Goal: Information Seeking & Learning: Learn about a topic

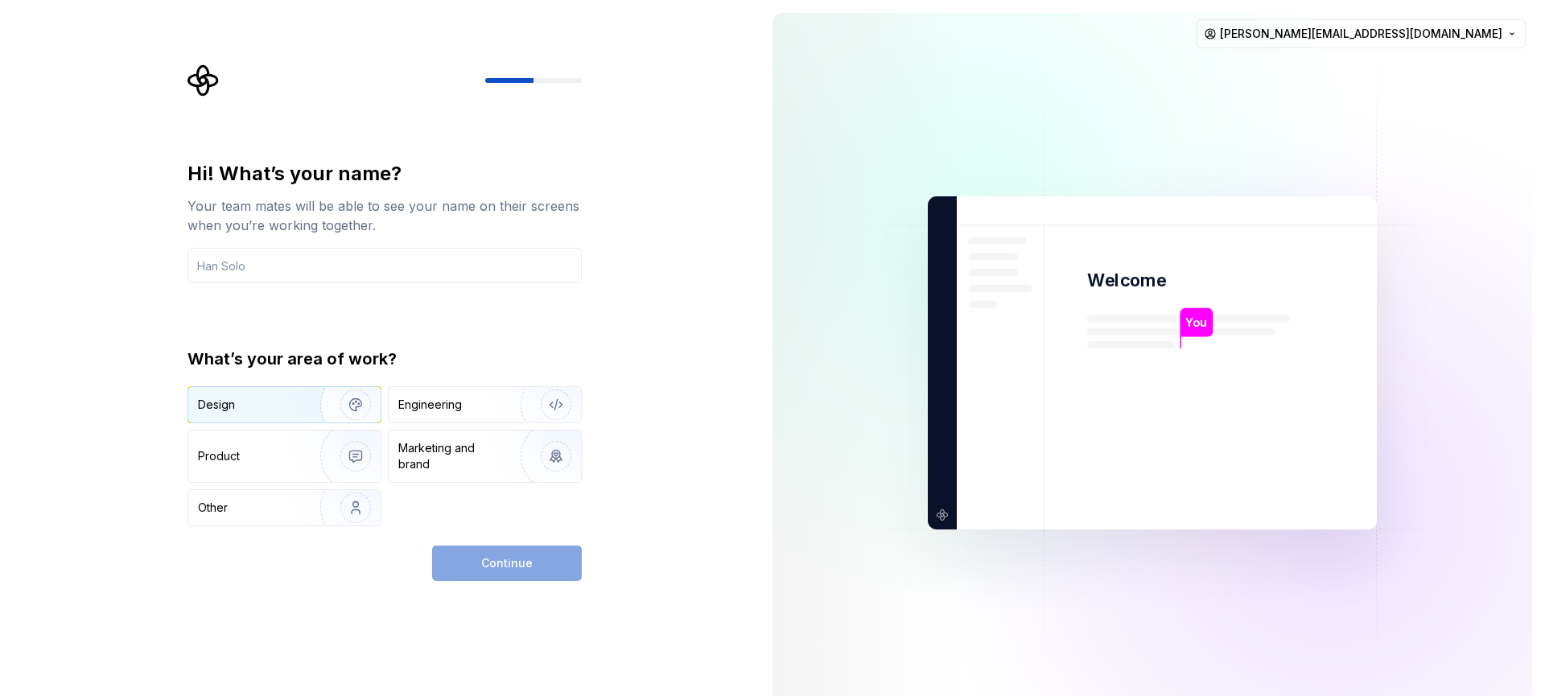
click at [244, 401] on div "Design" at bounding box center [248, 405] width 101 height 16
click at [268, 395] on div "Design" at bounding box center [284, 404] width 192 height 35
click at [707, 242] on div "Hi! What’s your name? Your team mates will be able to see your name on their sc…" at bounding box center [380, 363] width 760 height 726
click at [532, 80] on div at bounding box center [509, 80] width 48 height 5
click at [250, 411] on div "Design" at bounding box center [224, 405] width 53 height 16
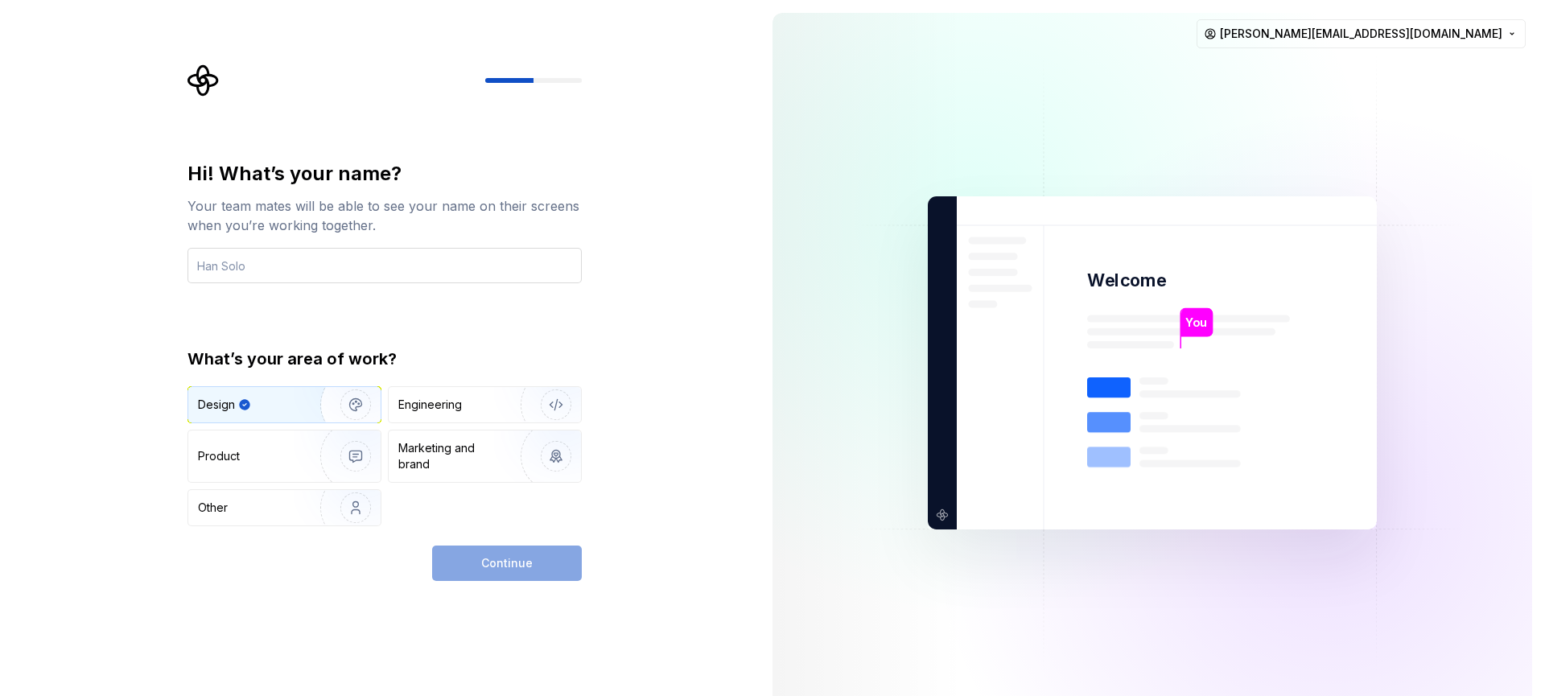
click at [263, 265] on input "text" at bounding box center [385, 265] width 394 height 35
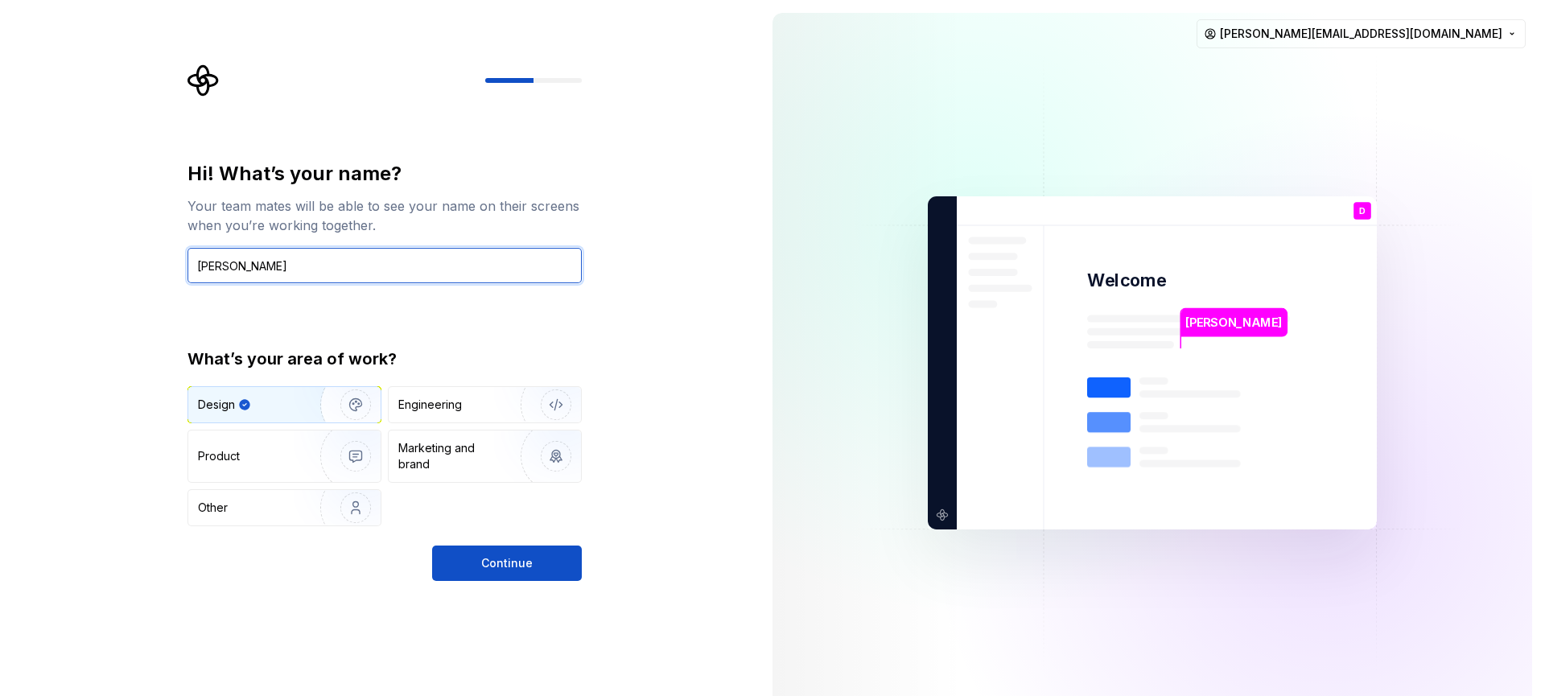
type input "Dario"
click at [247, 400] on icon "button" at bounding box center [244, 404] width 13 height 13
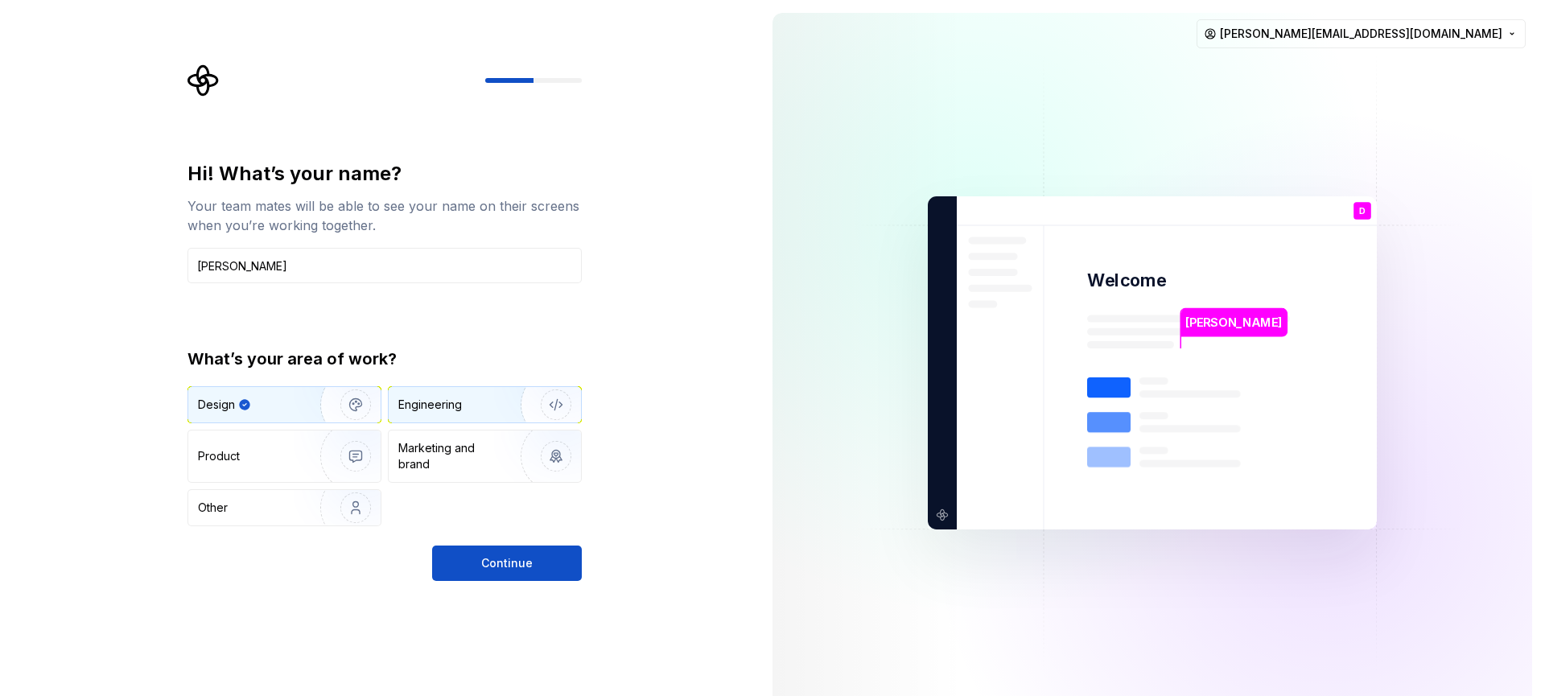
click at [460, 403] on div "Engineering" at bounding box center [430, 405] width 64 height 16
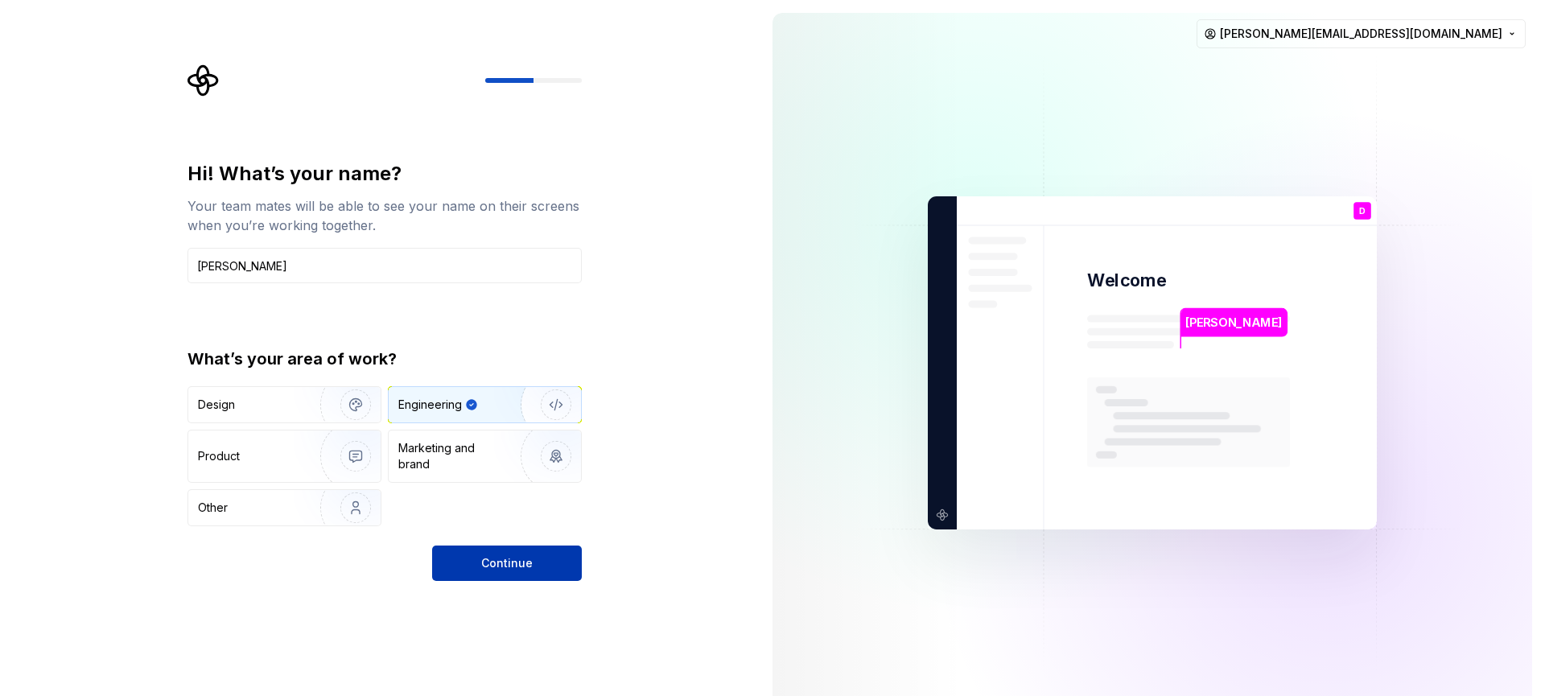
click at [485, 556] on span "Continue" at bounding box center [507, 563] width 52 height 16
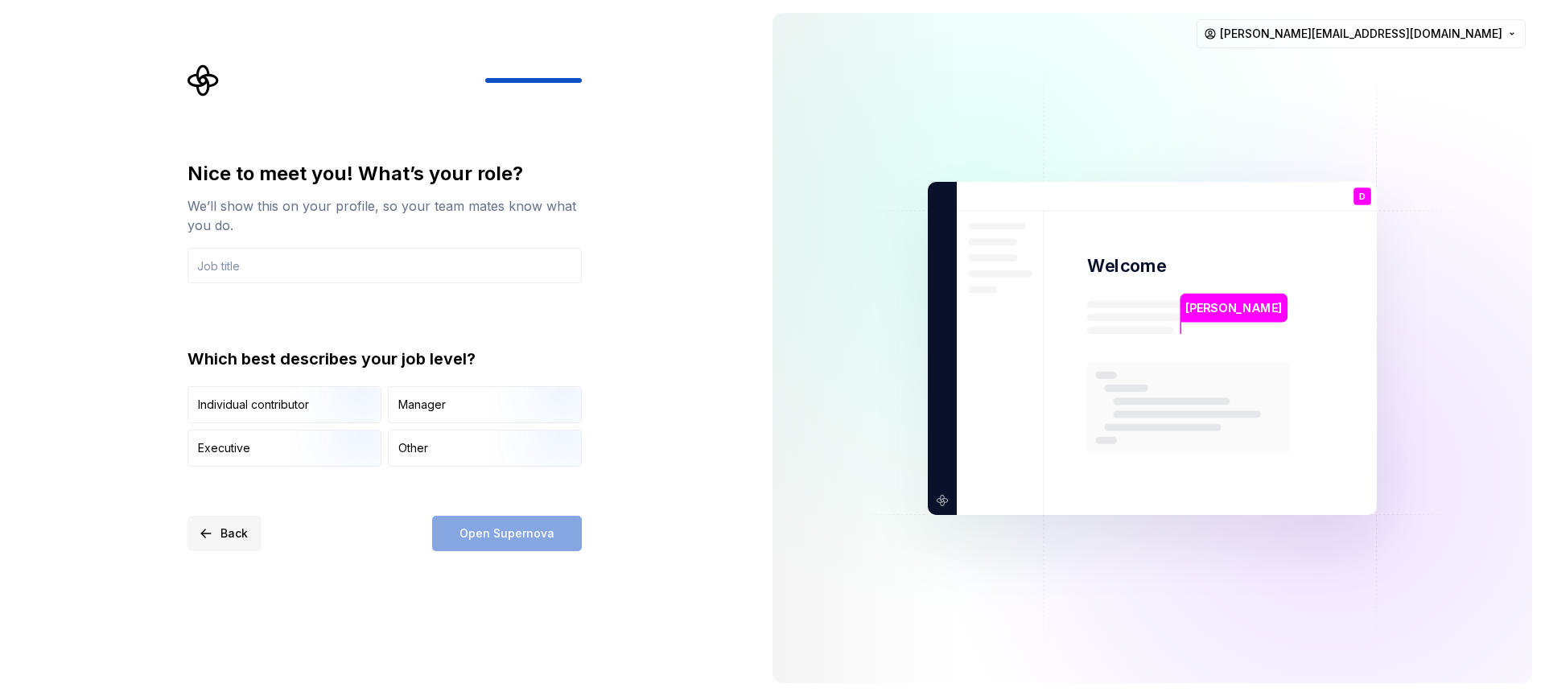
click at [214, 530] on button "Back" at bounding box center [225, 533] width 74 height 35
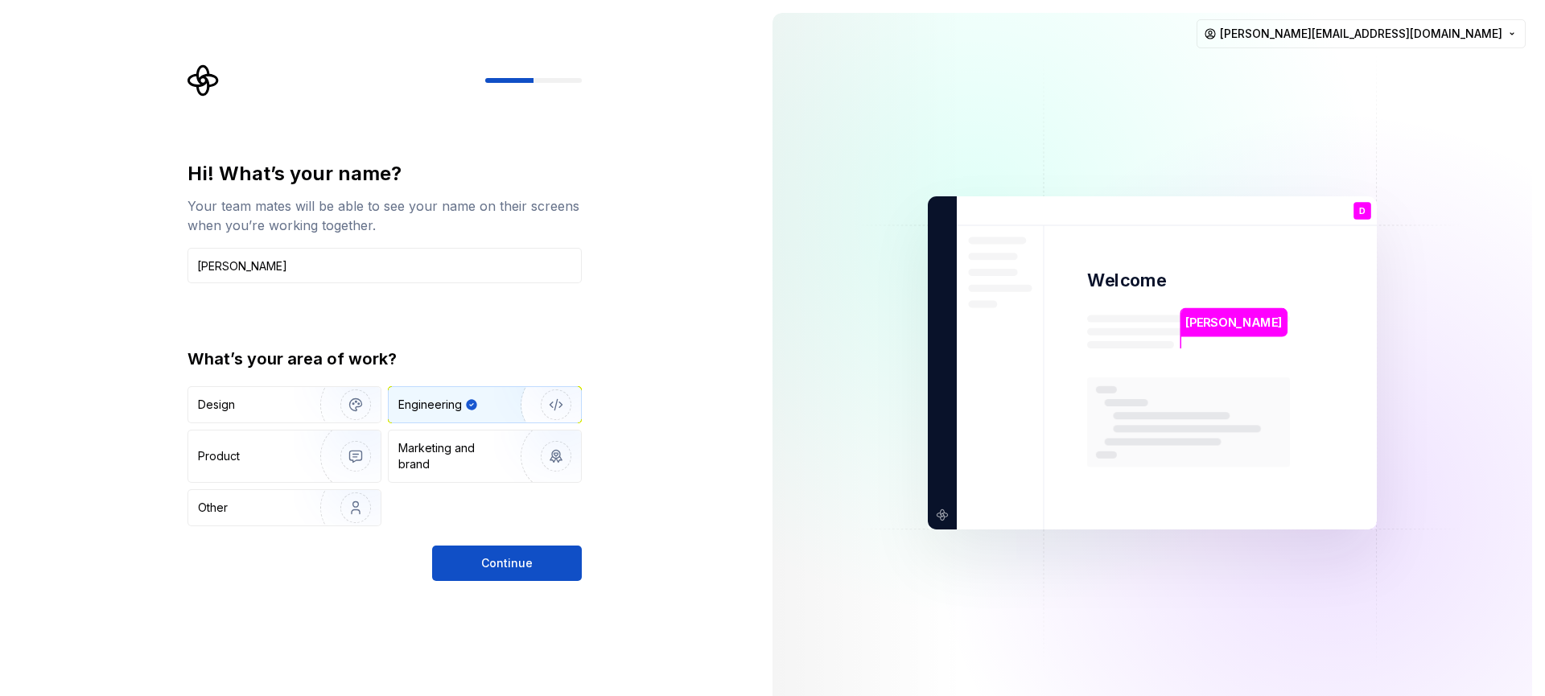
click at [1363, 213] on p "D" at bounding box center [1363, 211] width 6 height 9
click at [204, 84] on icon "Supernova Logo" at bounding box center [203, 80] width 31 height 31
click at [473, 563] on button "Continue" at bounding box center [507, 563] width 150 height 35
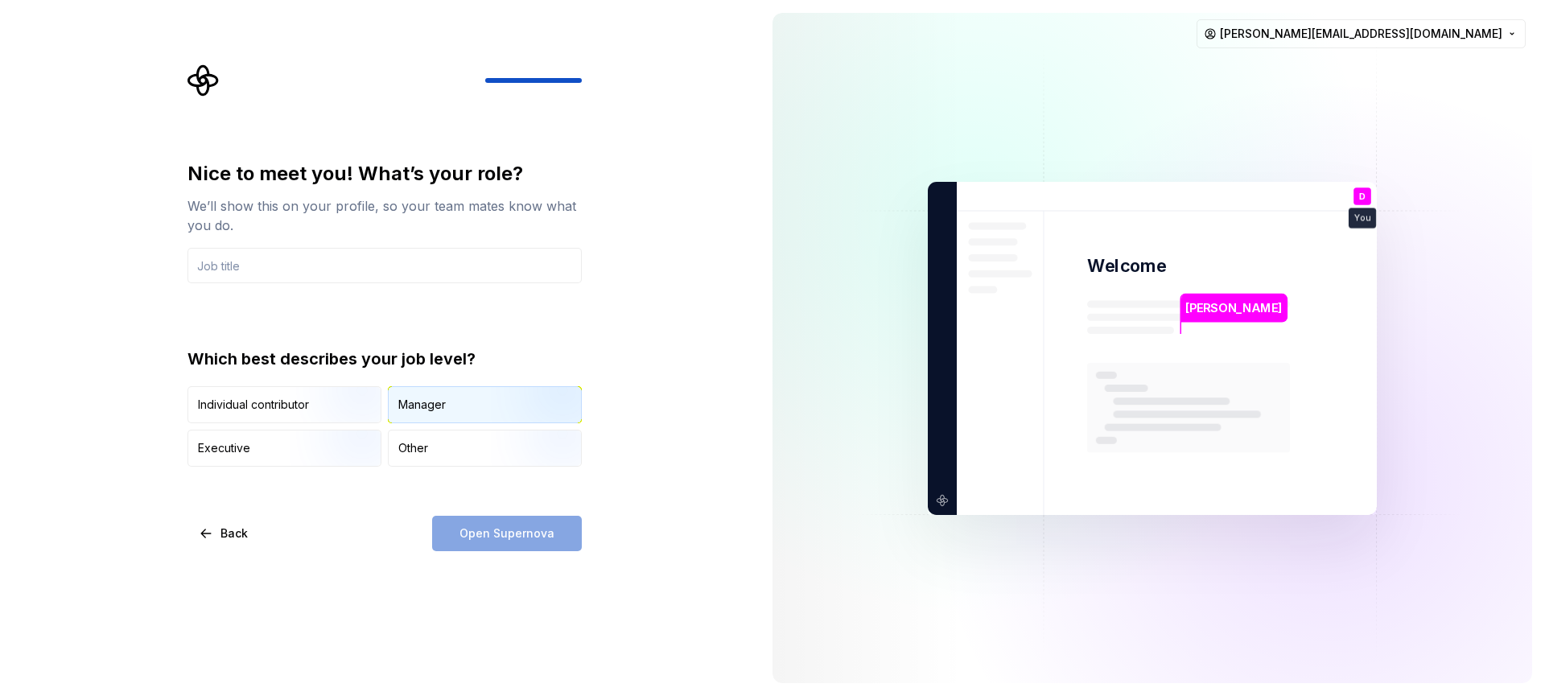
click at [444, 401] on div "Manager" at bounding box center [421, 405] width 47 height 16
click at [307, 270] on input "text" at bounding box center [385, 265] width 394 height 35
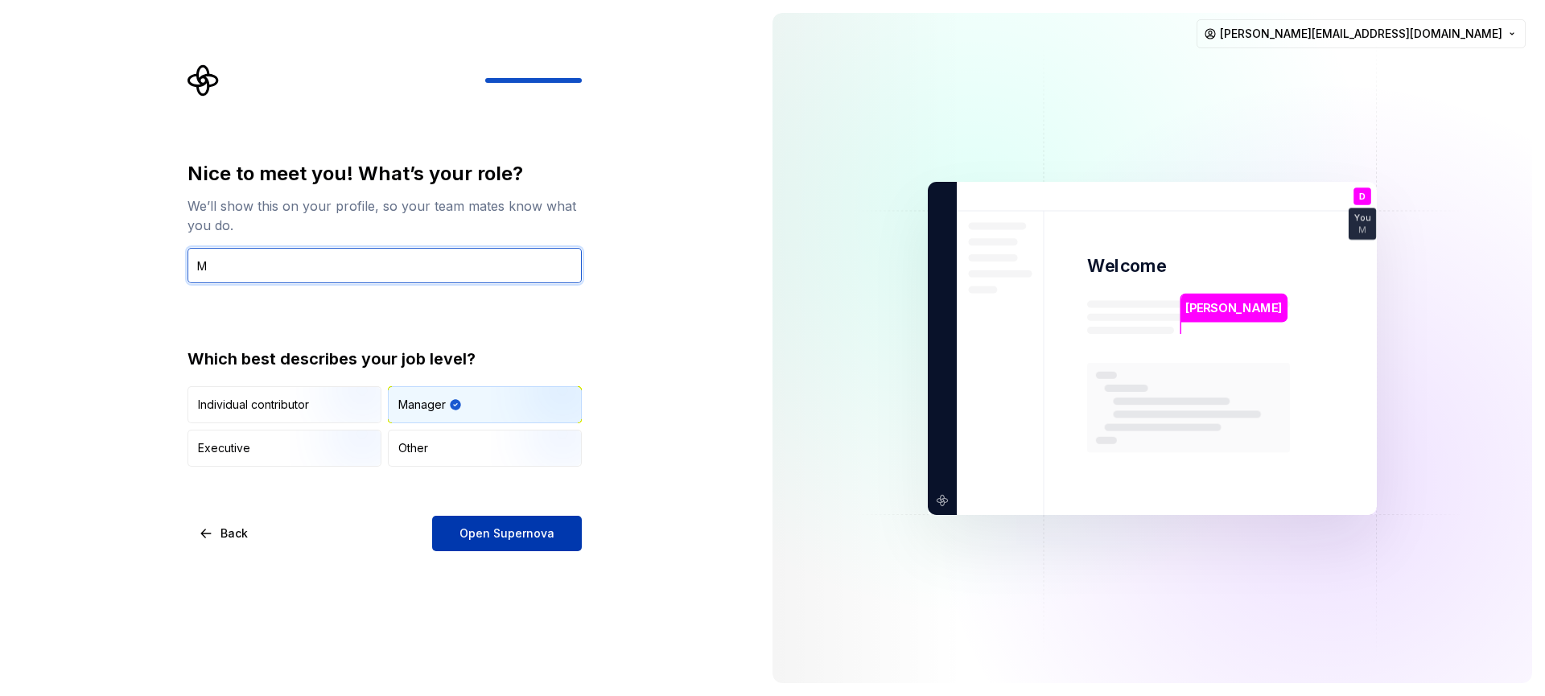
type input "M"
click at [518, 543] on button "Open Supernova" at bounding box center [507, 533] width 150 height 35
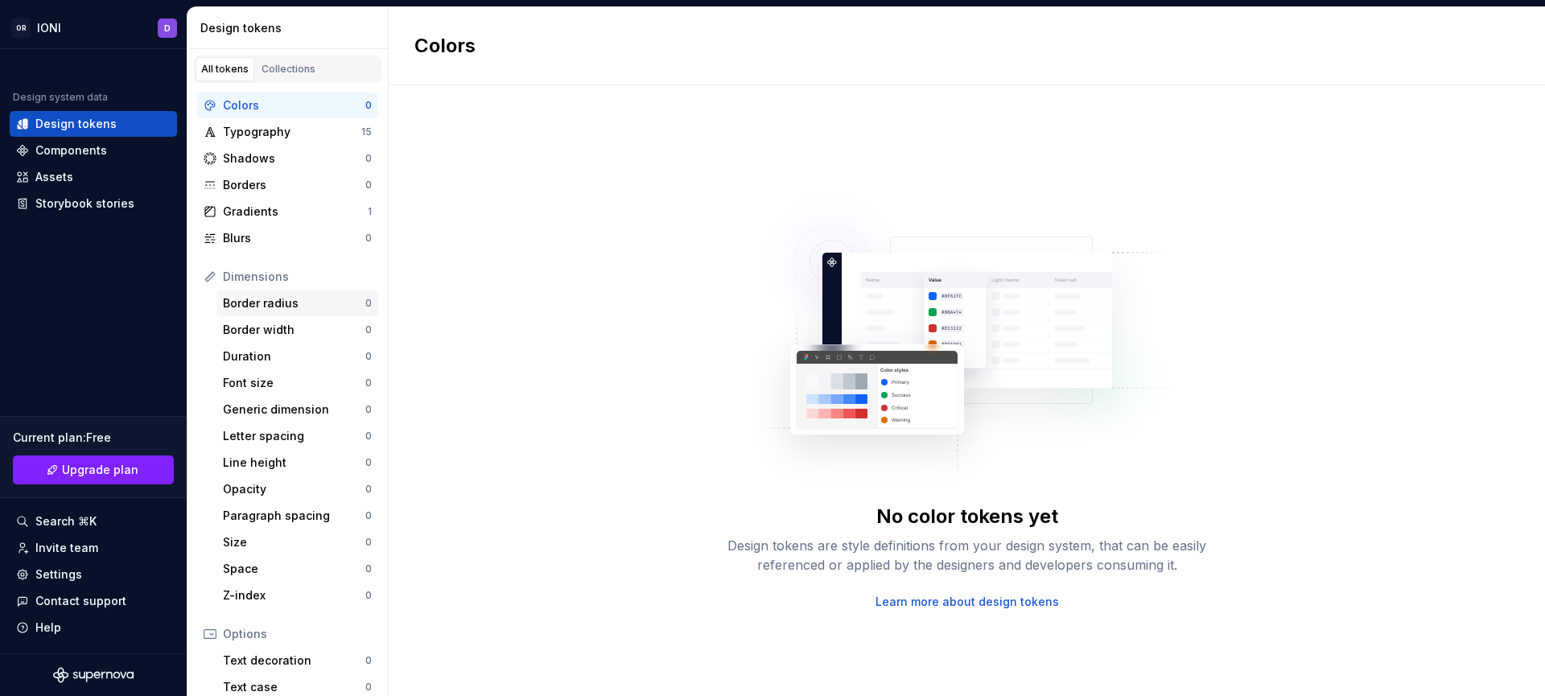
click at [243, 303] on div "Border radius" at bounding box center [294, 303] width 142 height 16
click at [273, 332] on div "Border width" at bounding box center [294, 330] width 142 height 16
click at [265, 213] on div "Gradients" at bounding box center [295, 212] width 145 height 16
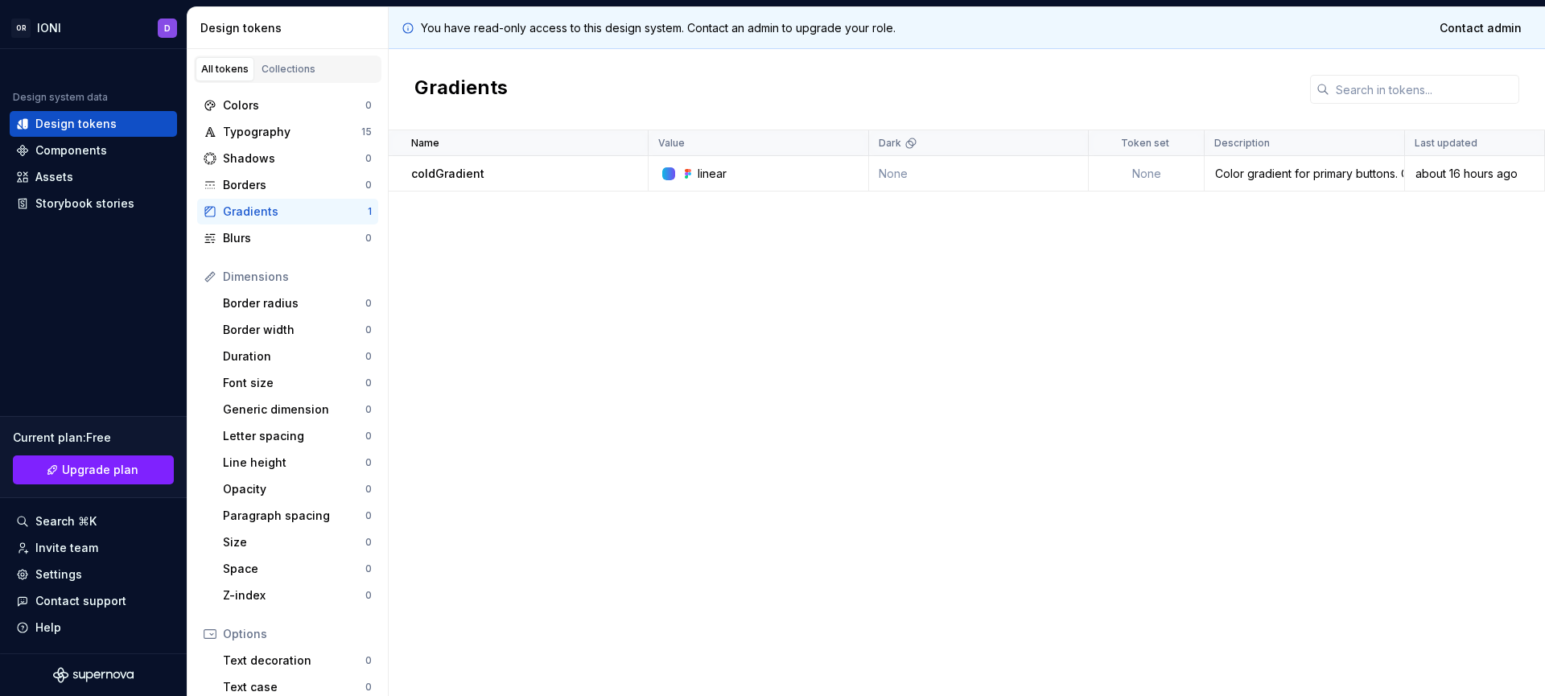
click at [674, 176] on div at bounding box center [668, 173] width 13 height 13
click at [78, 152] on div "Components" at bounding box center [71, 150] width 72 height 16
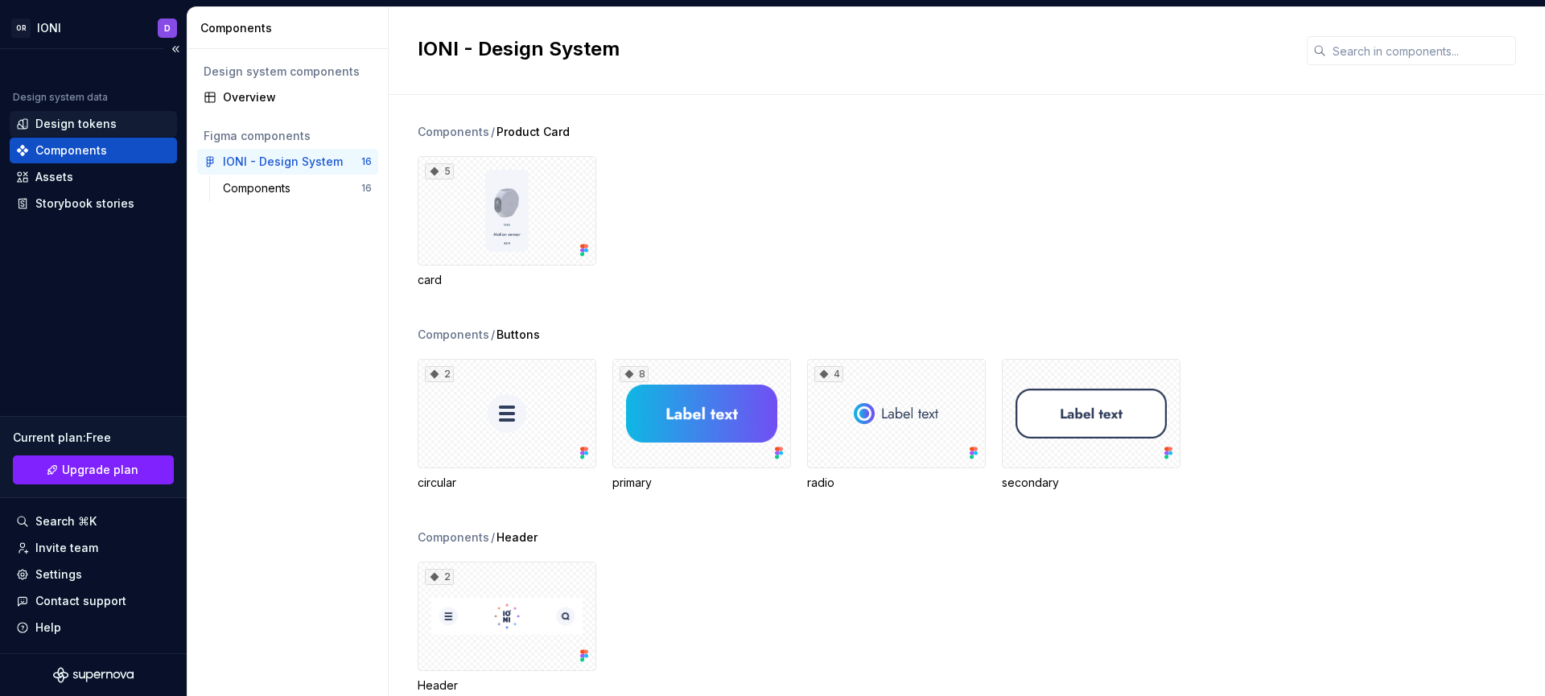
click at [83, 113] on div "Design tokens" at bounding box center [93, 124] width 167 height 26
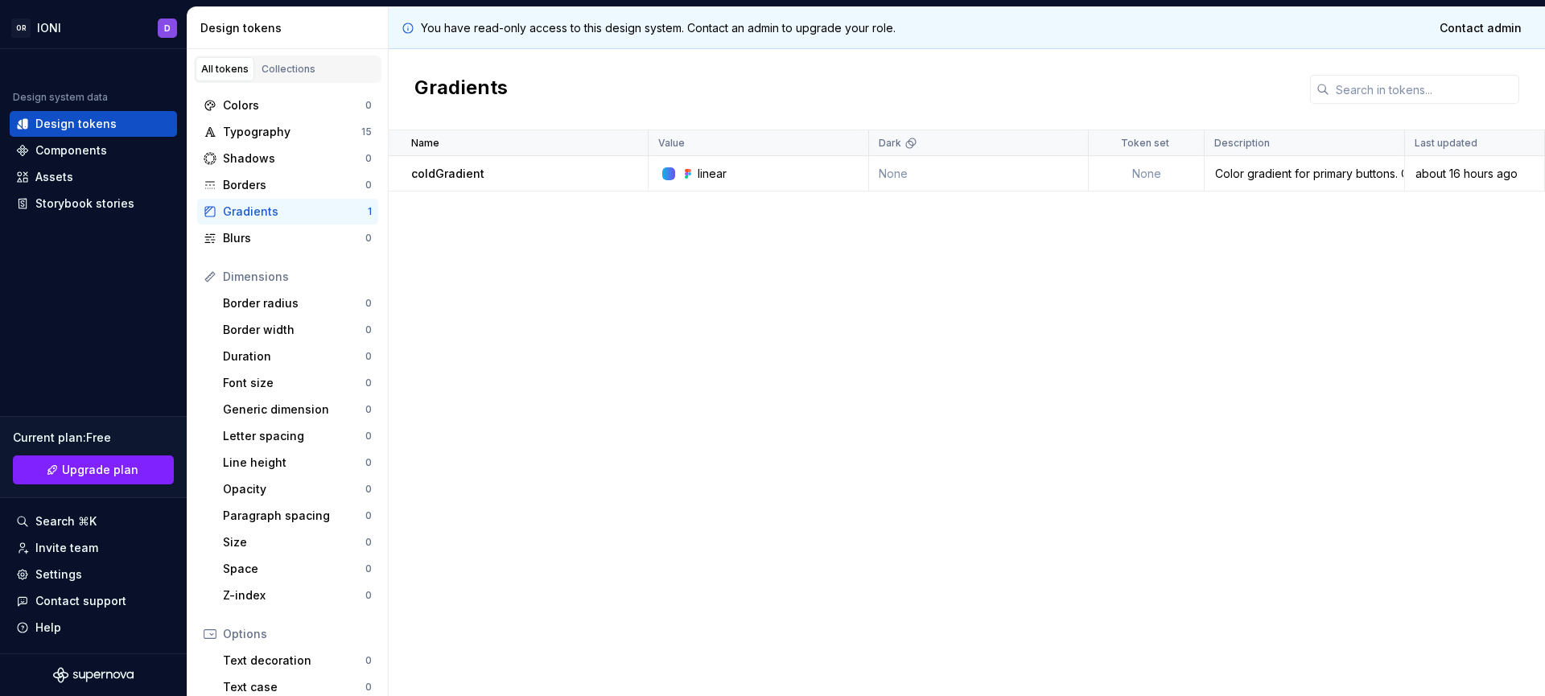
click at [1128, 328] on div "Name Value Dark Token set Description Last updated coldGradient linear None Non…" at bounding box center [967, 413] width 1157 height 566
click at [546, 175] on div "coldGradient" at bounding box center [529, 174] width 236 height 16
click at [400, 175] on td "coldGradient" at bounding box center [519, 173] width 260 height 35
click at [221, 68] on div "All tokens" at bounding box center [224, 69] width 47 height 13
click at [278, 65] on div "Collections" at bounding box center [289, 69] width 54 height 13
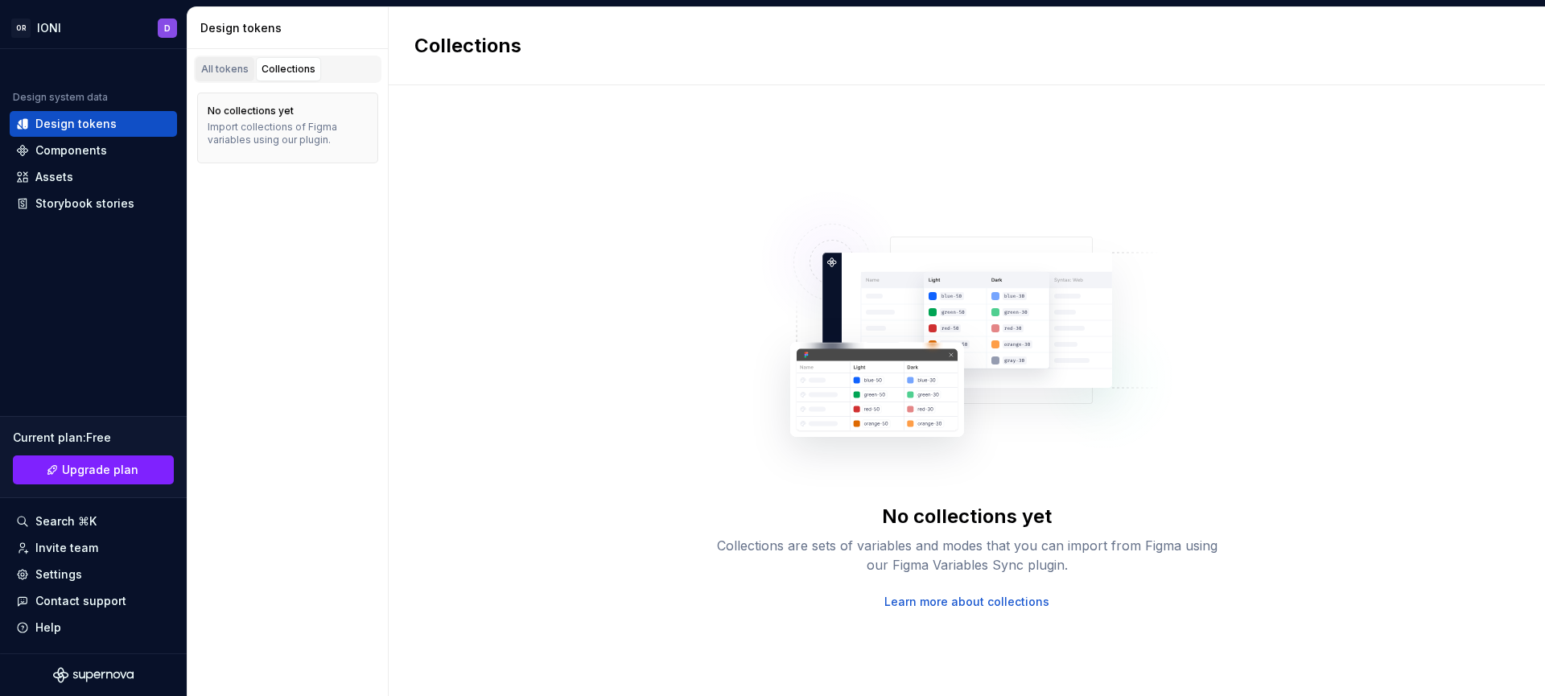
click at [228, 67] on div "All tokens" at bounding box center [224, 69] width 47 height 13
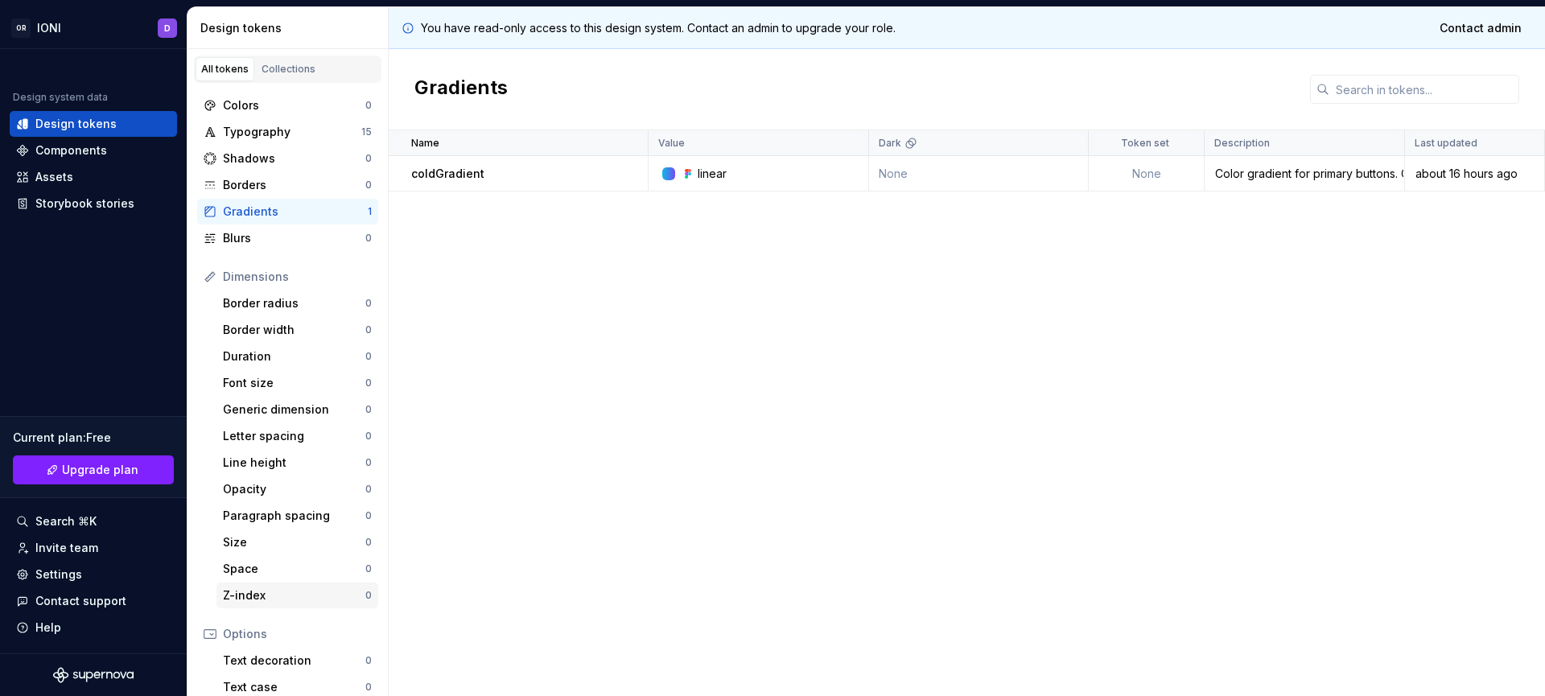
scroll to position [185, 0]
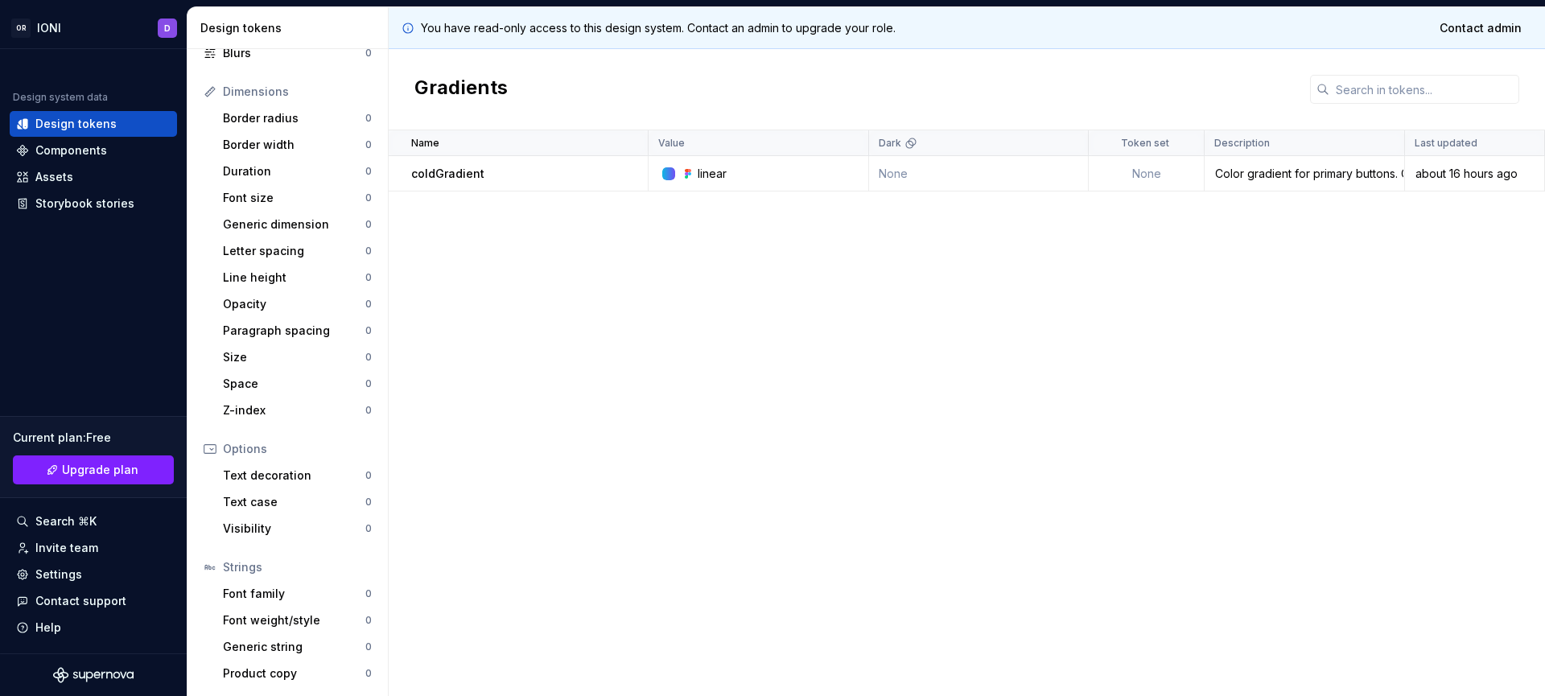
click at [595, 173] on div "coldGradient" at bounding box center [529, 174] width 236 height 16
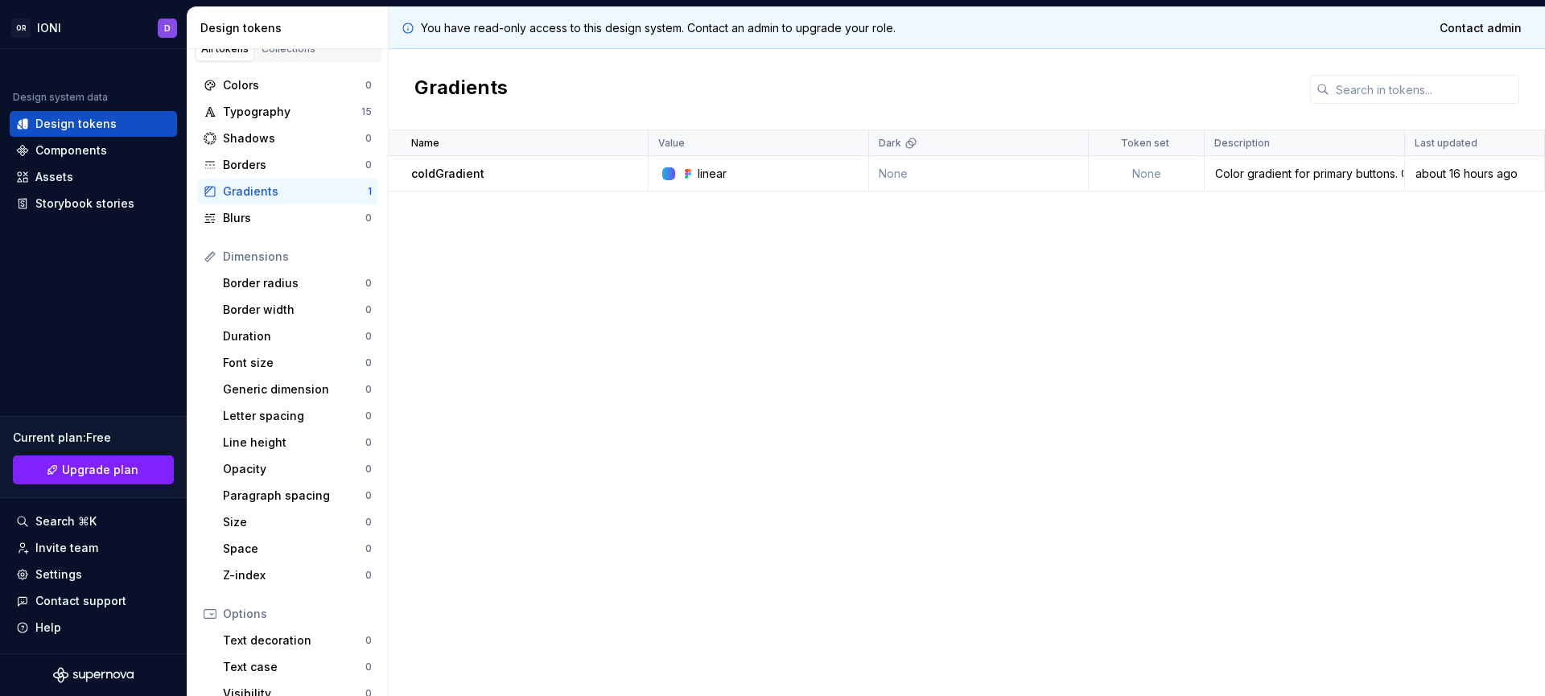
scroll to position [0, 0]
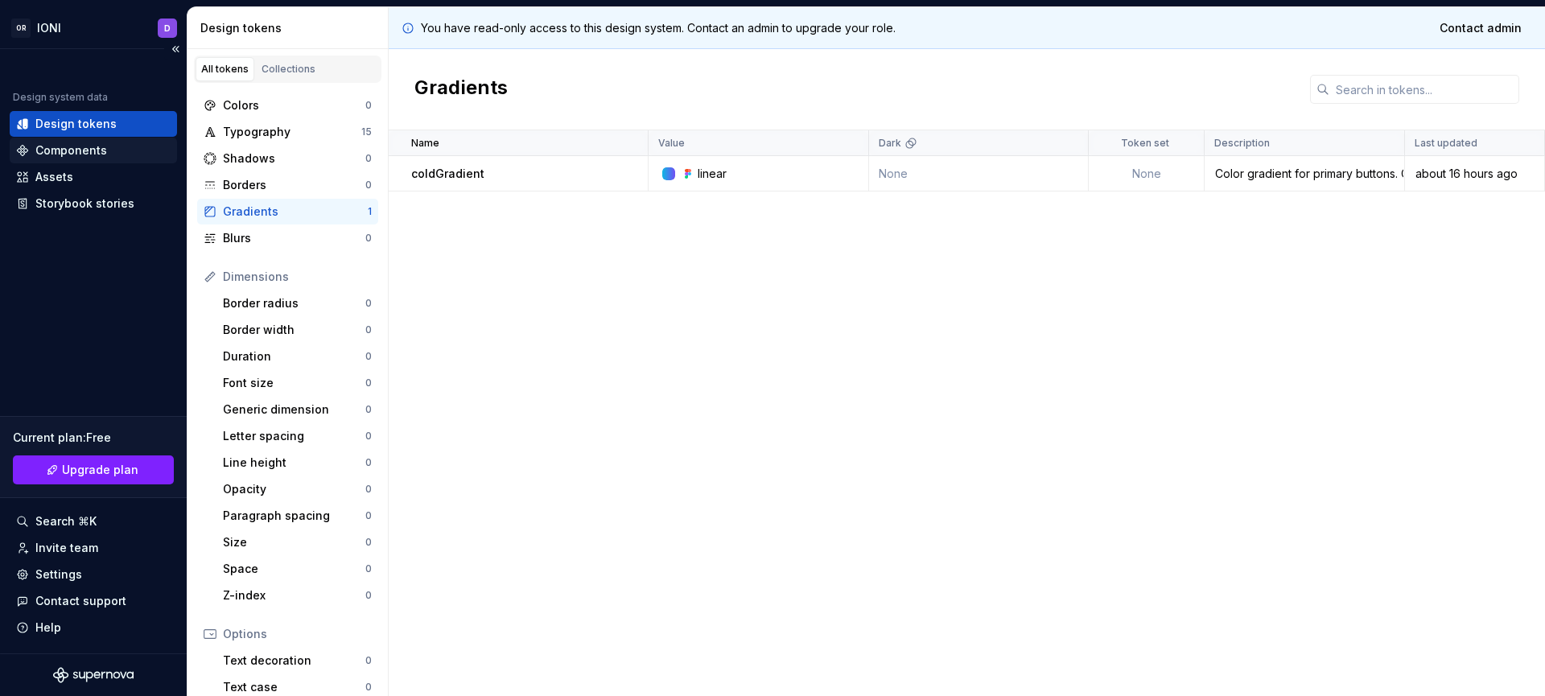
click at [76, 162] on div "Components" at bounding box center [93, 151] width 167 height 26
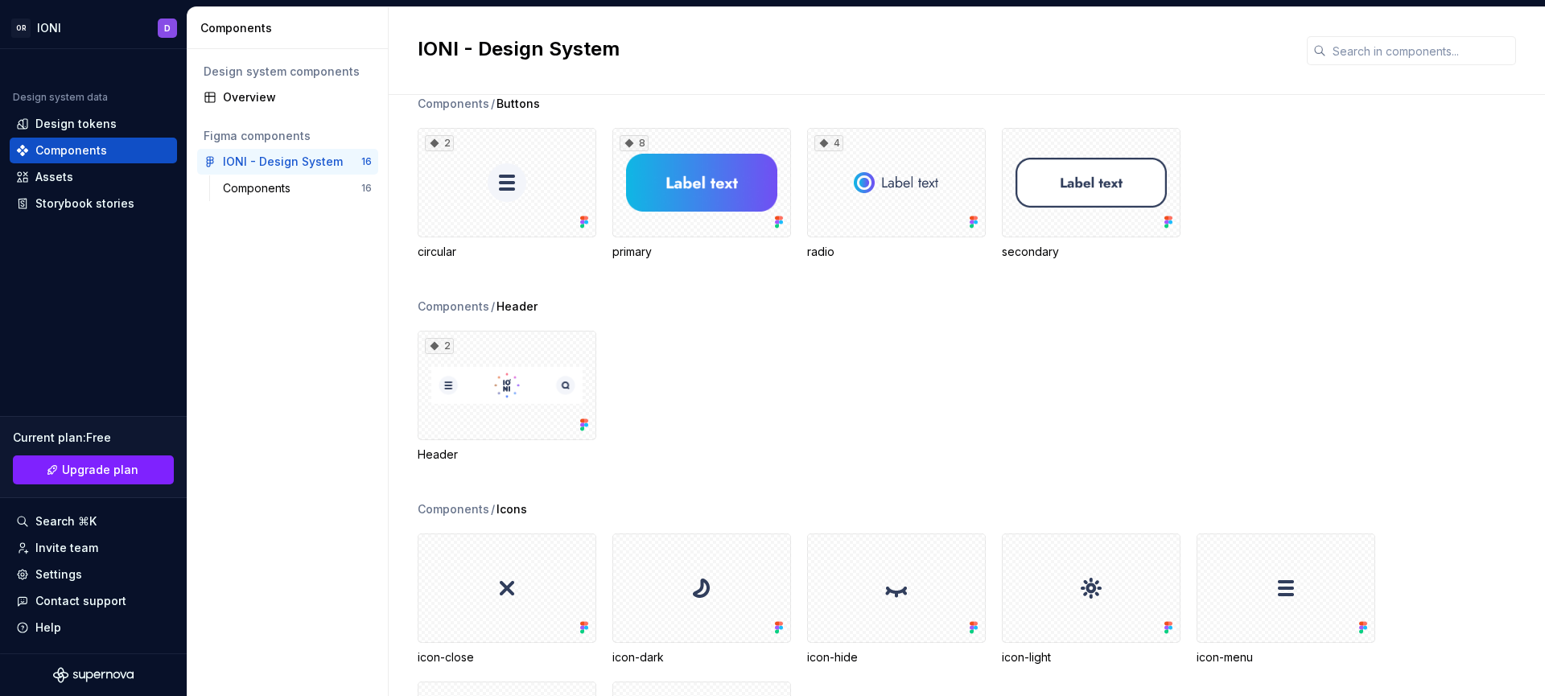
scroll to position [229, 0]
click at [505, 382] on div "2" at bounding box center [507, 386] width 179 height 109
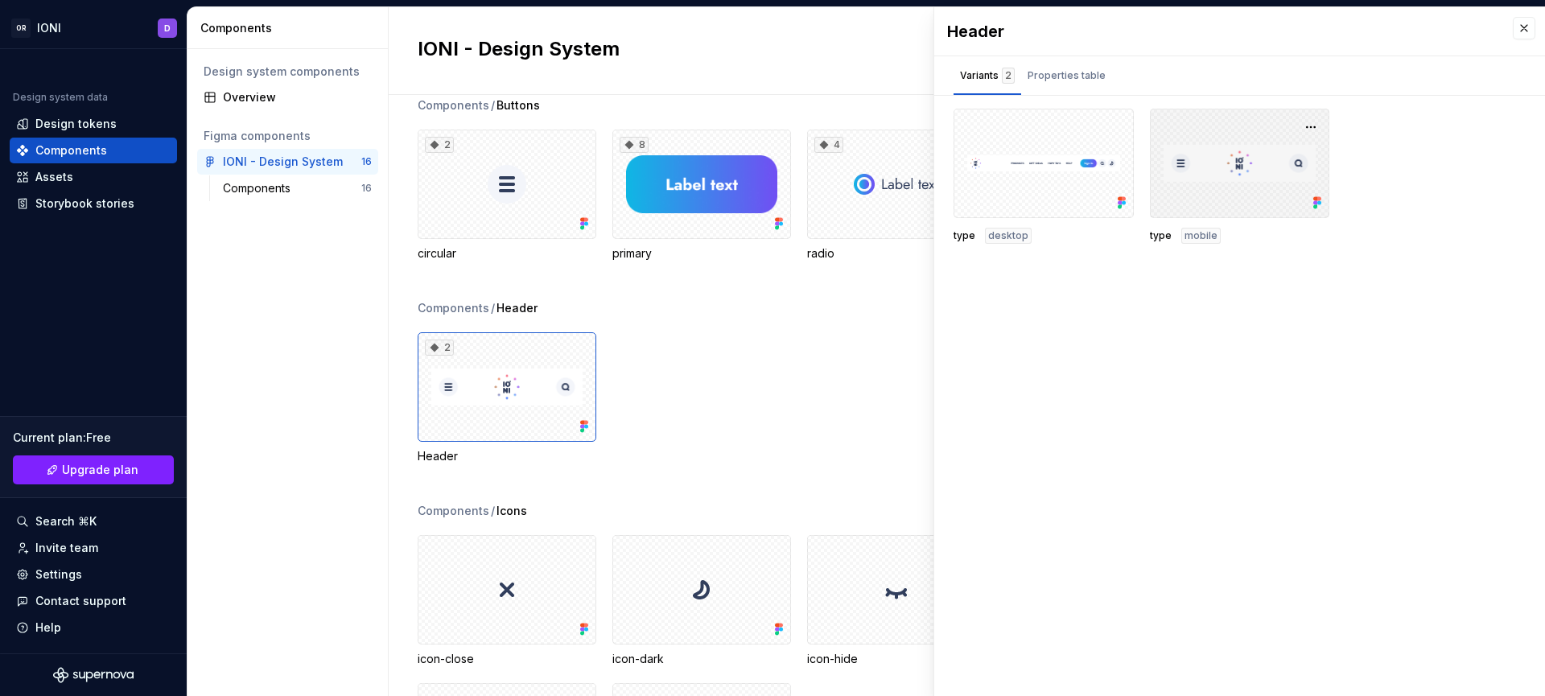
click at [1253, 176] on div at bounding box center [1240, 163] width 180 height 109
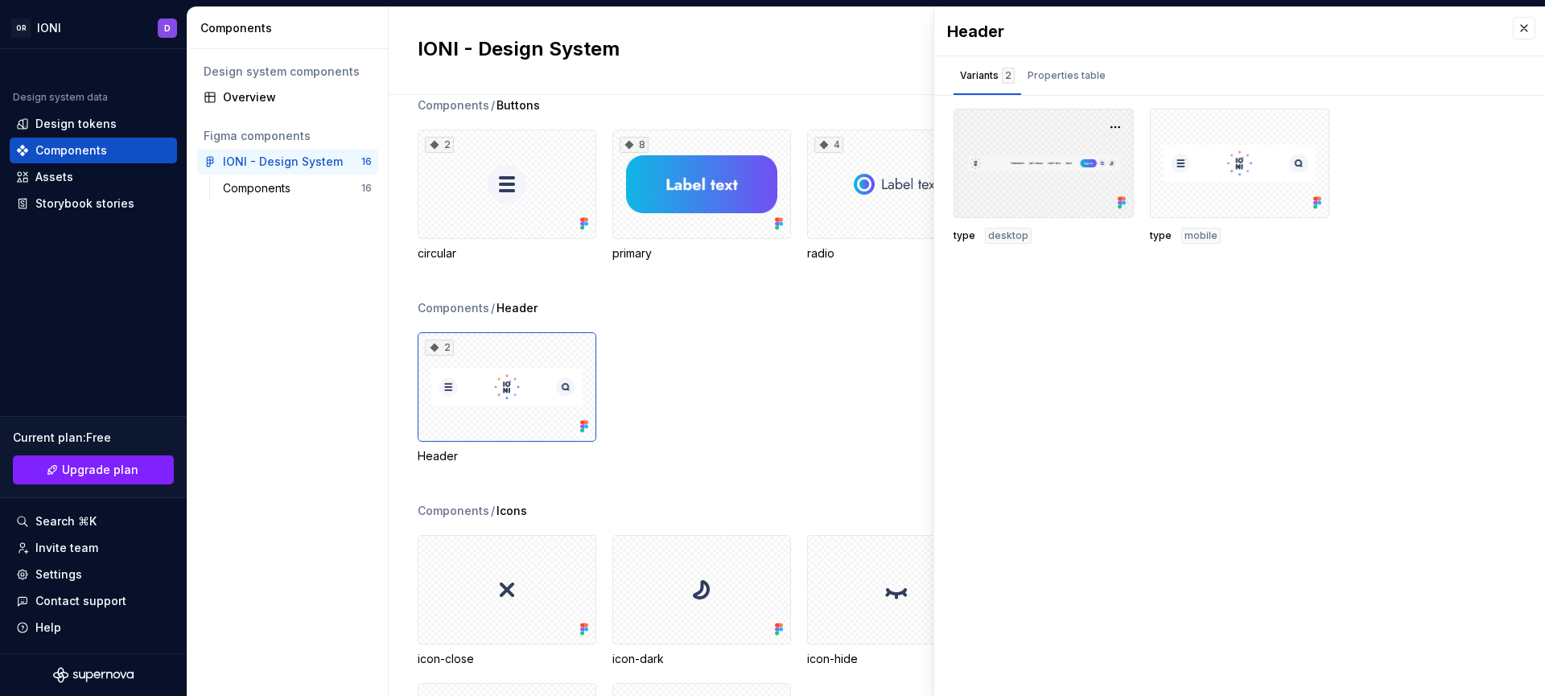
click at [1077, 156] on div at bounding box center [1044, 163] width 180 height 109
click at [1538, 29] on div "Header" at bounding box center [1240, 31] width 611 height 48
click at [1531, 25] on button "button" at bounding box center [1524, 28] width 23 height 23
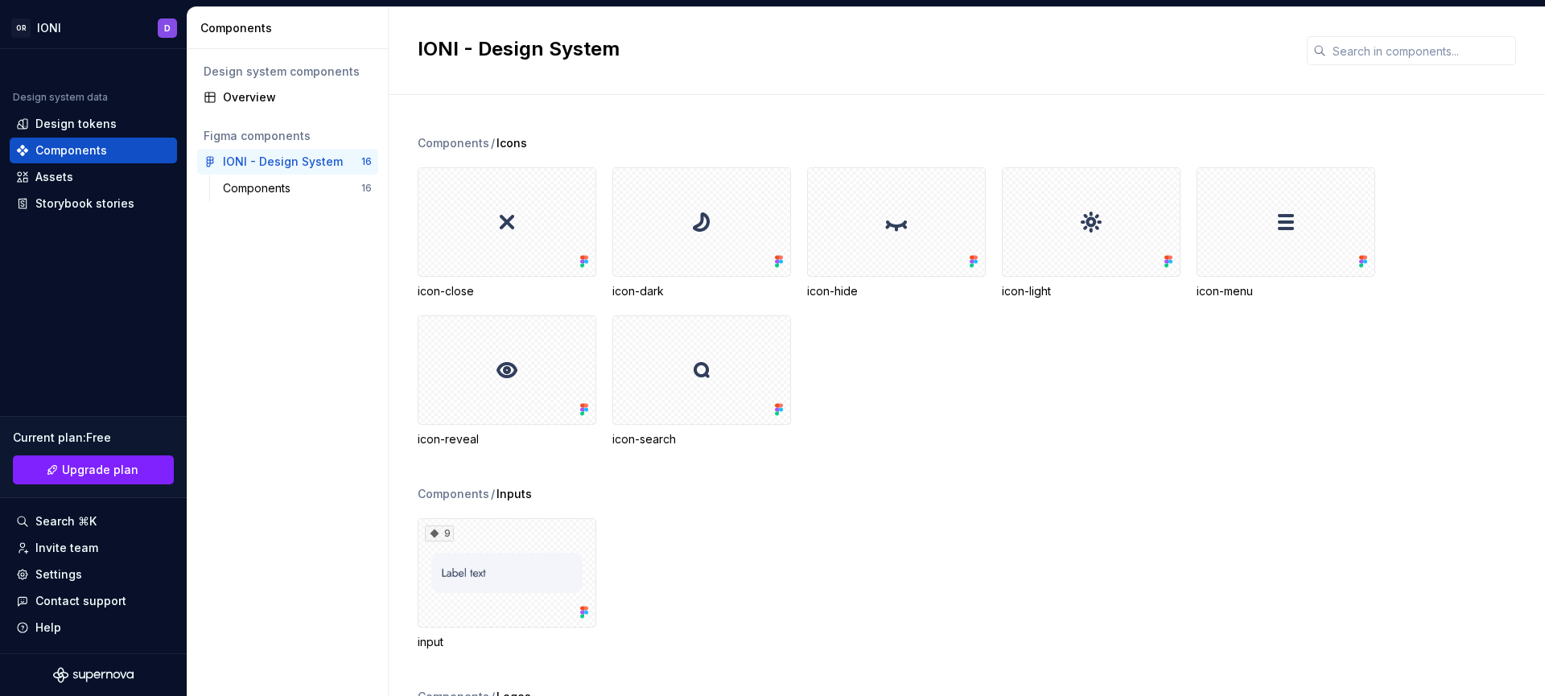
scroll to position [580, 0]
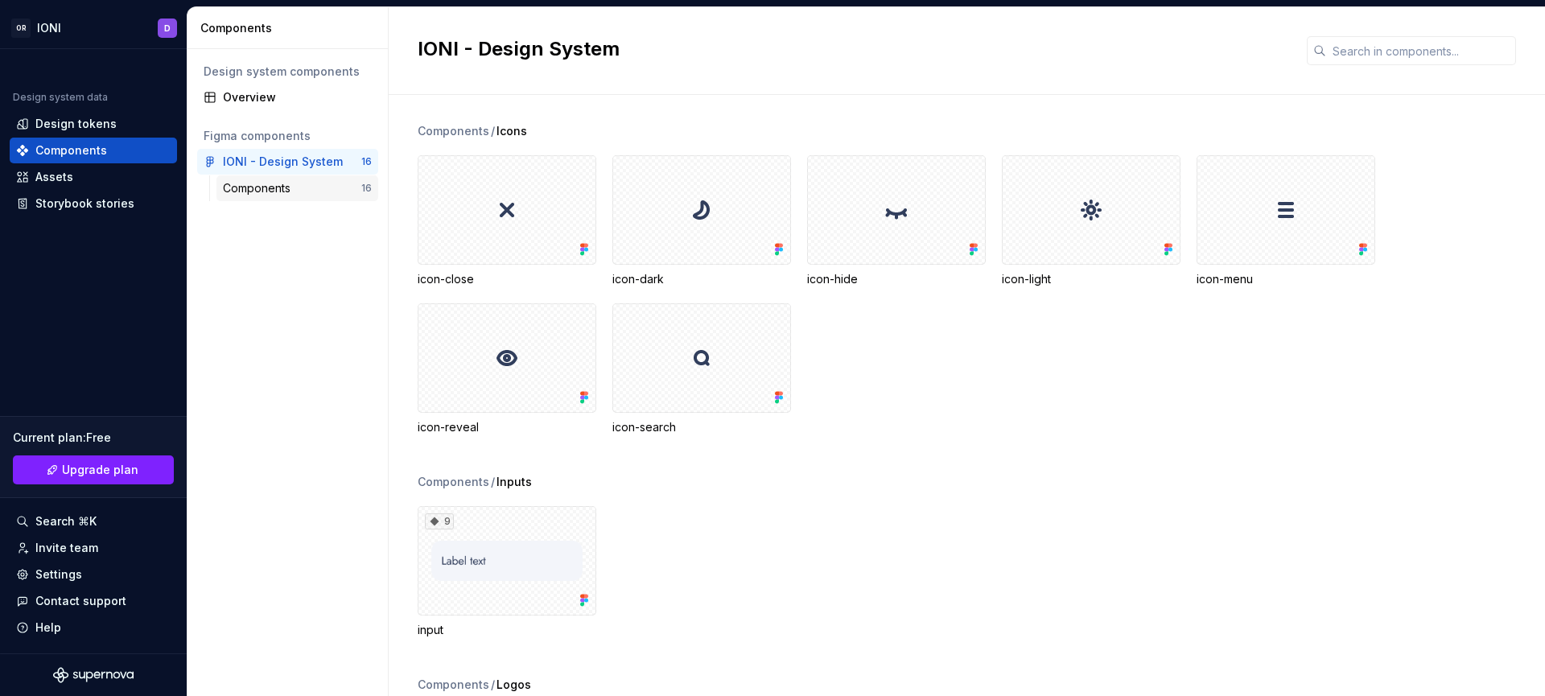
click at [279, 190] on div "Components" at bounding box center [260, 188] width 74 height 16
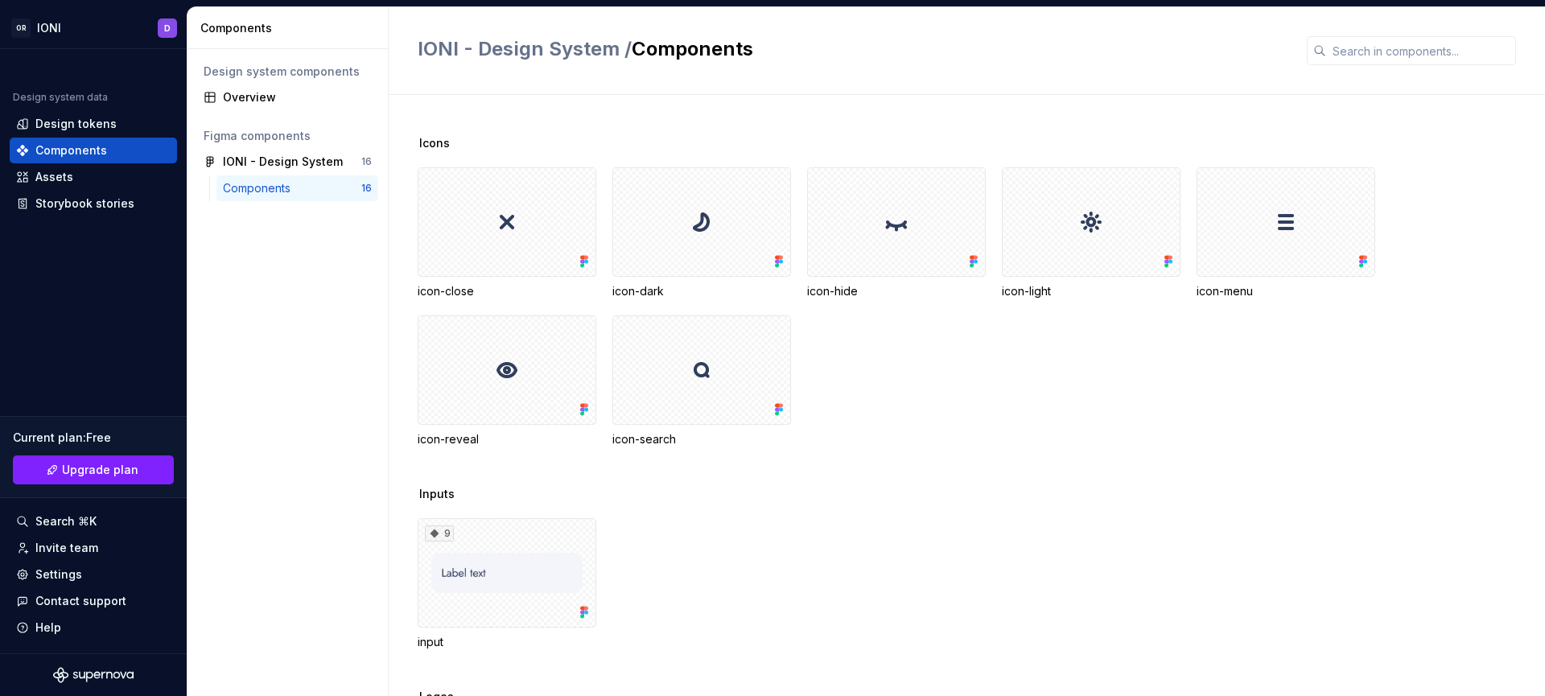
scroll to position [570, 0]
click at [78, 175] on div "Assets" at bounding box center [93, 177] width 155 height 16
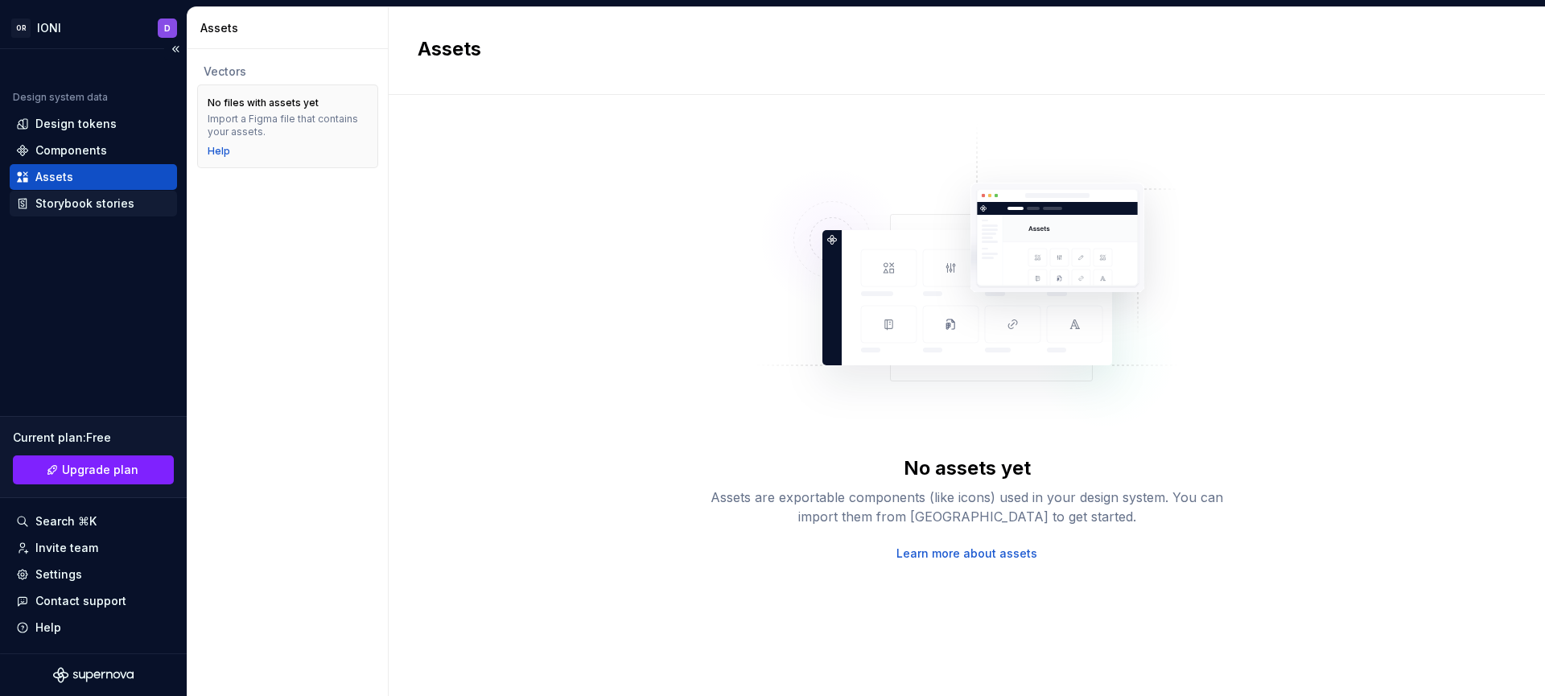
click at [101, 202] on div "Storybook stories" at bounding box center [84, 204] width 99 height 16
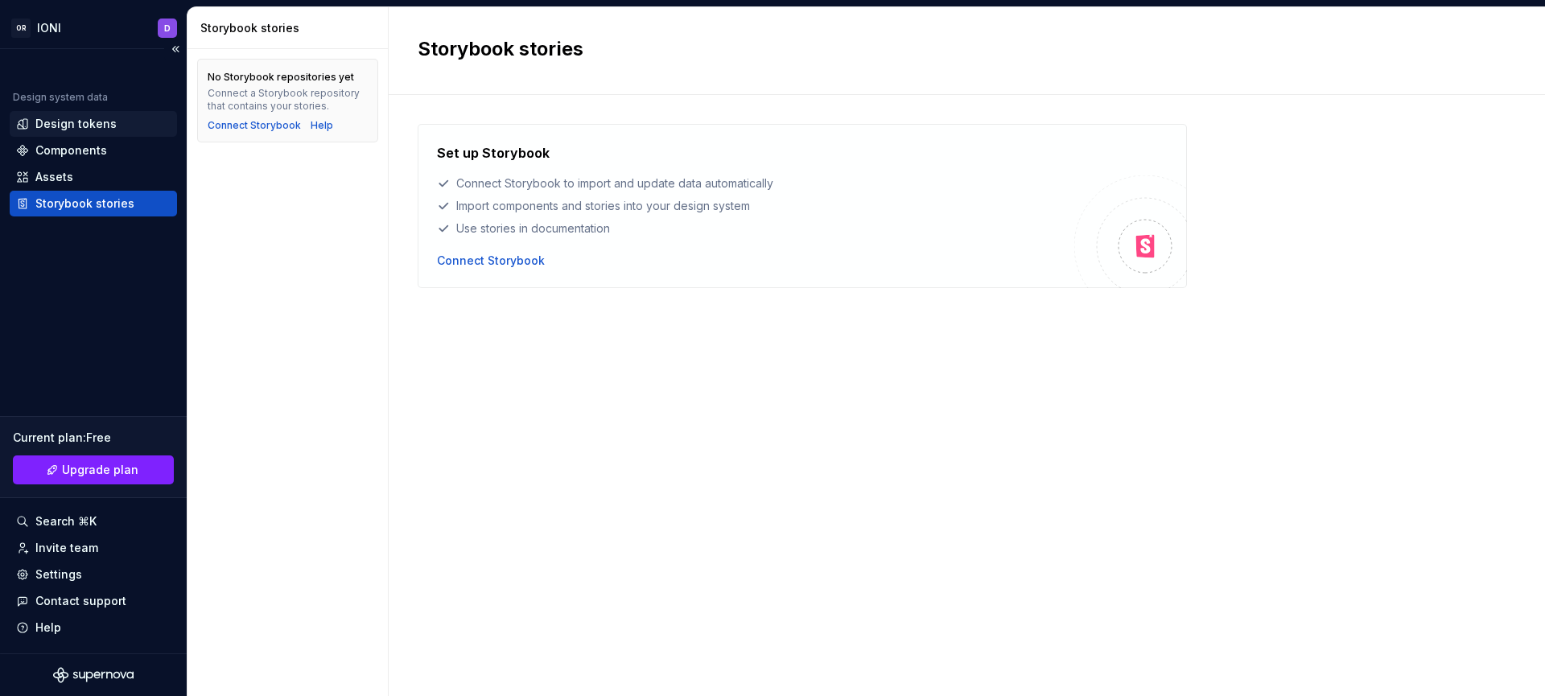
click at [93, 122] on div "Design tokens" at bounding box center [75, 124] width 81 height 16
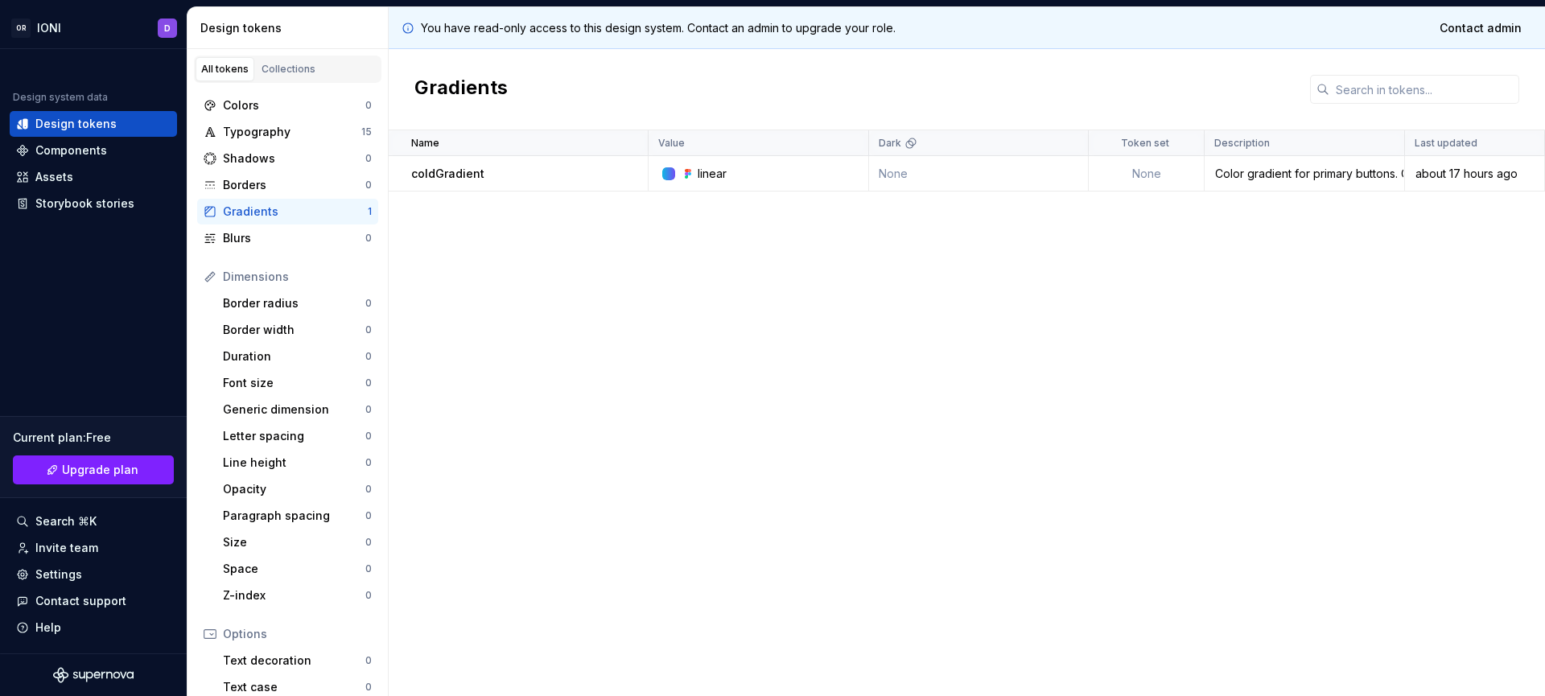
click at [946, 175] on td "None" at bounding box center [979, 173] width 220 height 35
click at [891, 144] on p "Dark" at bounding box center [890, 143] width 23 height 13
click at [1198, 294] on div "Name Value Dark Token set Description Last updated coldGradient linear None Non…" at bounding box center [967, 413] width 1157 height 566
click at [305, 128] on div "Typography" at bounding box center [292, 132] width 138 height 16
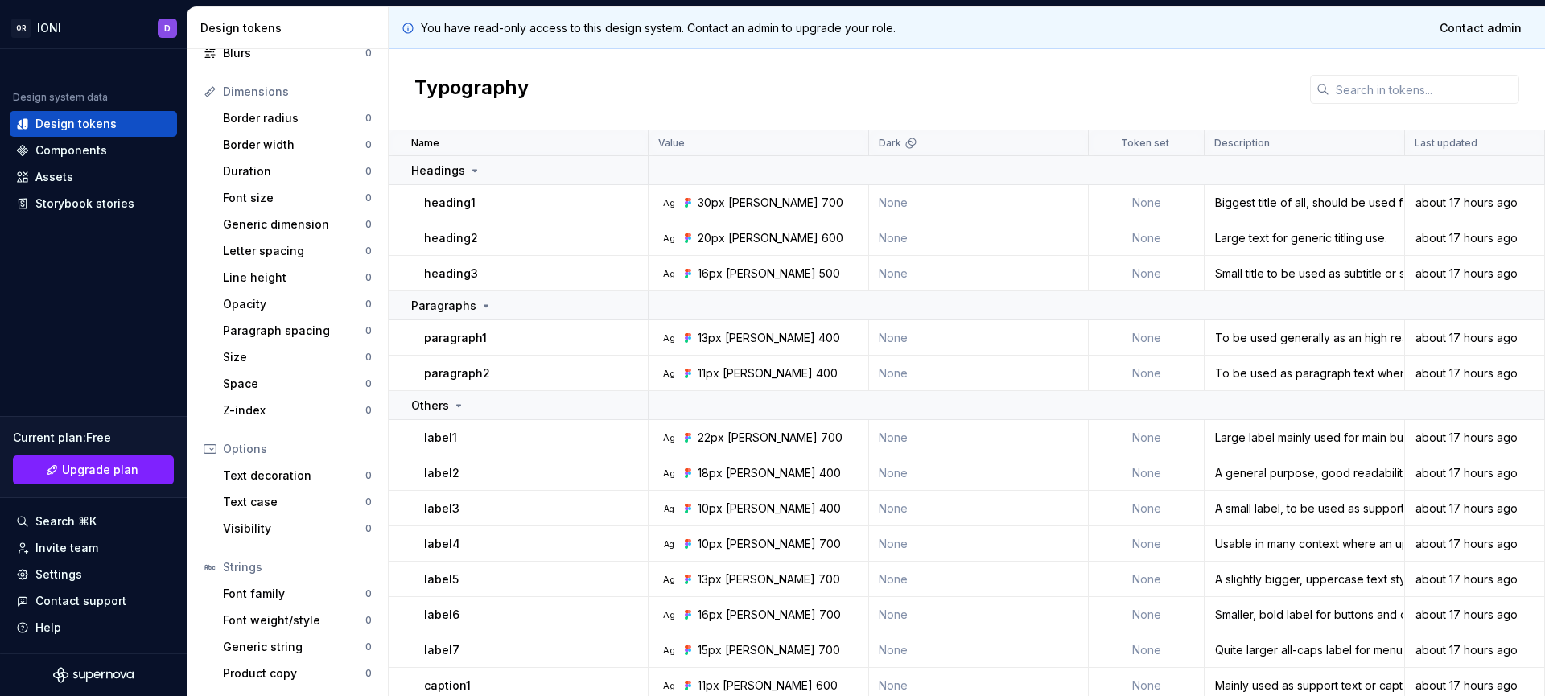
scroll to position [78, 0]
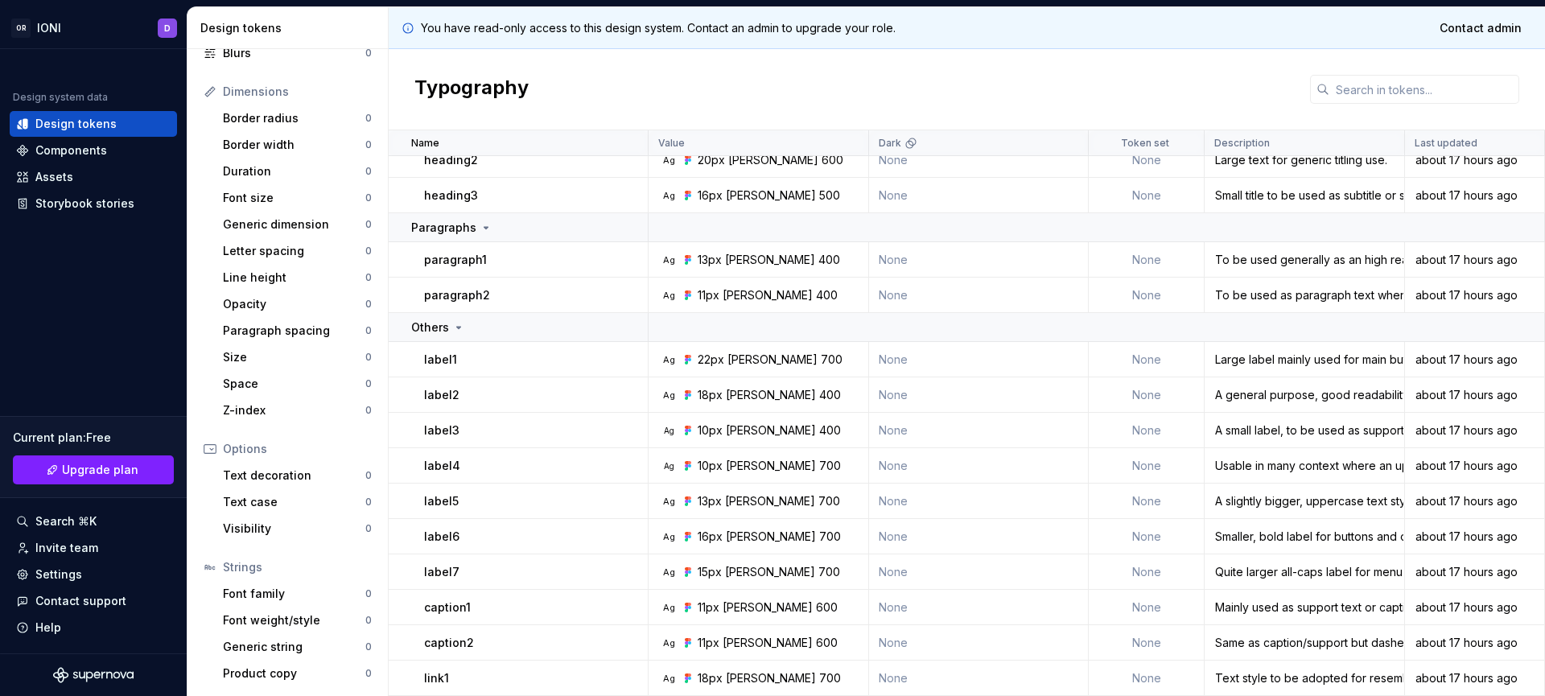
click at [1144, 359] on td "None" at bounding box center [1147, 359] width 116 height 35
click at [930, 675] on td "None" at bounding box center [979, 678] width 220 height 35
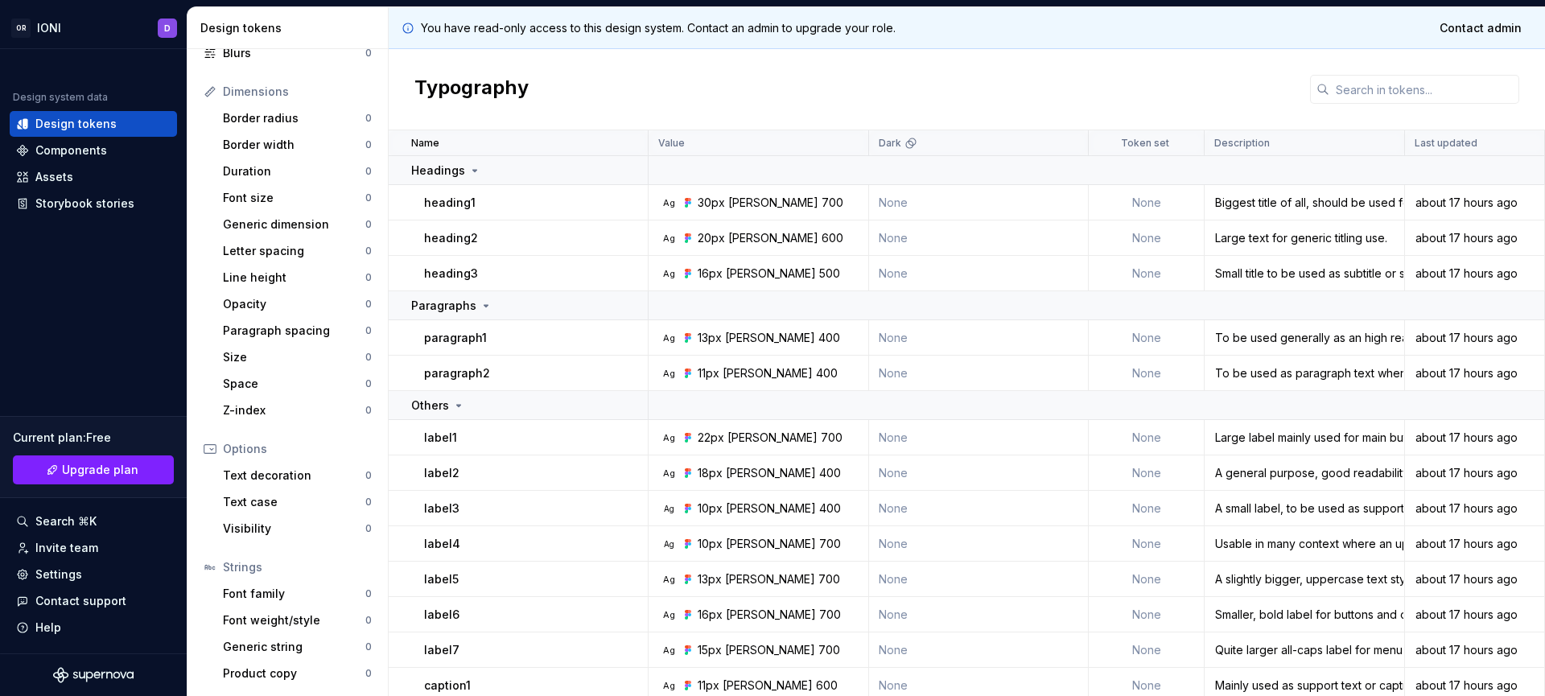
click at [1089, 70] on div "Typography" at bounding box center [967, 89] width 1157 height 81
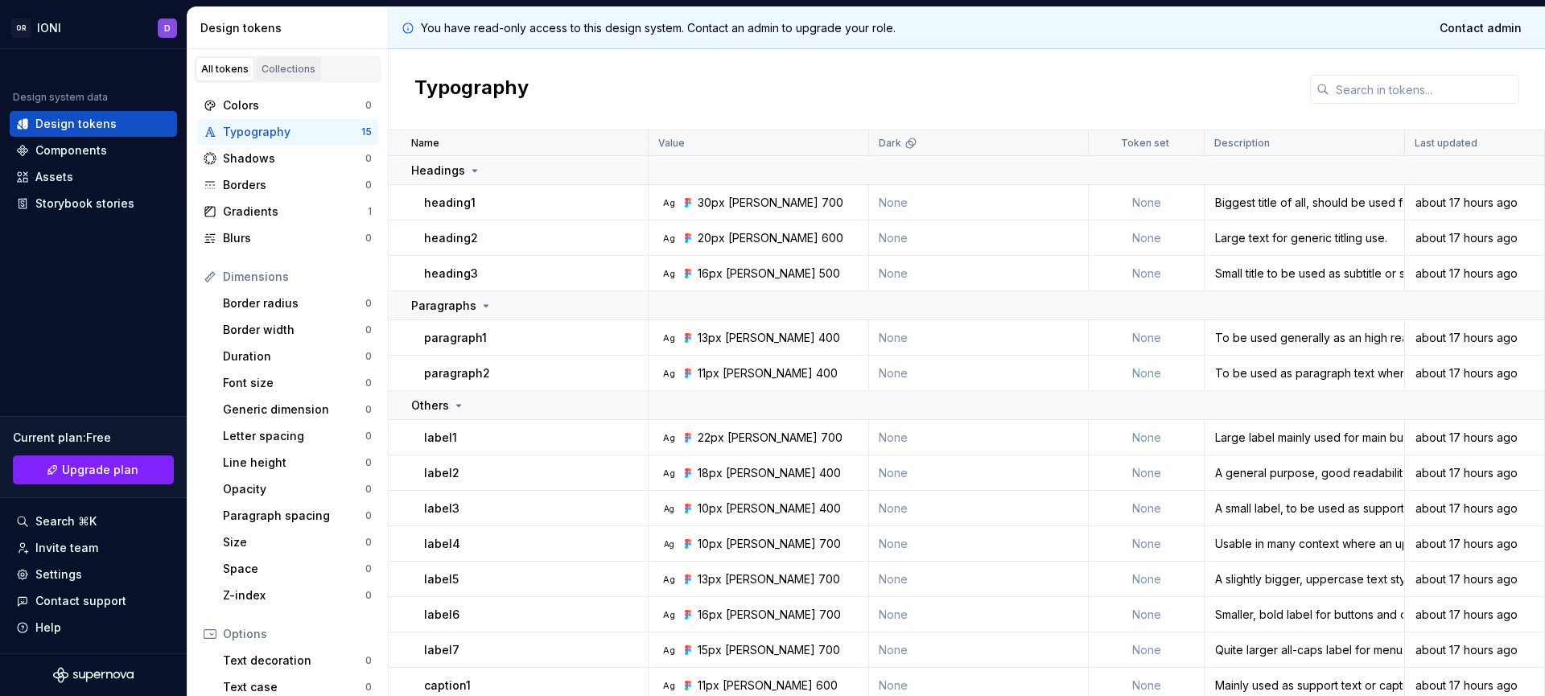
click at [295, 72] on div "Collections" at bounding box center [289, 69] width 54 height 13
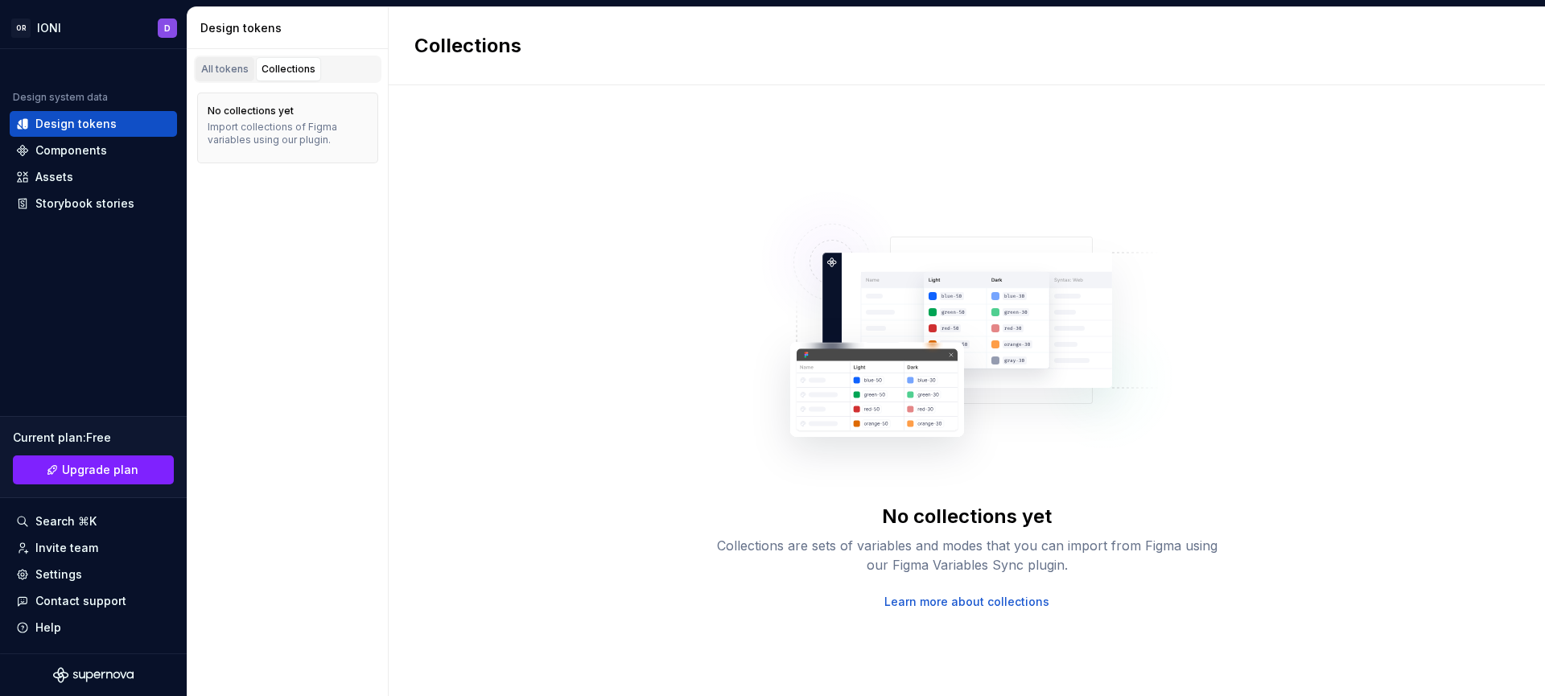
click at [213, 69] on div "All tokens" at bounding box center [224, 69] width 47 height 13
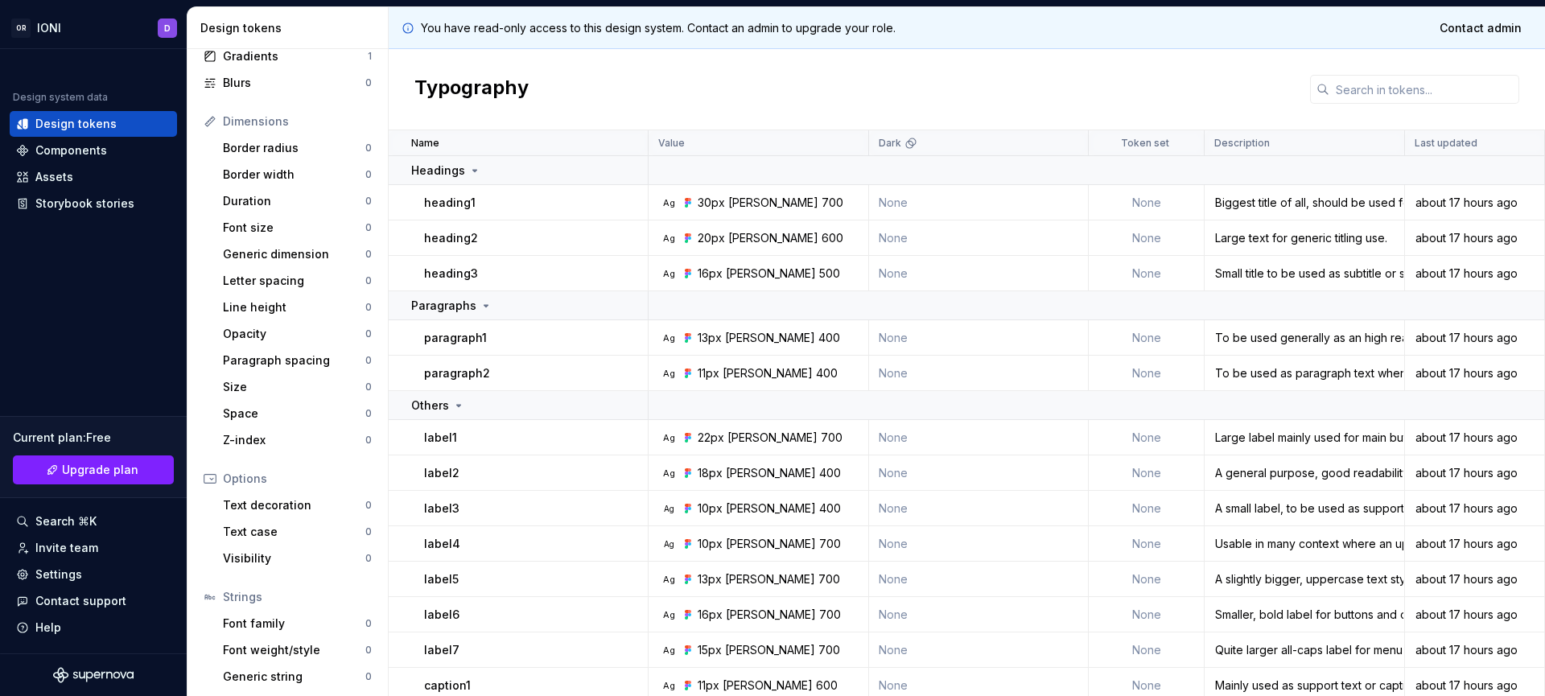
scroll to position [185, 0]
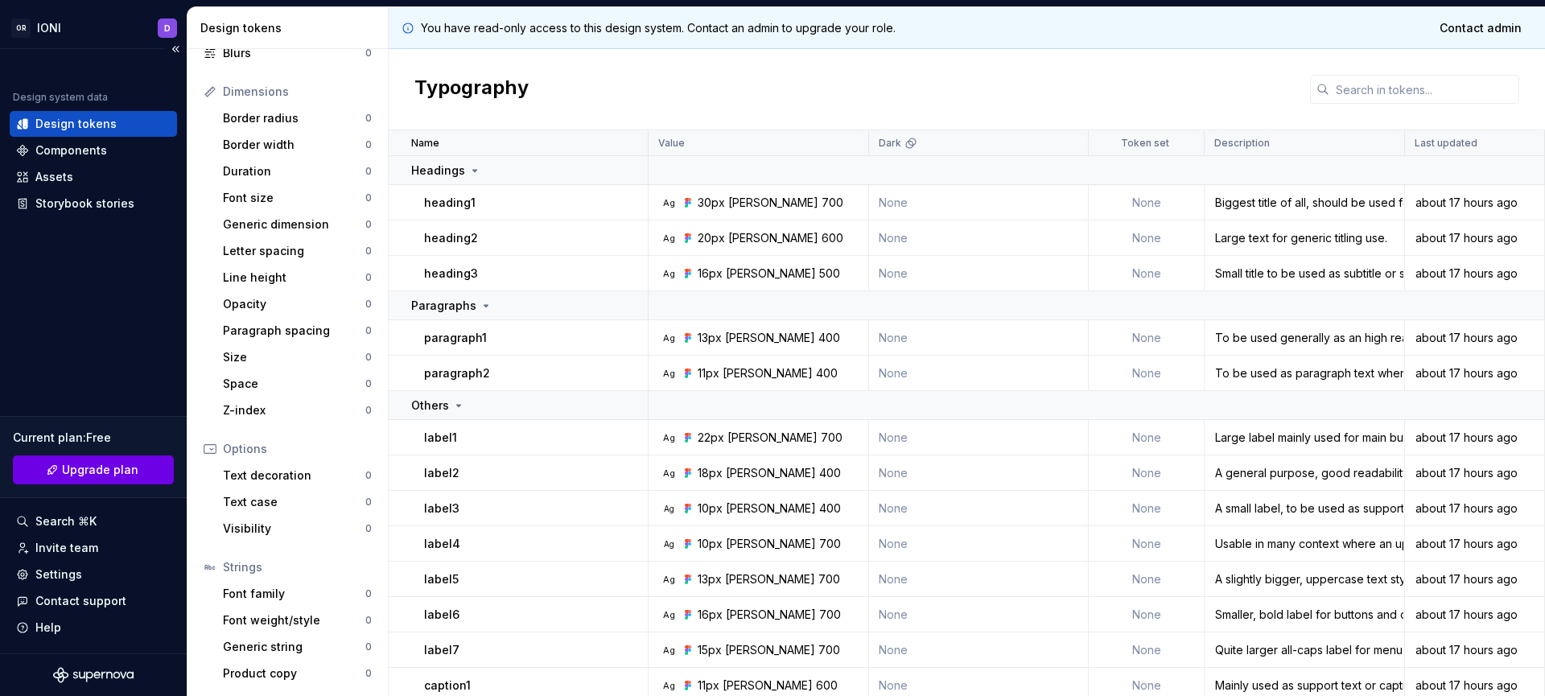
click at [105, 471] on span "Upgrade plan" at bounding box center [100, 470] width 76 height 16
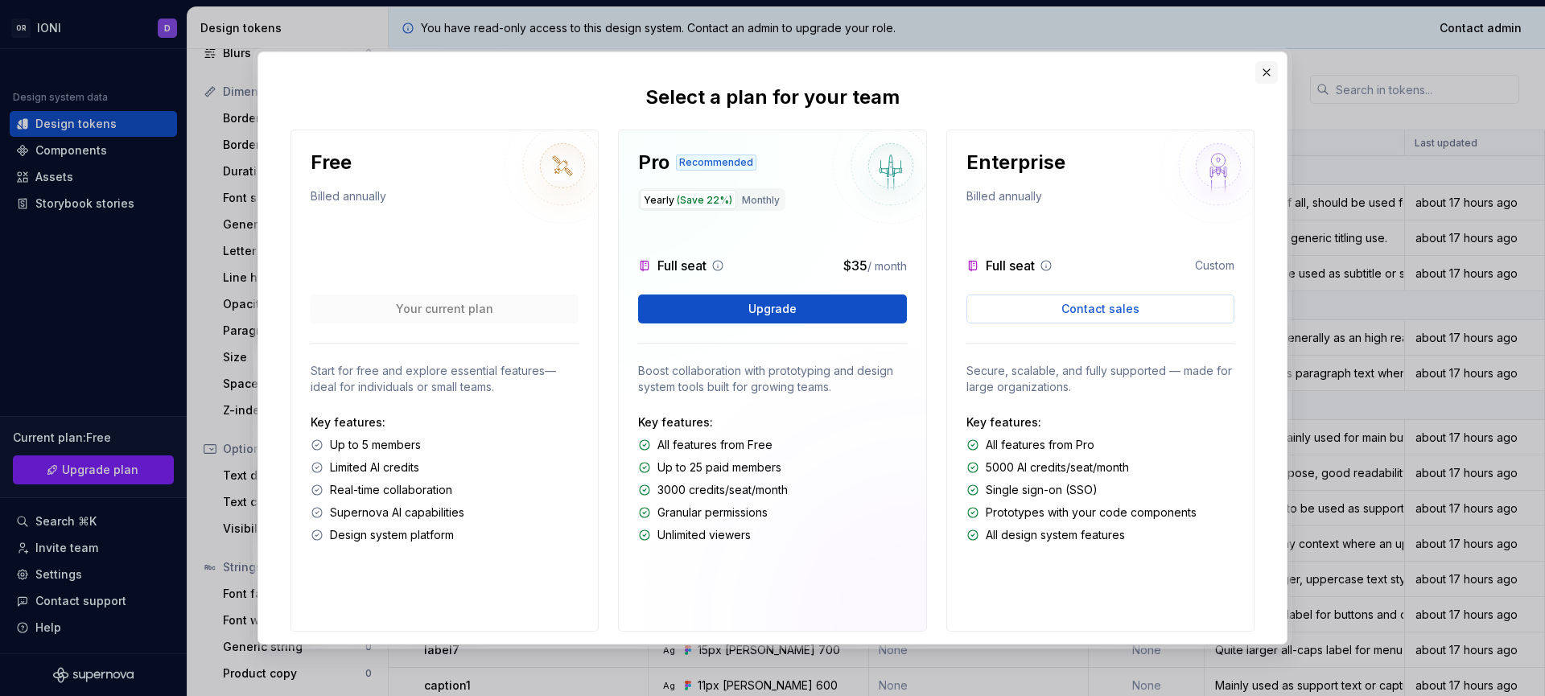
click at [1266, 74] on button "button" at bounding box center [1267, 72] width 23 height 23
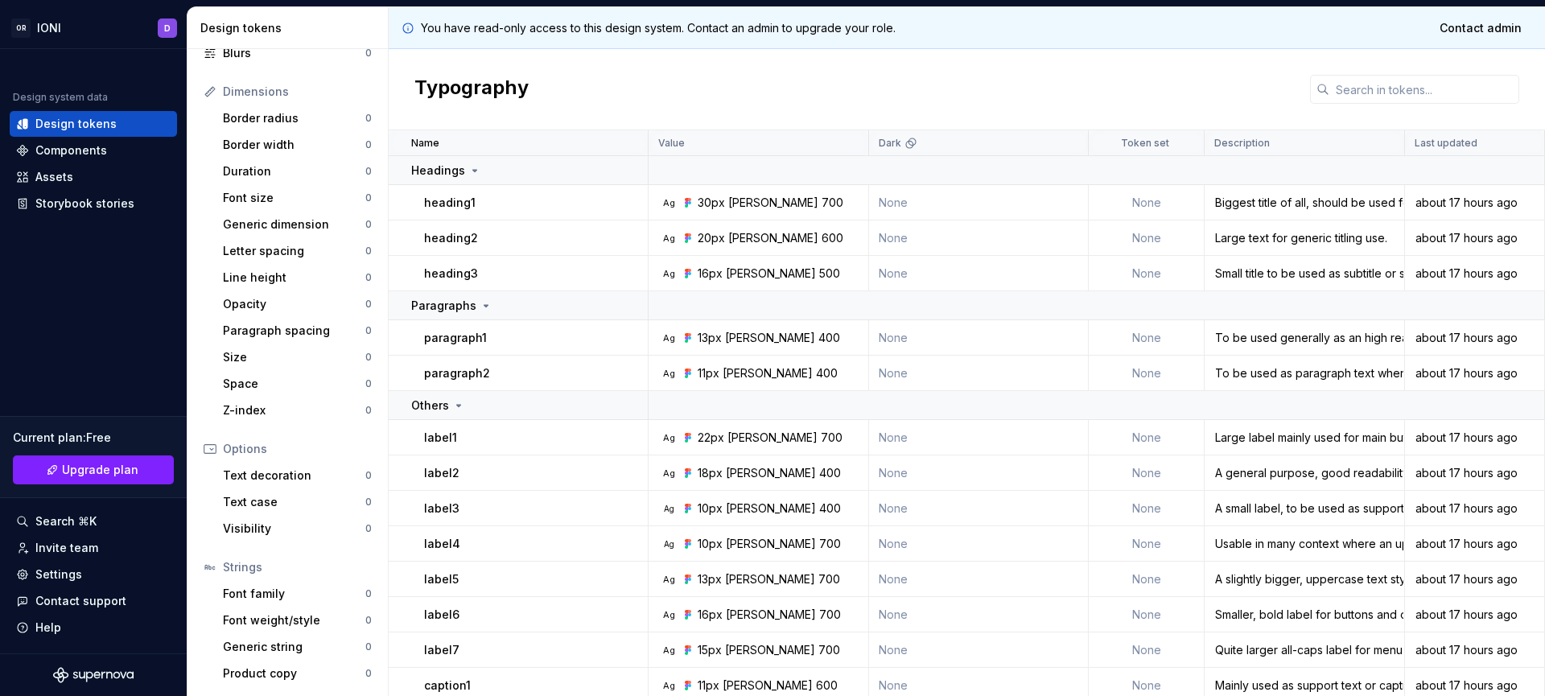
click at [408, 27] on icon at bounding box center [408, 28] width 13 height 13
click at [409, 27] on icon at bounding box center [408, 28] width 13 height 13
click at [666, 83] on div "Typography" at bounding box center [967, 89] width 1157 height 81
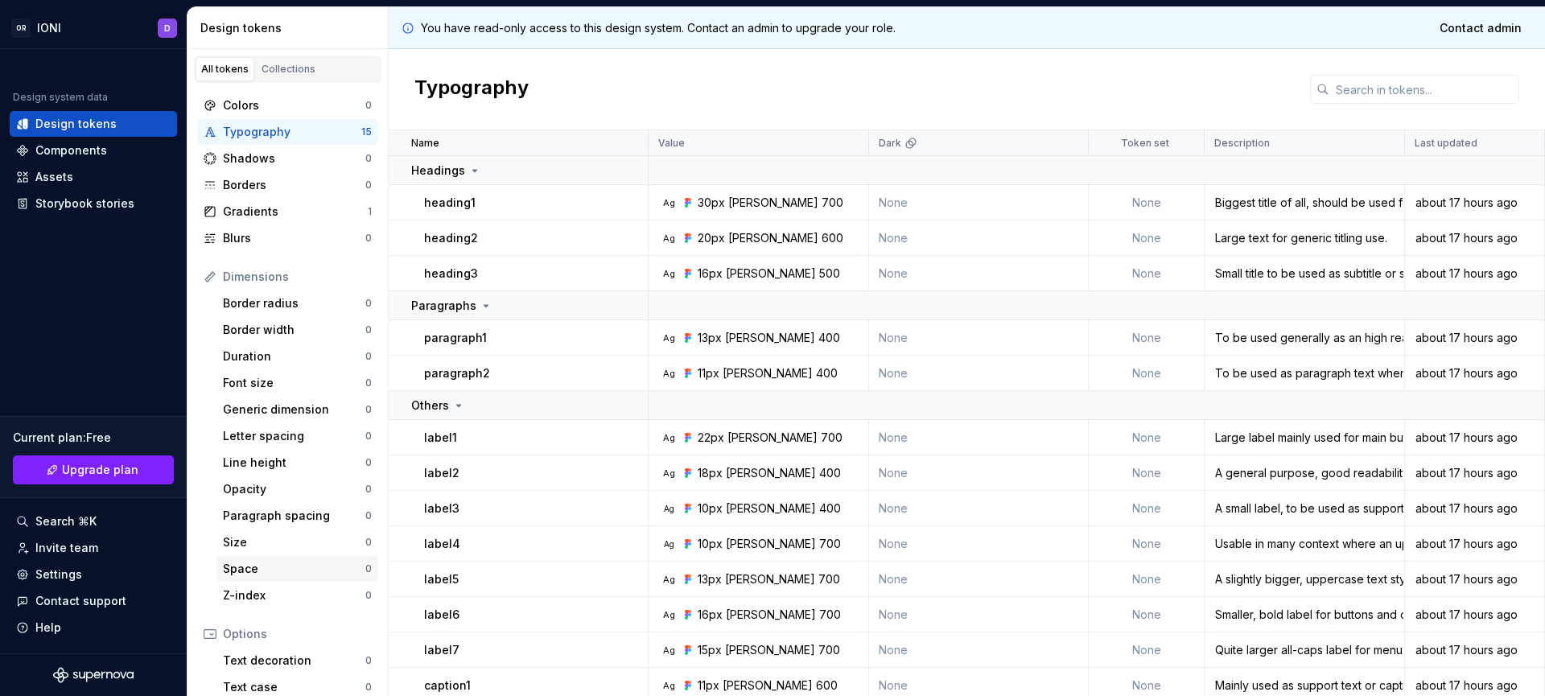
click at [243, 568] on div "Space" at bounding box center [294, 569] width 142 height 16
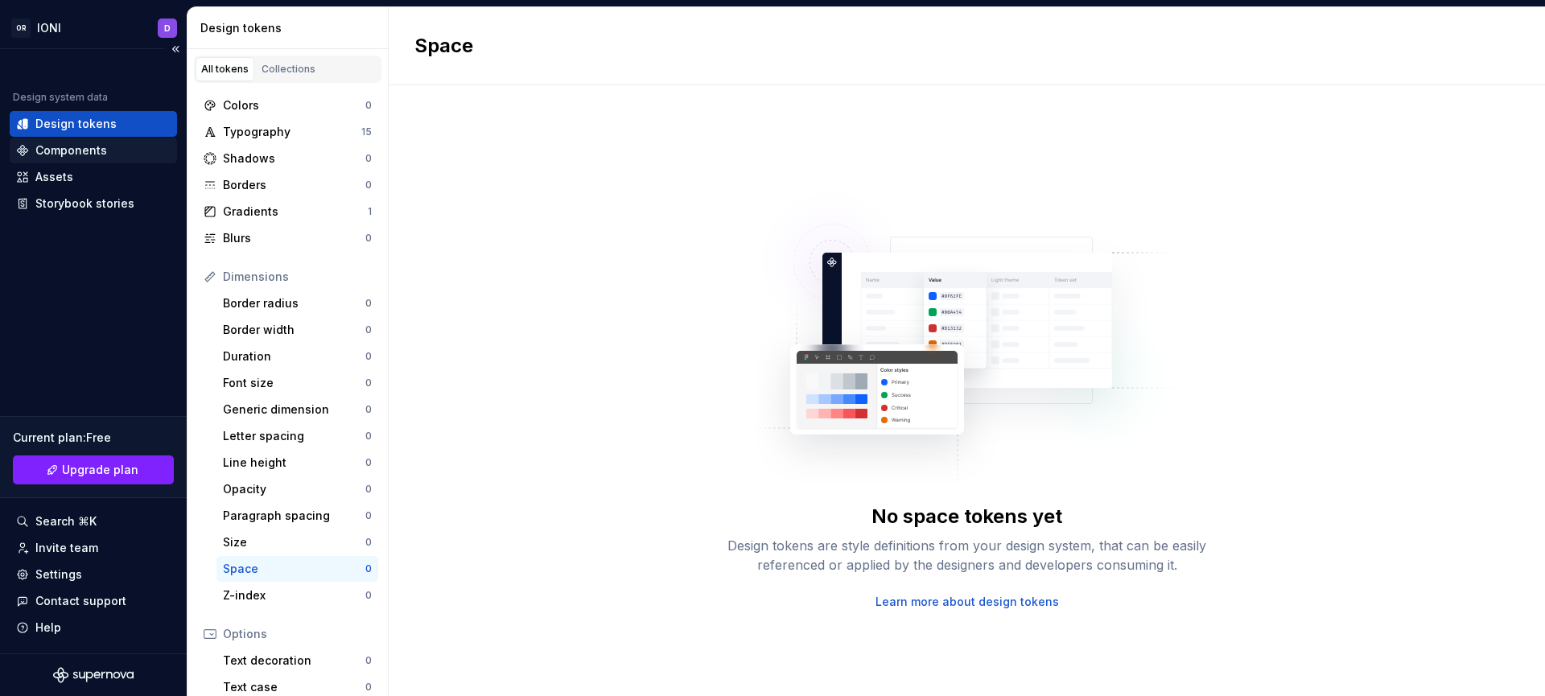
click at [88, 150] on div "Components" at bounding box center [71, 150] width 72 height 16
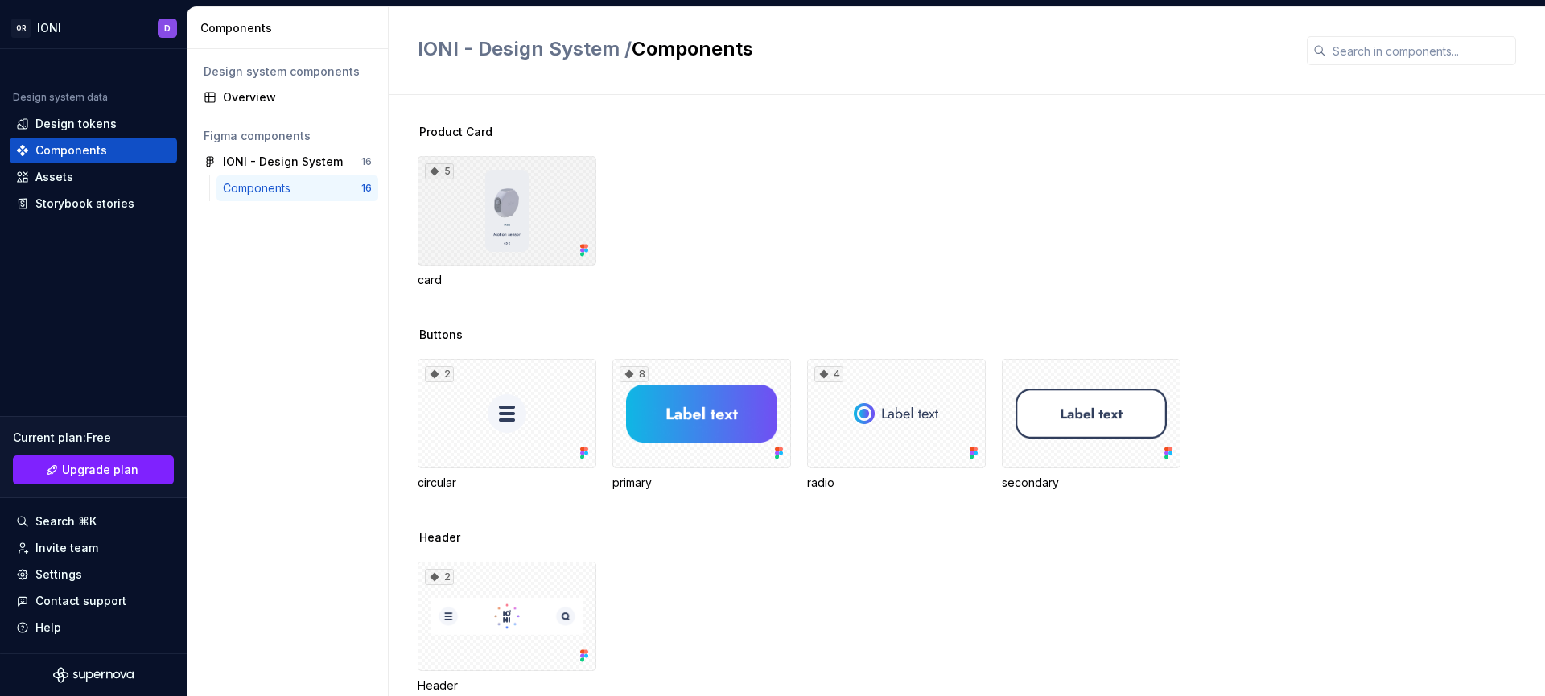
click at [510, 230] on div "5" at bounding box center [507, 210] width 179 height 109
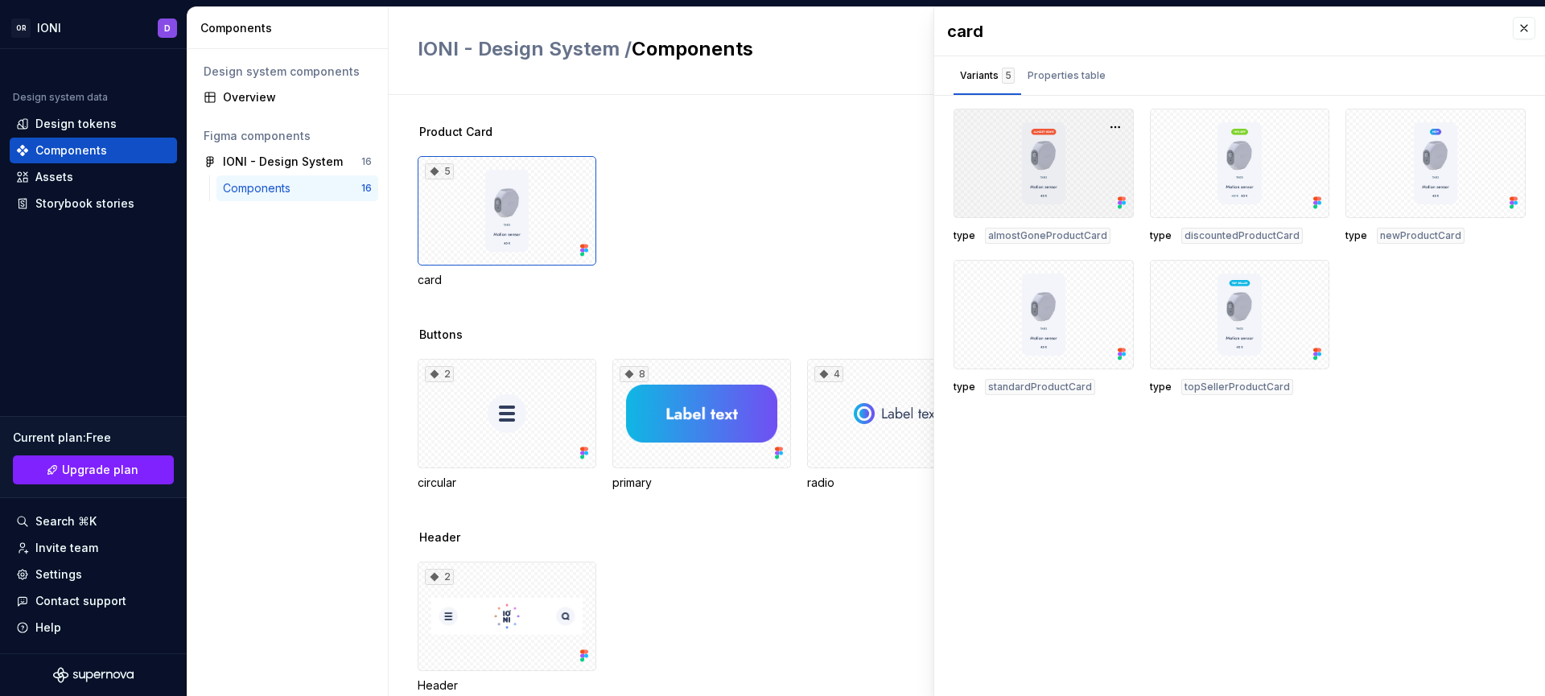
click at [1031, 151] on div at bounding box center [1044, 163] width 180 height 109
click at [1056, 237] on span "almostGoneProductCard" at bounding box center [1047, 235] width 119 height 13
click at [1056, 238] on span "almostGoneProductCard" at bounding box center [1047, 235] width 119 height 13
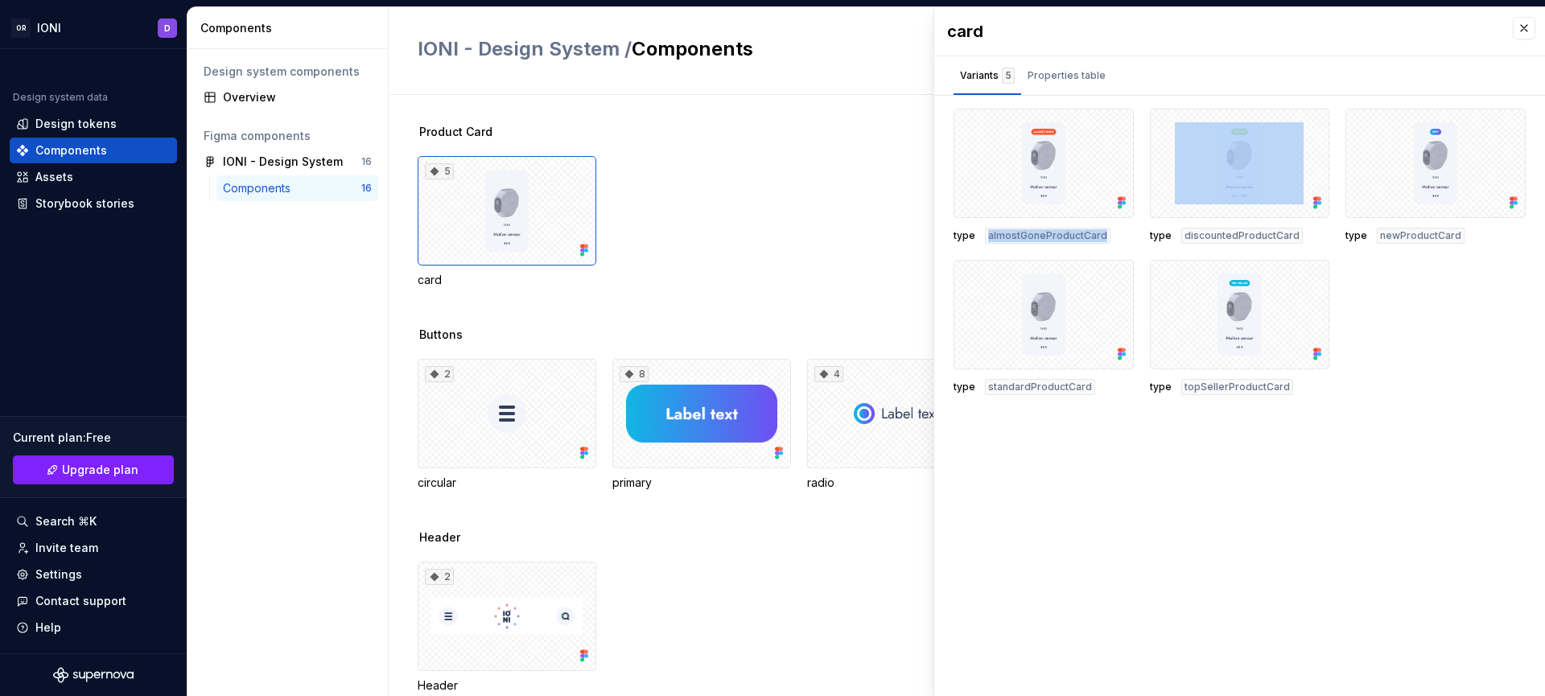
click at [1056, 238] on span "almostGoneProductCard" at bounding box center [1047, 235] width 119 height 13
click at [959, 237] on span "type" at bounding box center [965, 235] width 22 height 13
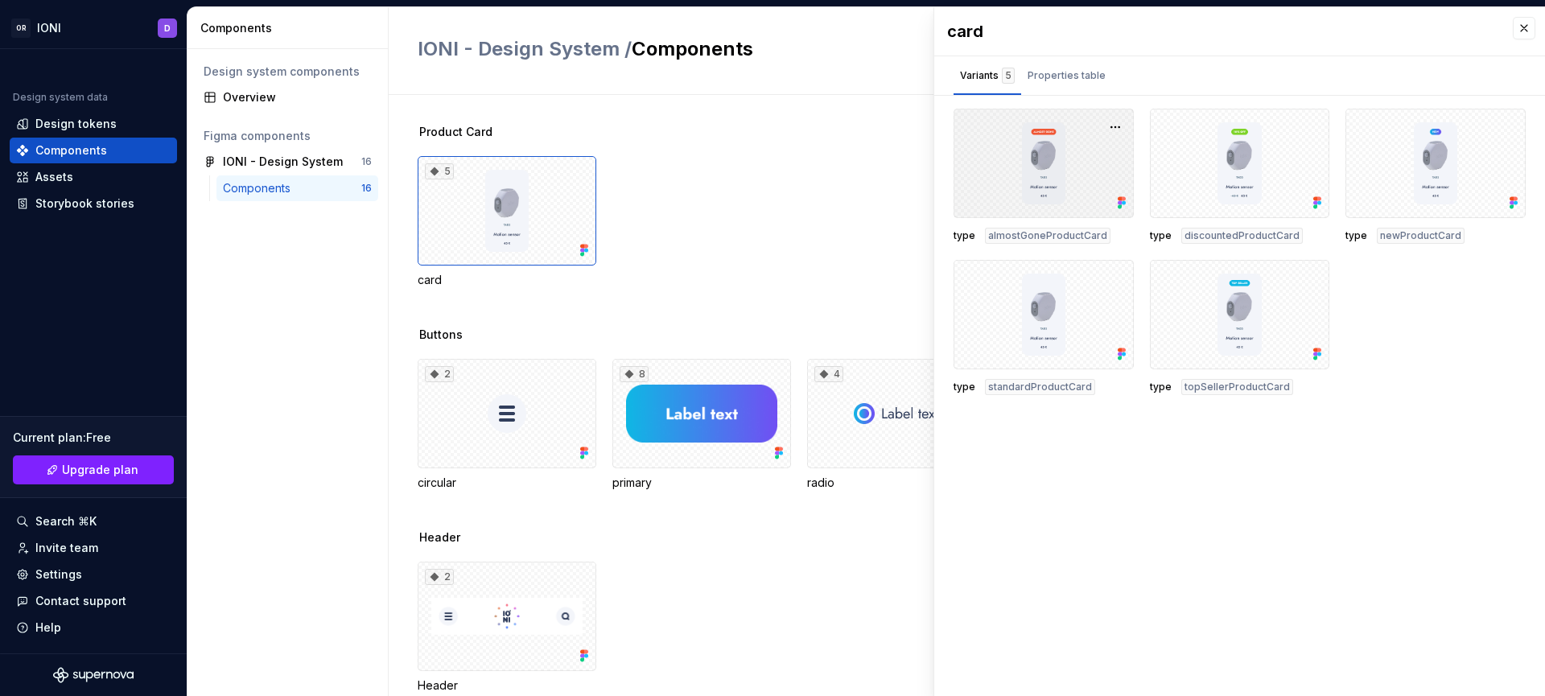
click at [1025, 155] on div at bounding box center [1044, 163] width 180 height 109
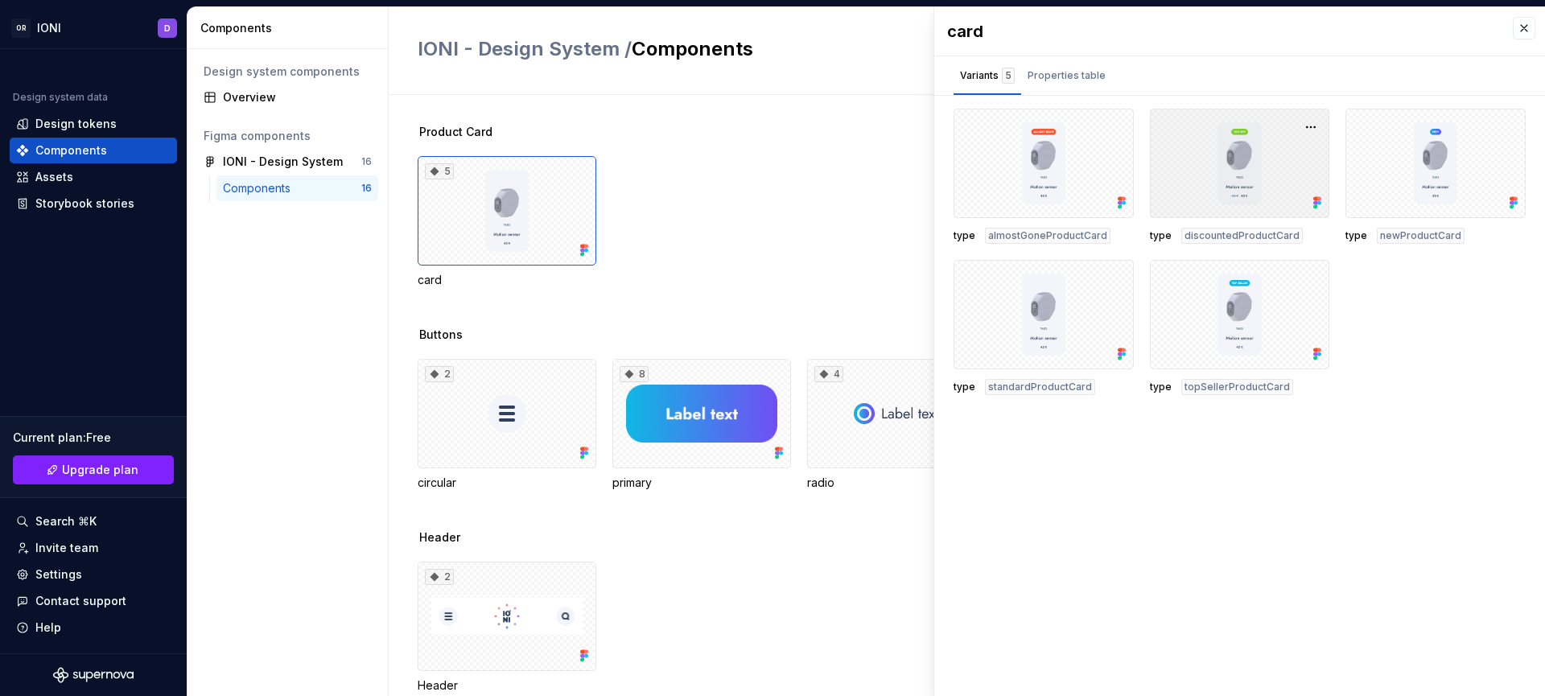
click at [1236, 170] on div at bounding box center [1240, 163] width 180 height 109
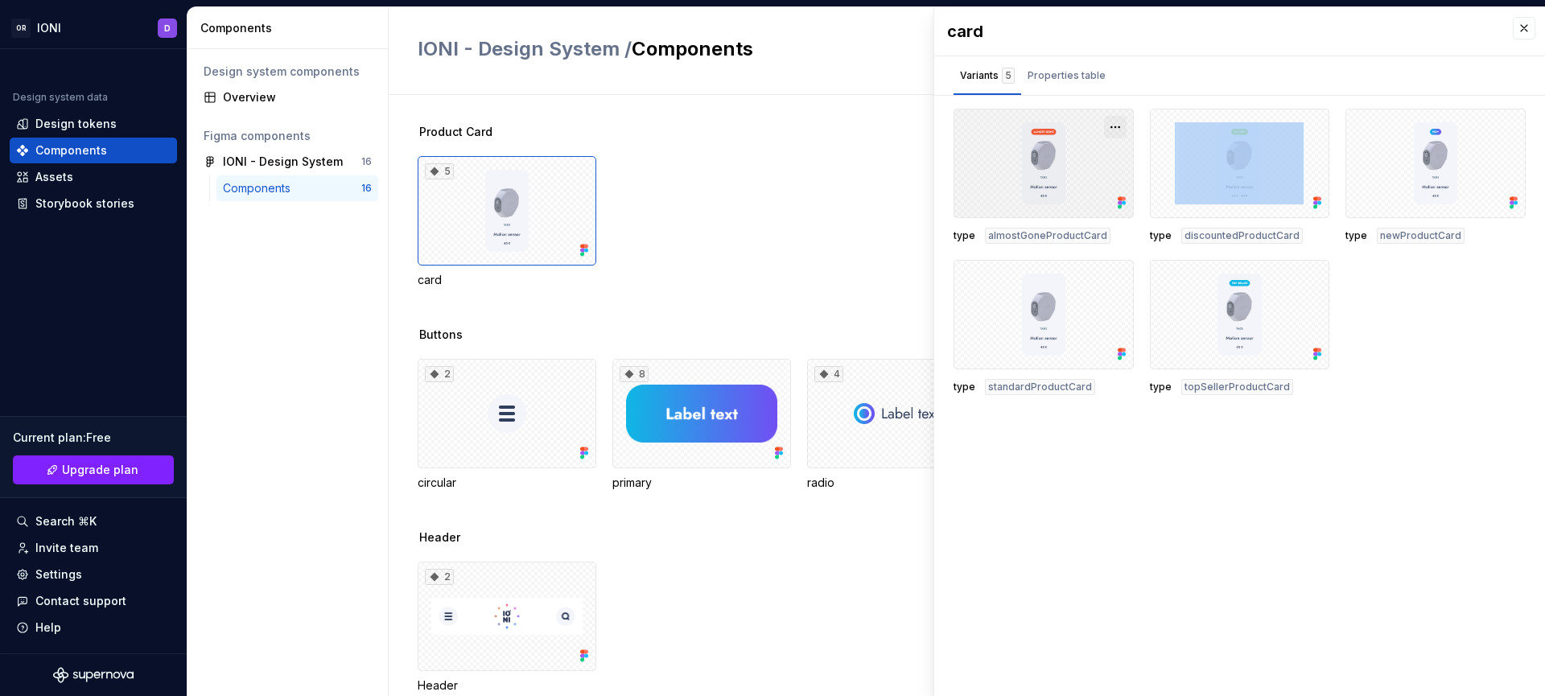
click at [1118, 124] on button "button" at bounding box center [1115, 127] width 23 height 23
click at [1064, 157] on div "Open in Figma" at bounding box center [1064, 175] width 105 height 48
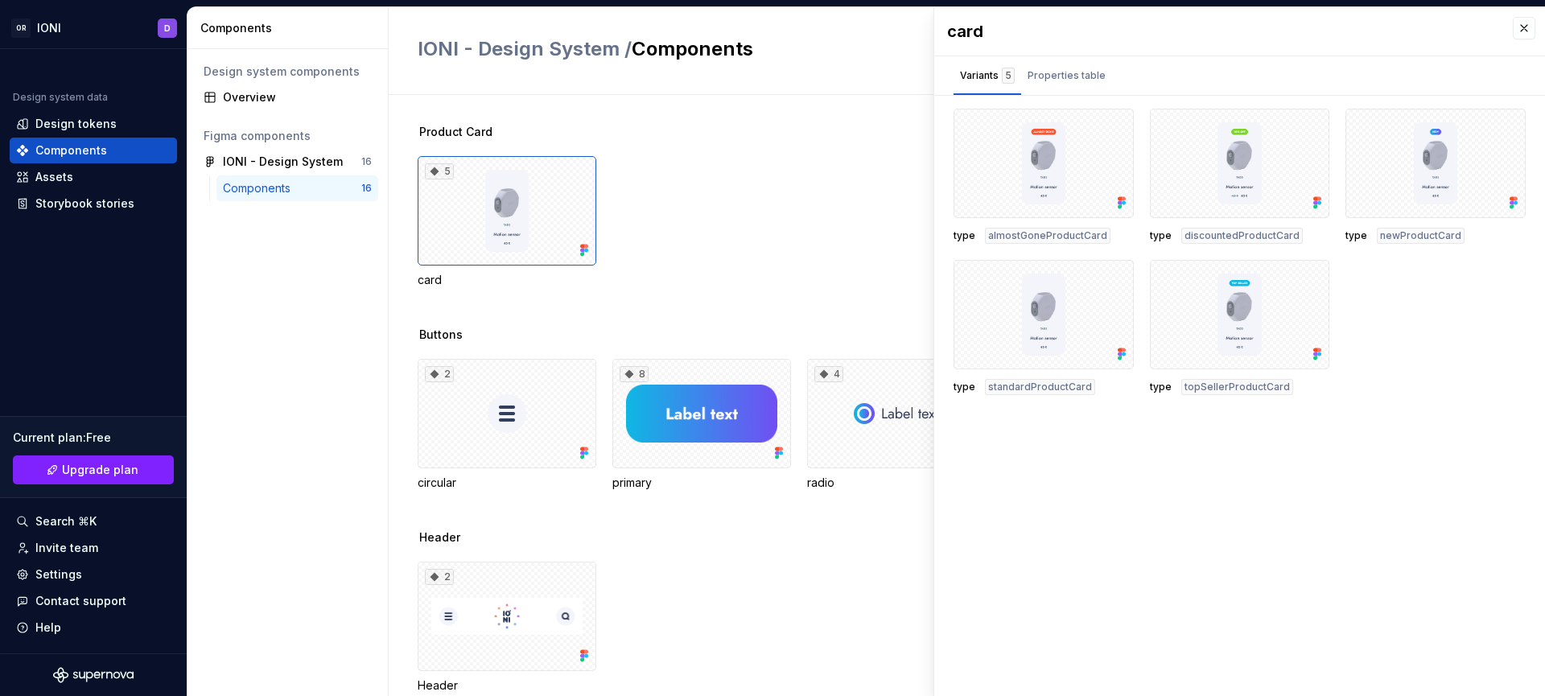
click at [1050, 525] on div "card Variants 5 Properties table type almostGoneProductCard type discountedProd…" at bounding box center [1240, 351] width 611 height 689
click at [790, 237] on div "5 card" at bounding box center [982, 222] width 1128 height 132
click at [1068, 85] on div "Properties table" at bounding box center [1066, 76] width 91 height 26
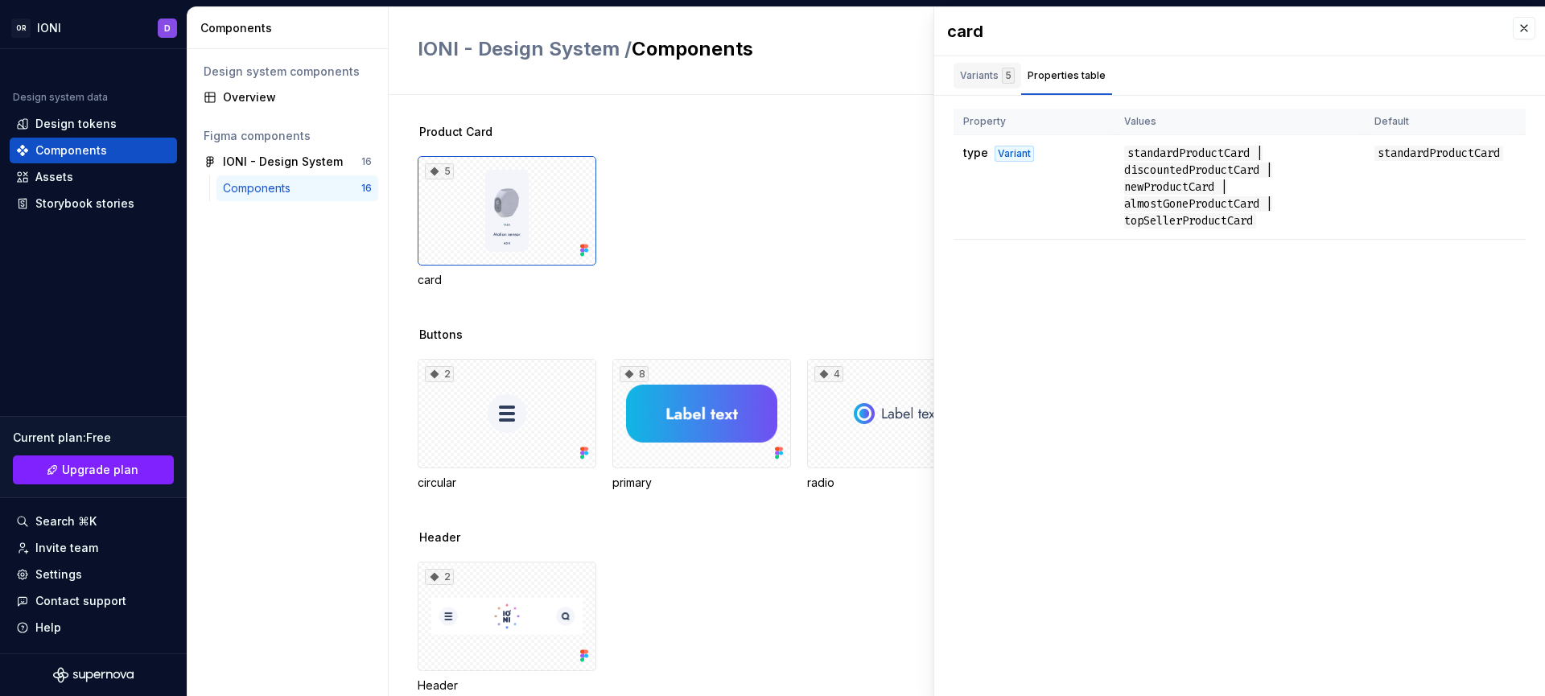
click at [971, 73] on div "Variants 5" at bounding box center [987, 76] width 55 height 16
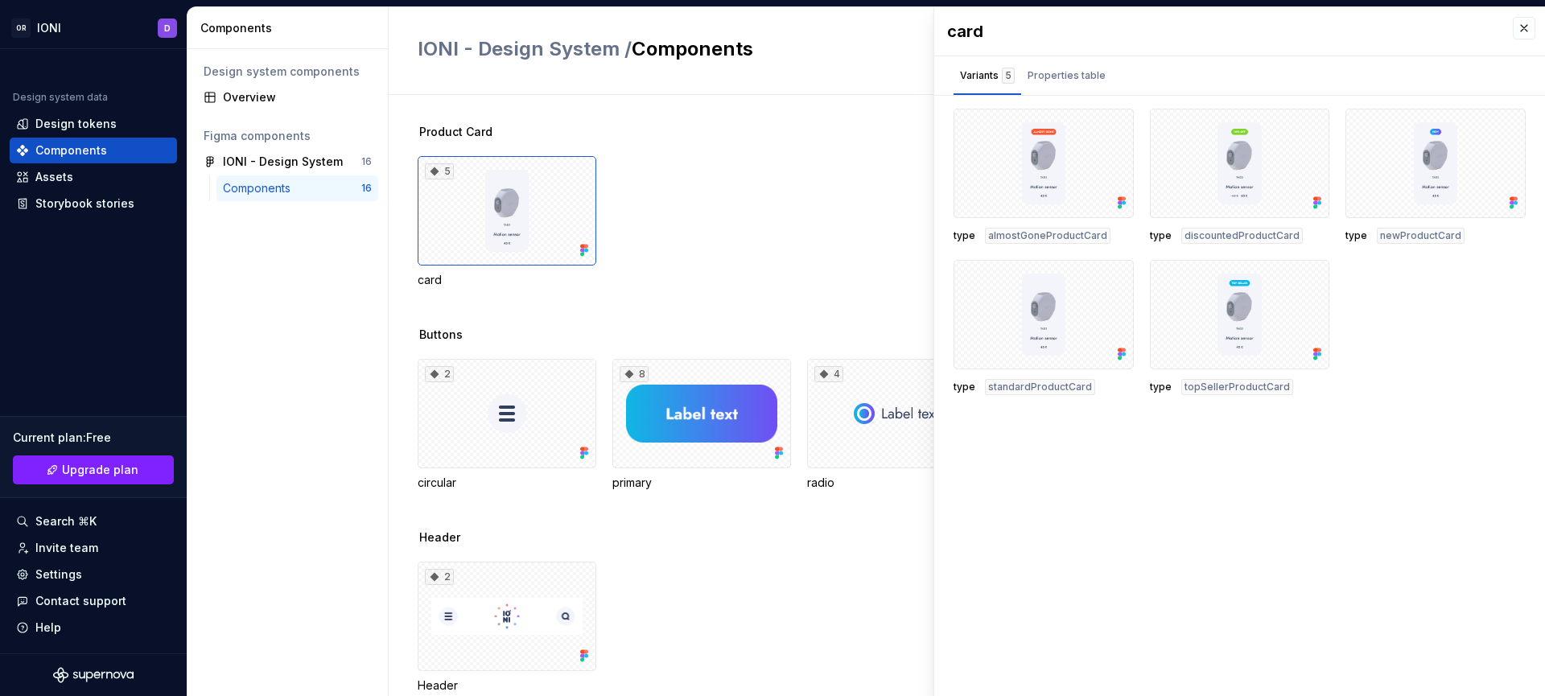
click at [307, 184] on div "Components" at bounding box center [292, 188] width 138 height 16
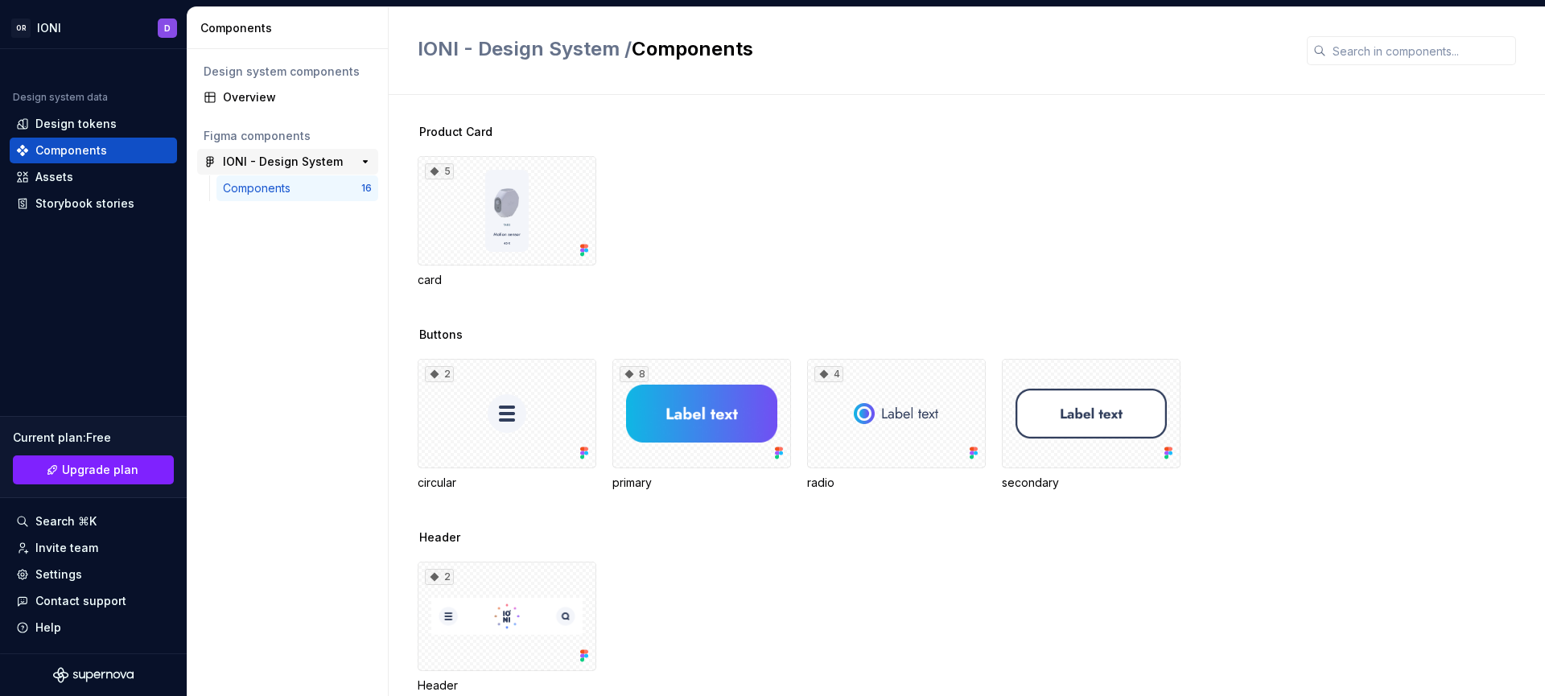
click at [307, 163] on div "IONI - Design System" at bounding box center [283, 162] width 120 height 16
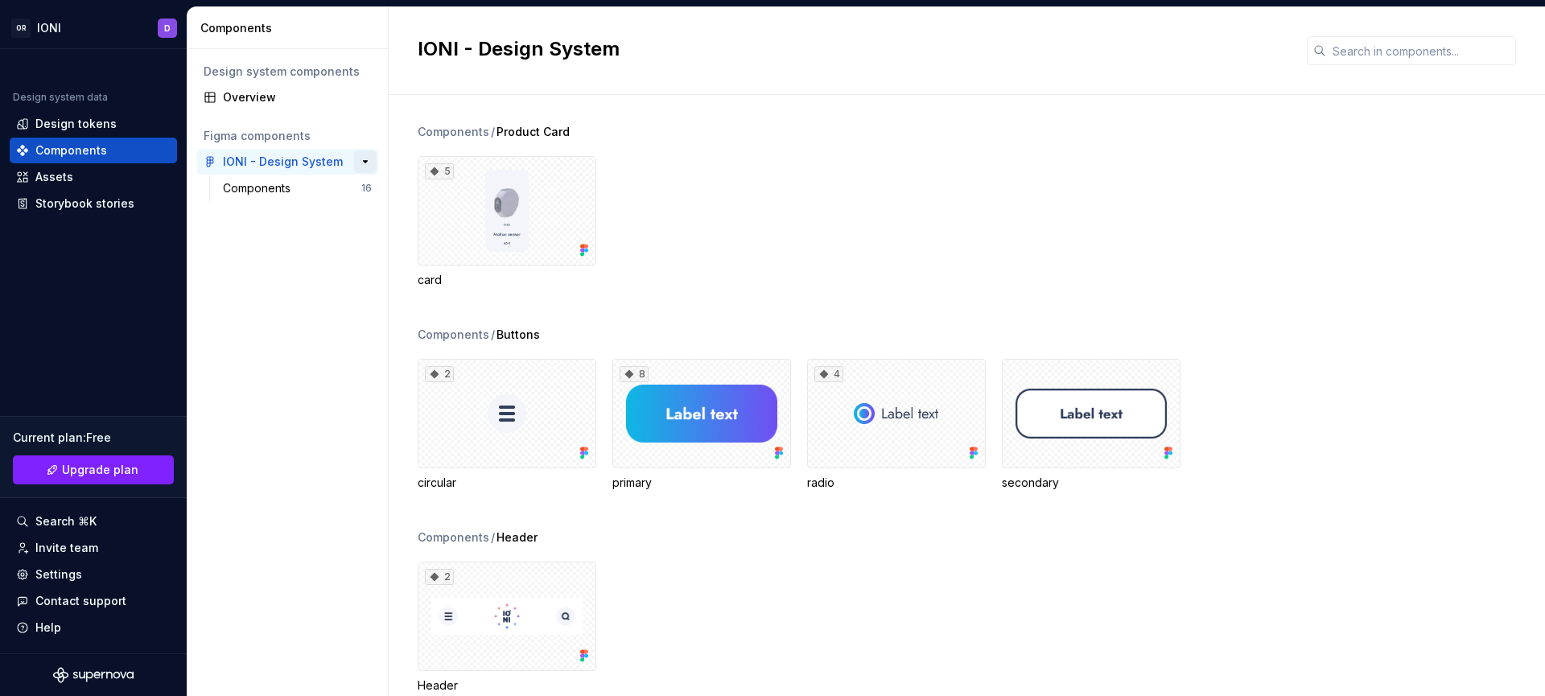
click at [368, 160] on button "button" at bounding box center [365, 162] width 23 height 23
click at [368, 161] on button "button" at bounding box center [365, 162] width 23 height 23
click at [321, 188] on div "Components" at bounding box center [292, 188] width 138 height 16
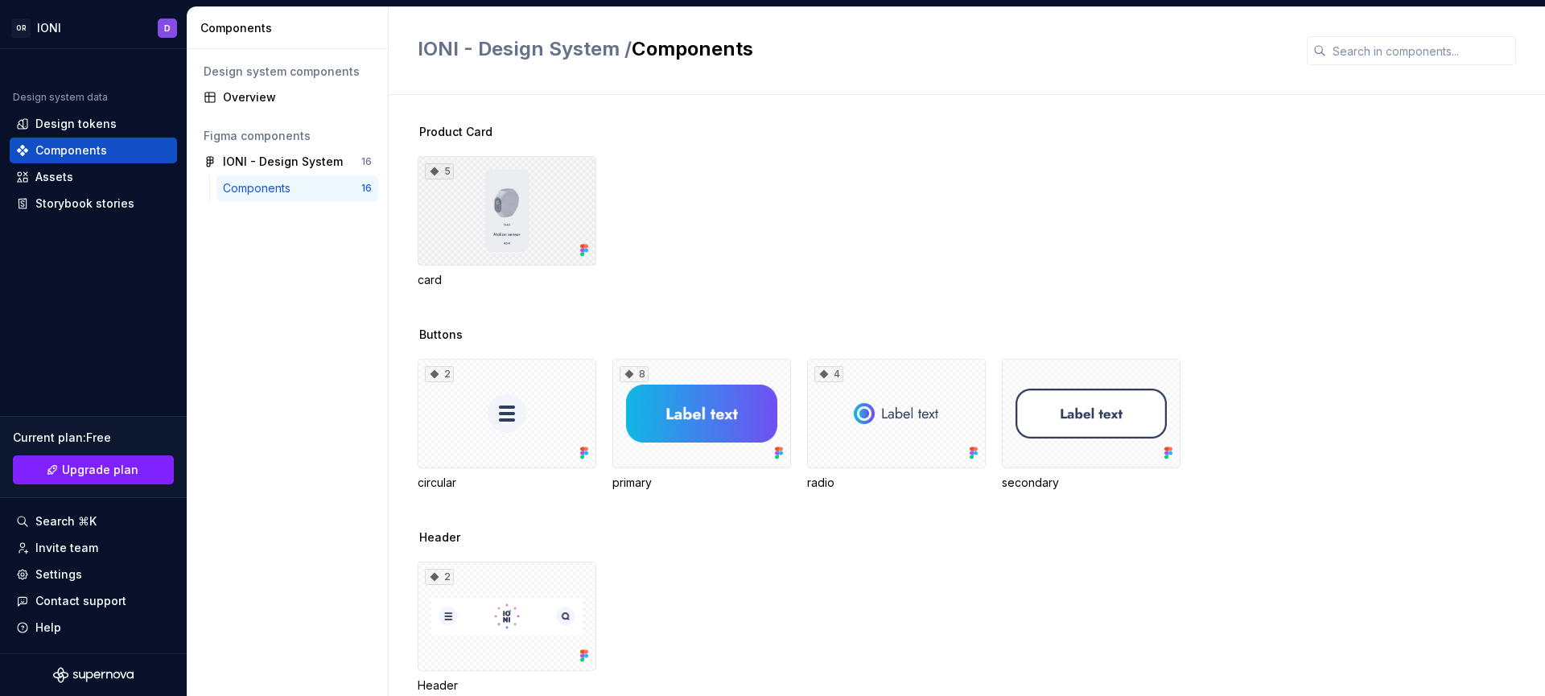
click at [561, 196] on div "5" at bounding box center [507, 210] width 179 height 109
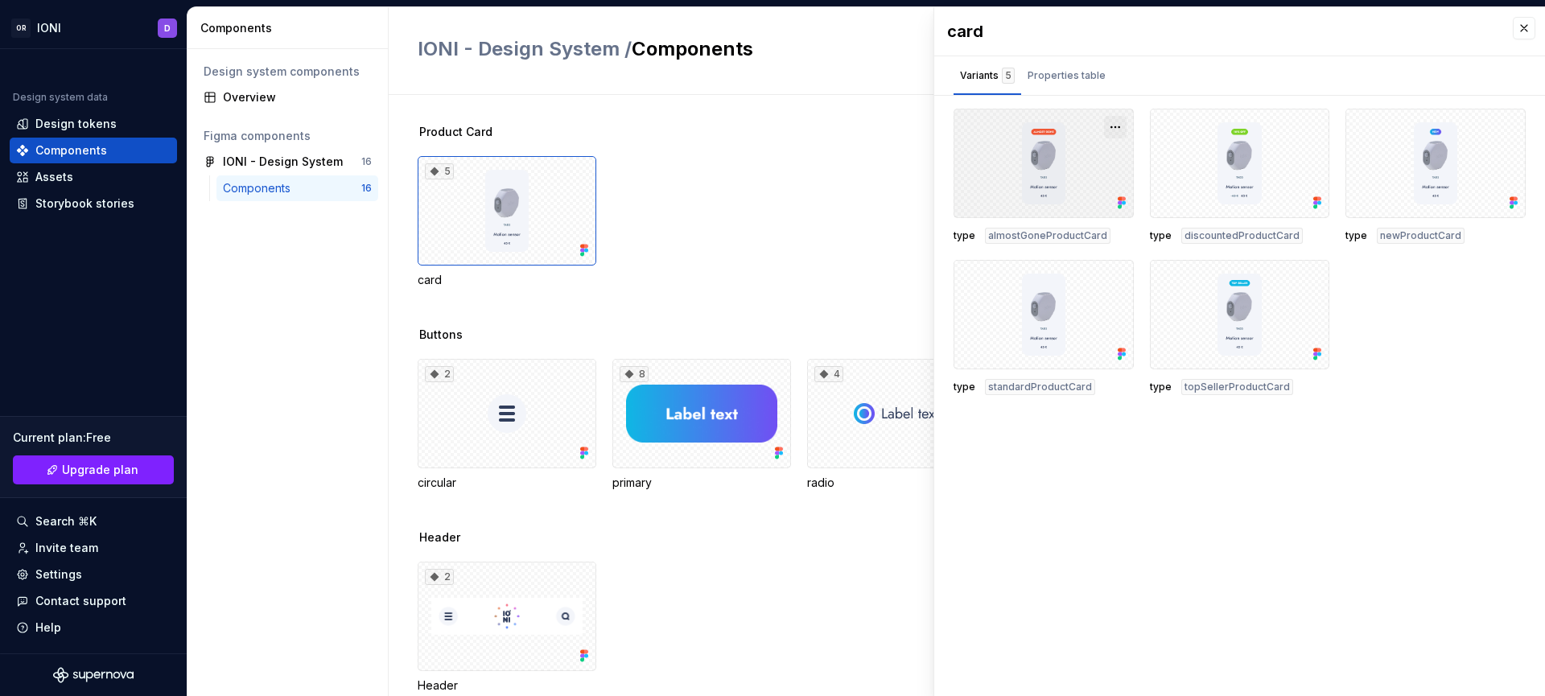
click at [1118, 129] on button "button" at bounding box center [1115, 127] width 23 height 23
click at [1072, 159] on div "Open in Figma" at bounding box center [1064, 175] width 105 height 48
click at [1073, 73] on div "Properties table" at bounding box center [1067, 76] width 78 height 16
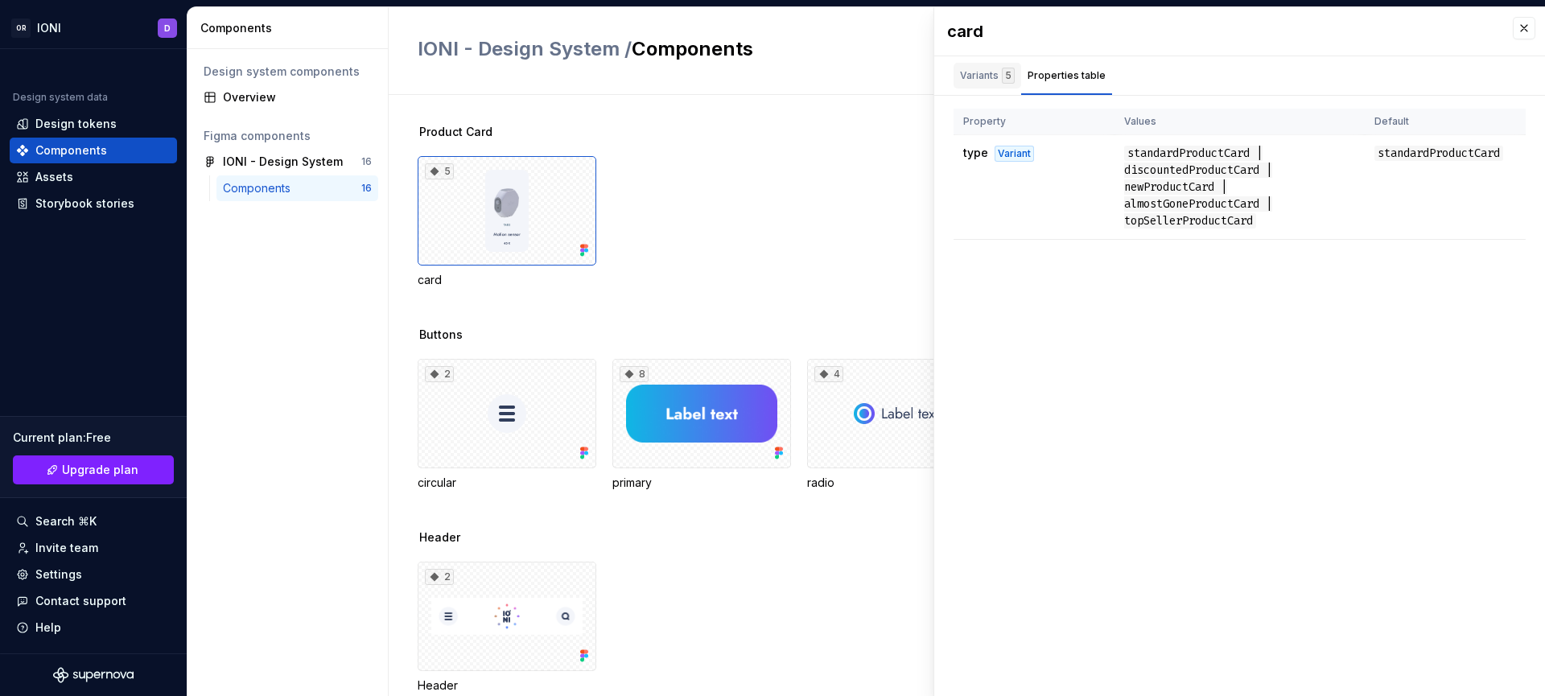
click at [980, 69] on div "Variants 5" at bounding box center [987, 76] width 55 height 16
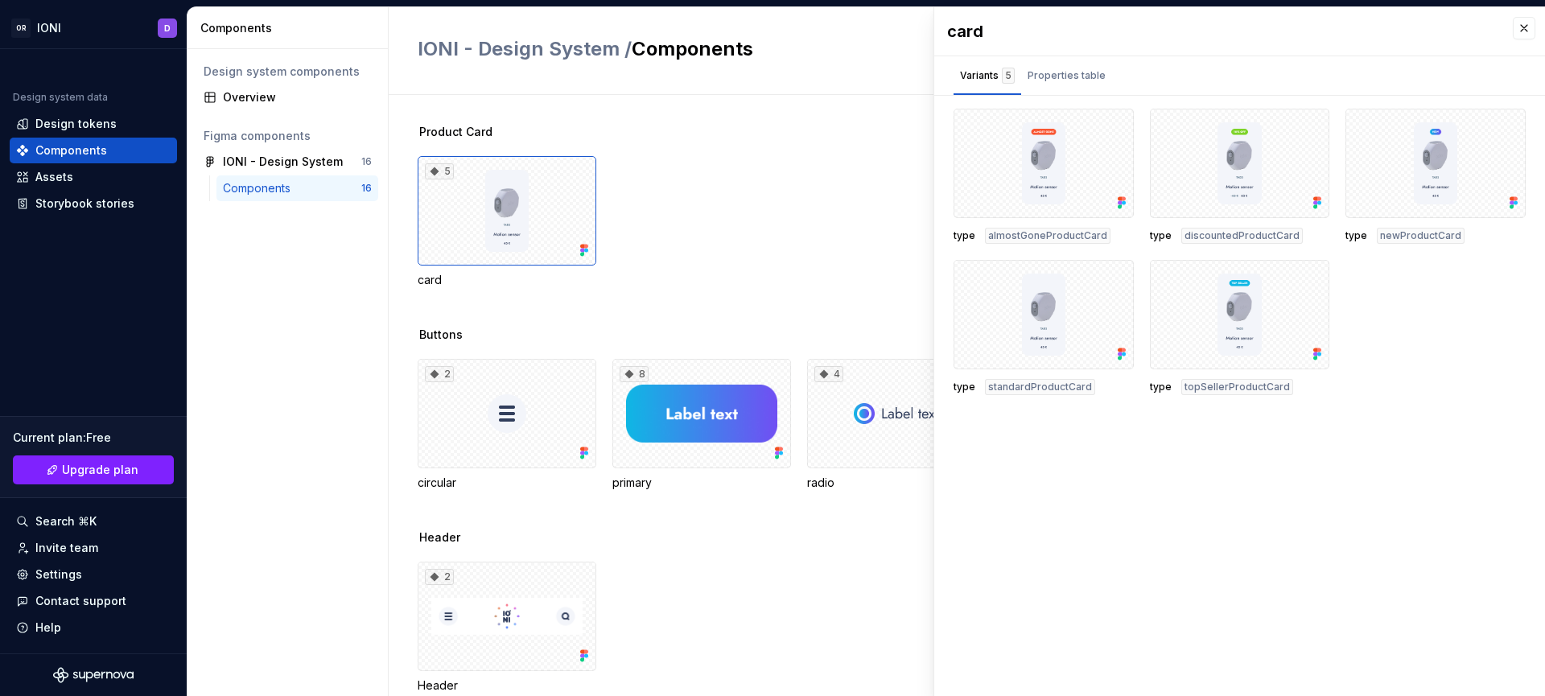
scroll to position [64, 0]
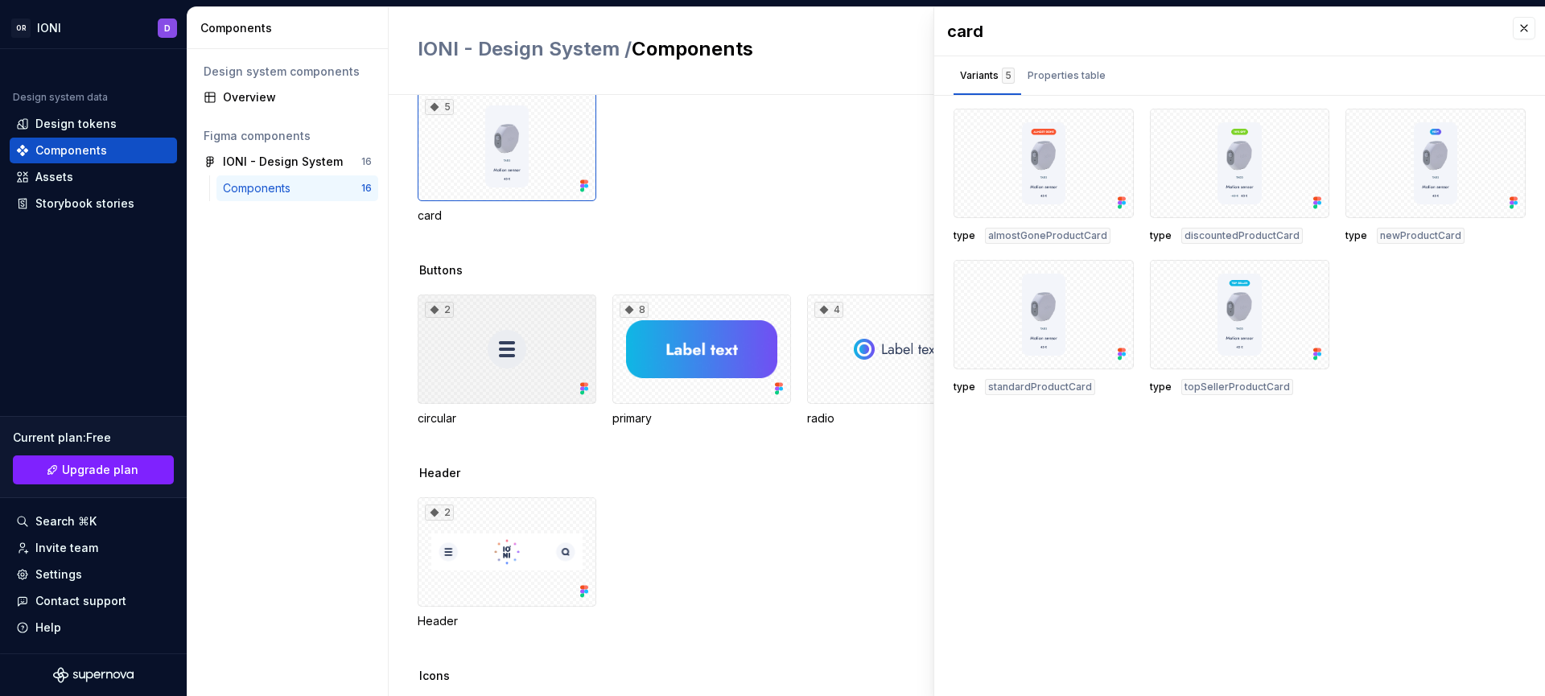
click at [505, 349] on div "2" at bounding box center [507, 349] width 179 height 109
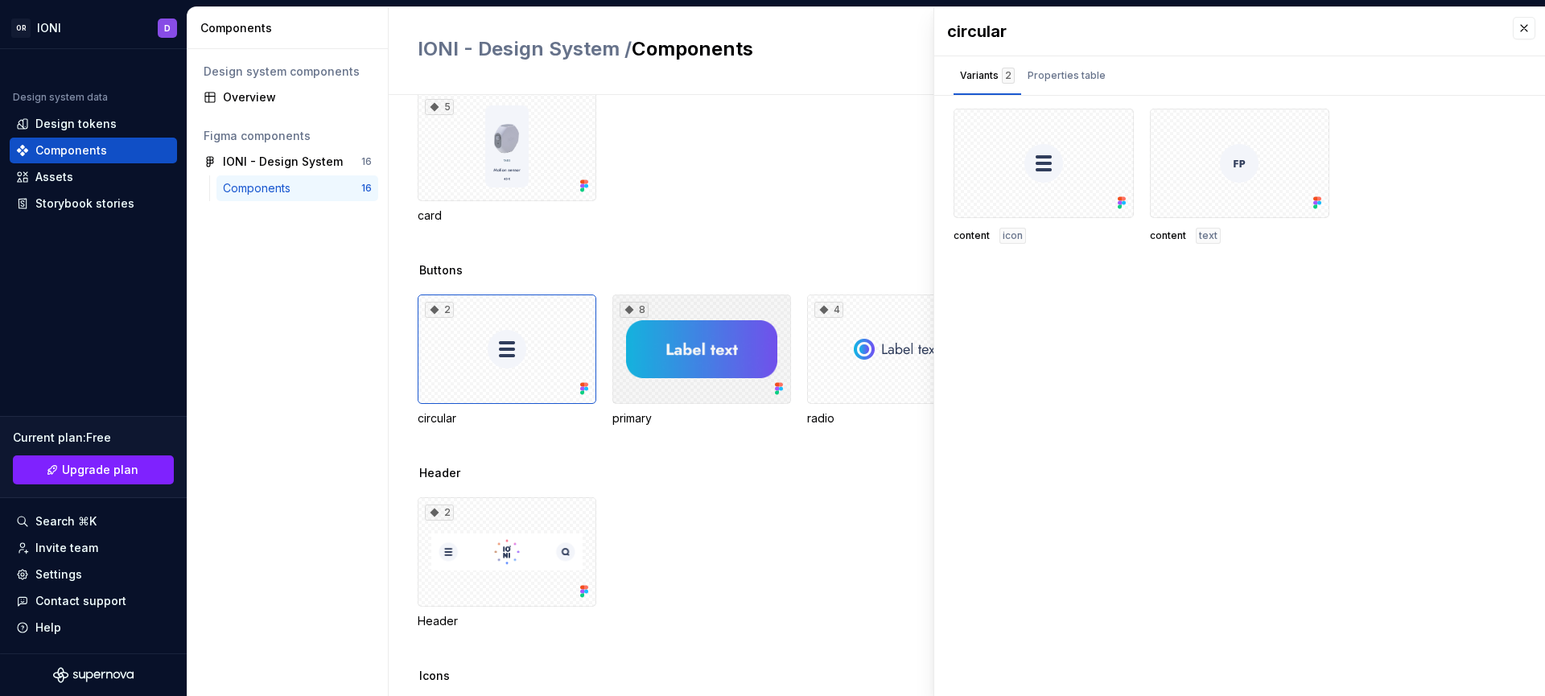
click at [697, 349] on div "8" at bounding box center [702, 349] width 179 height 109
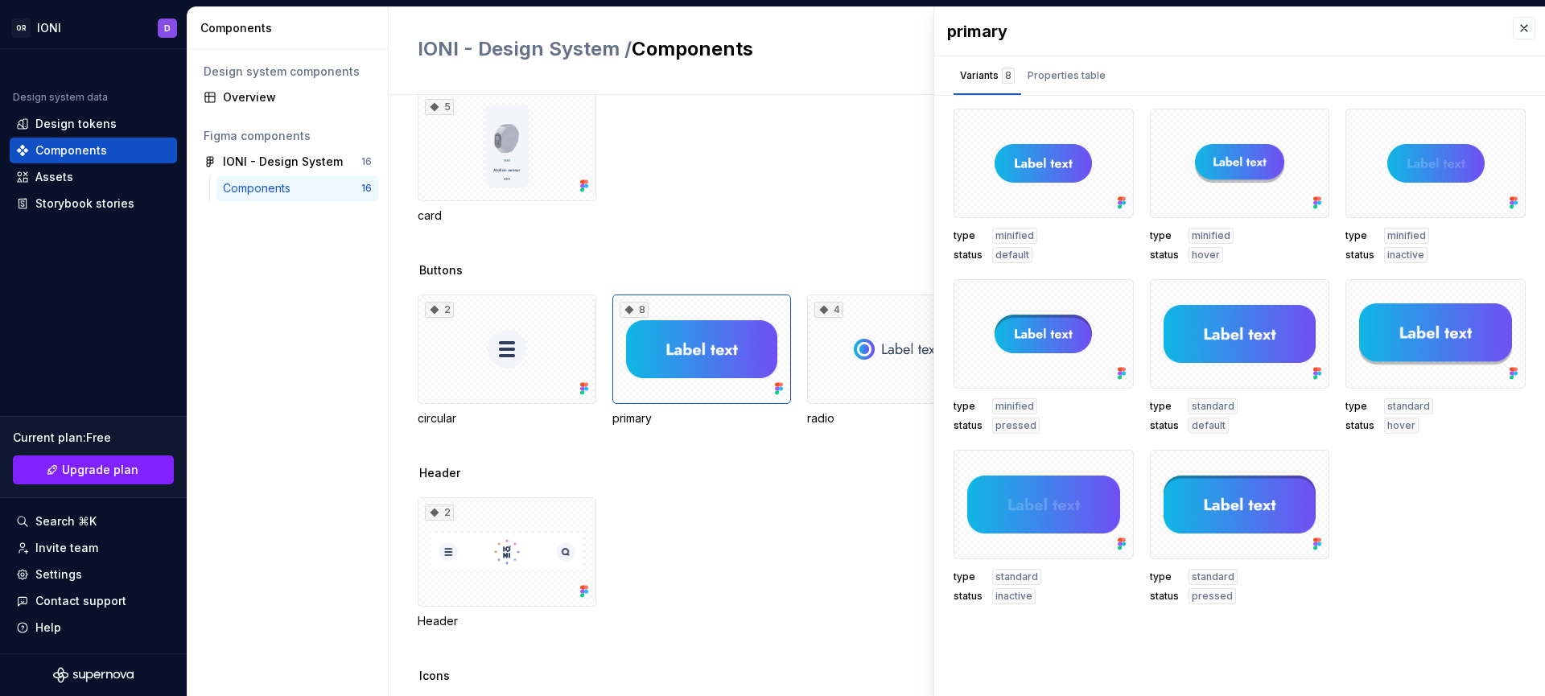
click at [1020, 597] on span "inactive" at bounding box center [1014, 596] width 37 height 13
click at [856, 348] on div "4" at bounding box center [896, 349] width 179 height 109
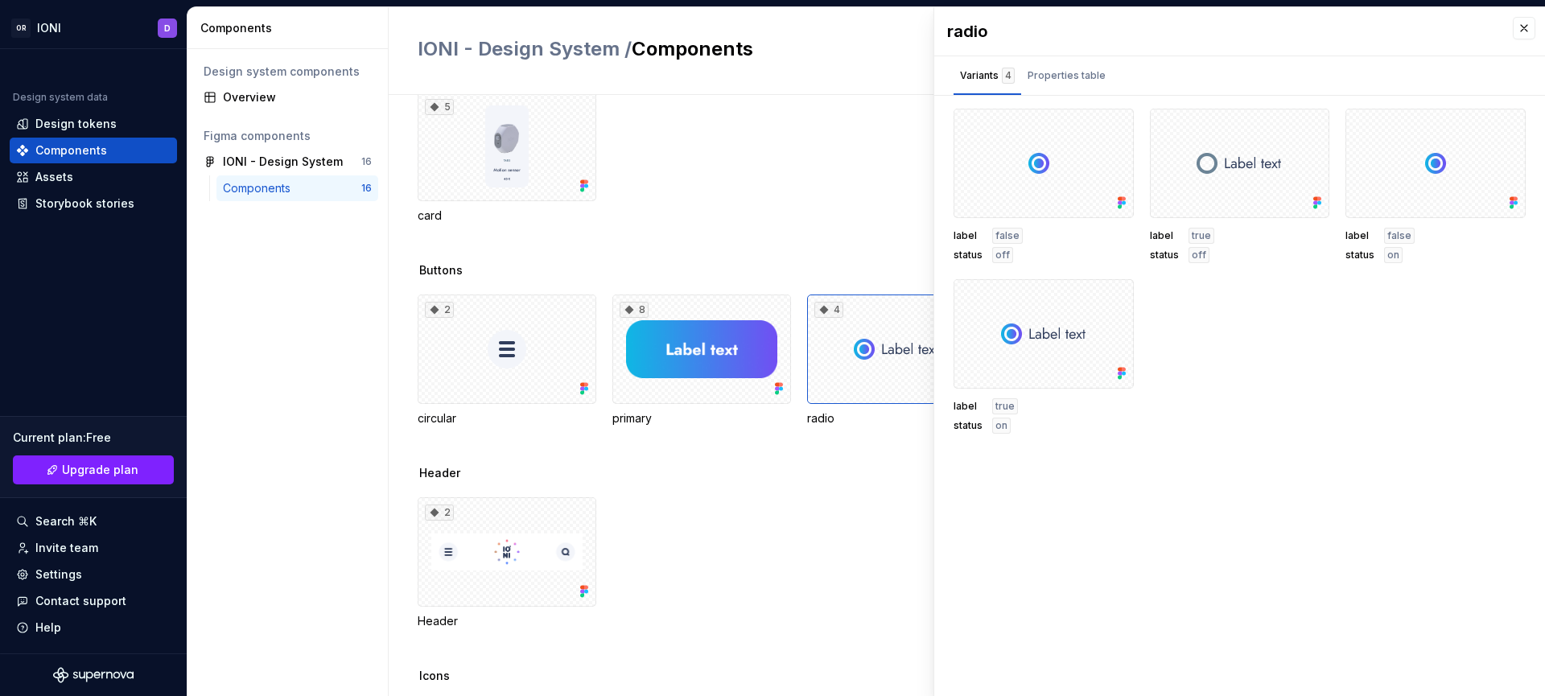
click at [857, 207] on div "5 card" at bounding box center [982, 158] width 1128 height 132
click at [1525, 35] on button "button" at bounding box center [1524, 28] width 23 height 23
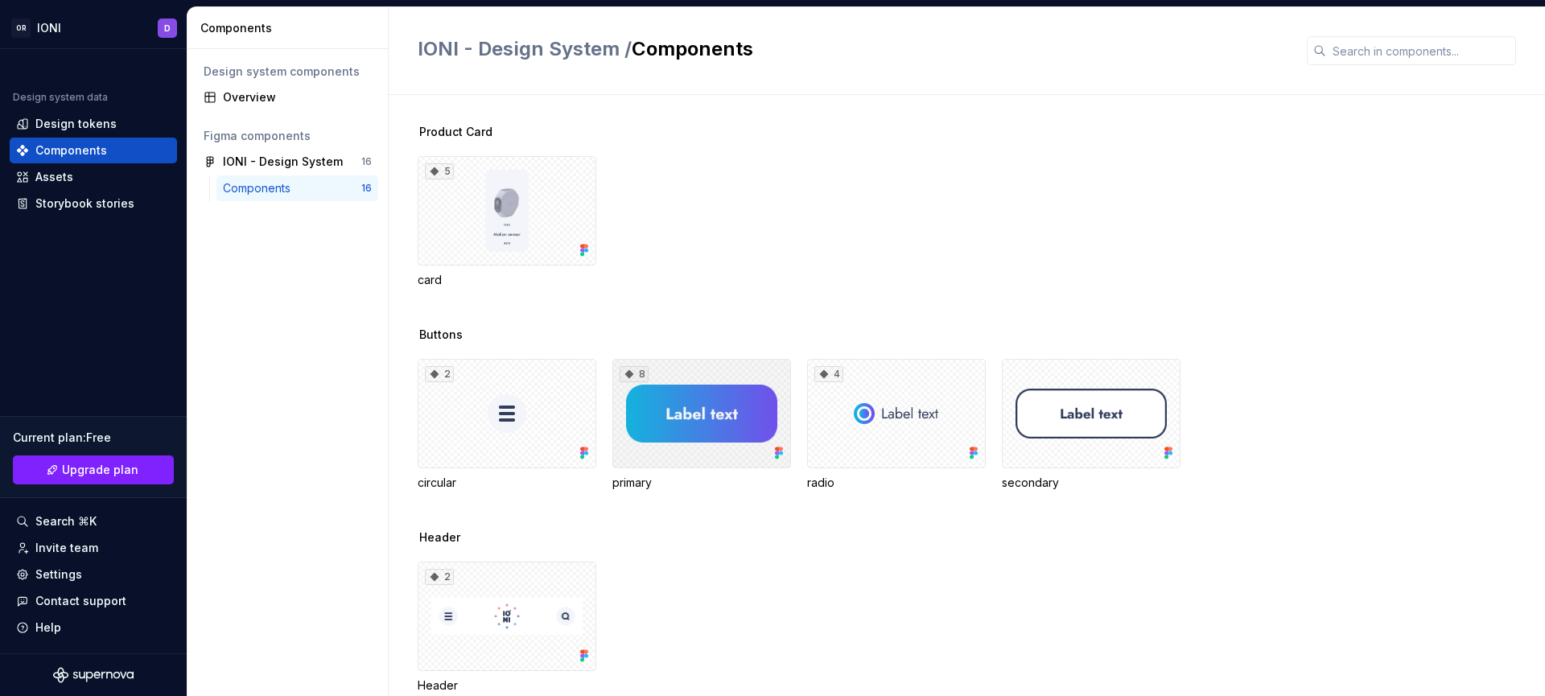
click at [677, 427] on div "8" at bounding box center [702, 413] width 179 height 109
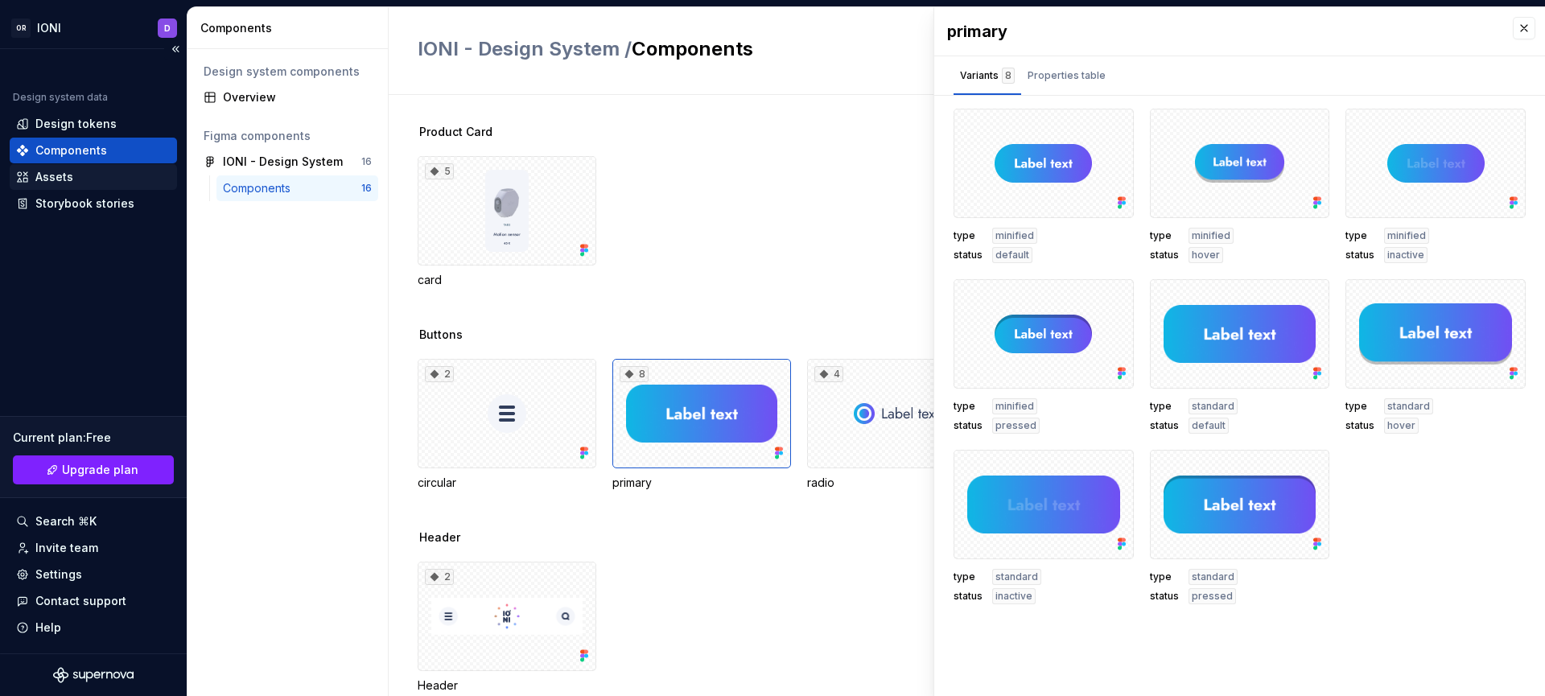
click at [57, 179] on div "Assets" at bounding box center [54, 177] width 38 height 16
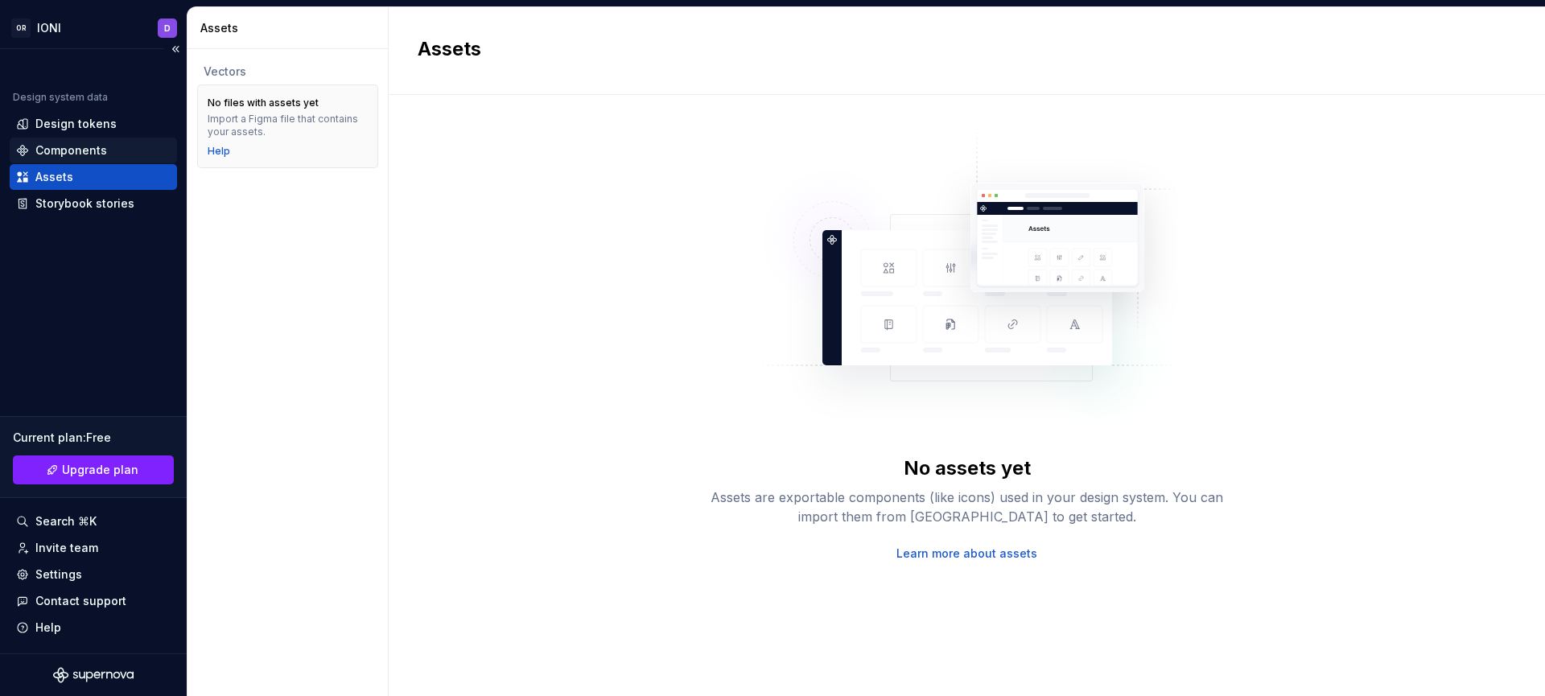
click at [95, 155] on div "Components" at bounding box center [71, 150] width 72 height 16
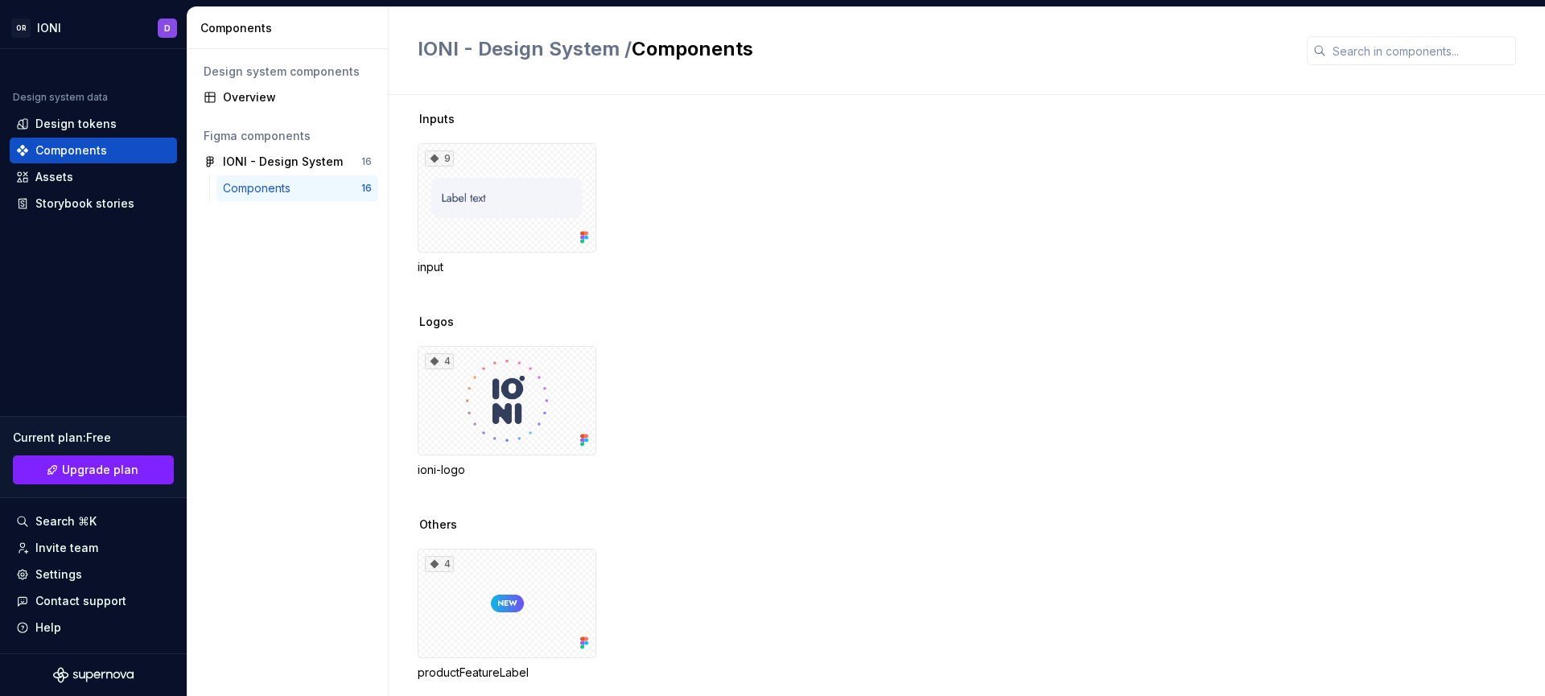
scroll to position [967, 0]
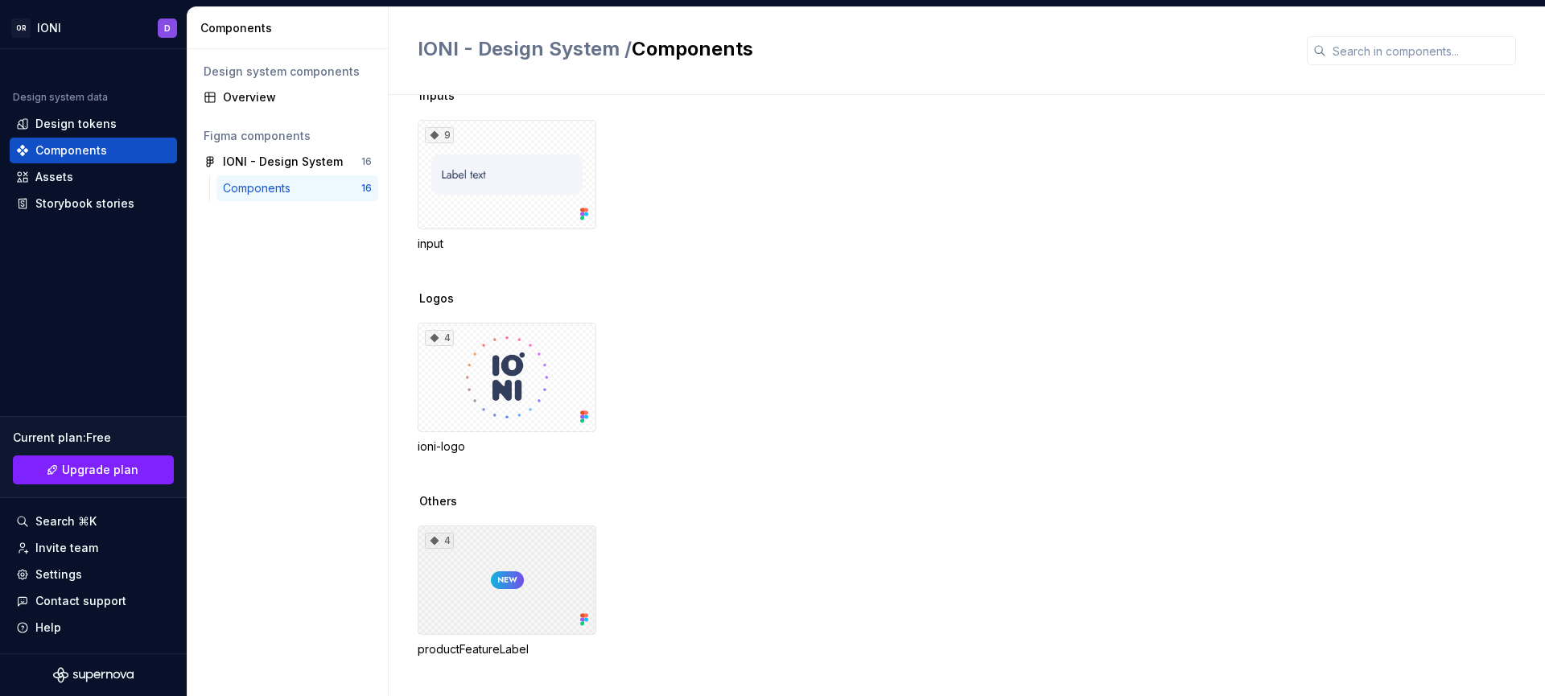
click at [442, 542] on div "4" at bounding box center [439, 541] width 29 height 16
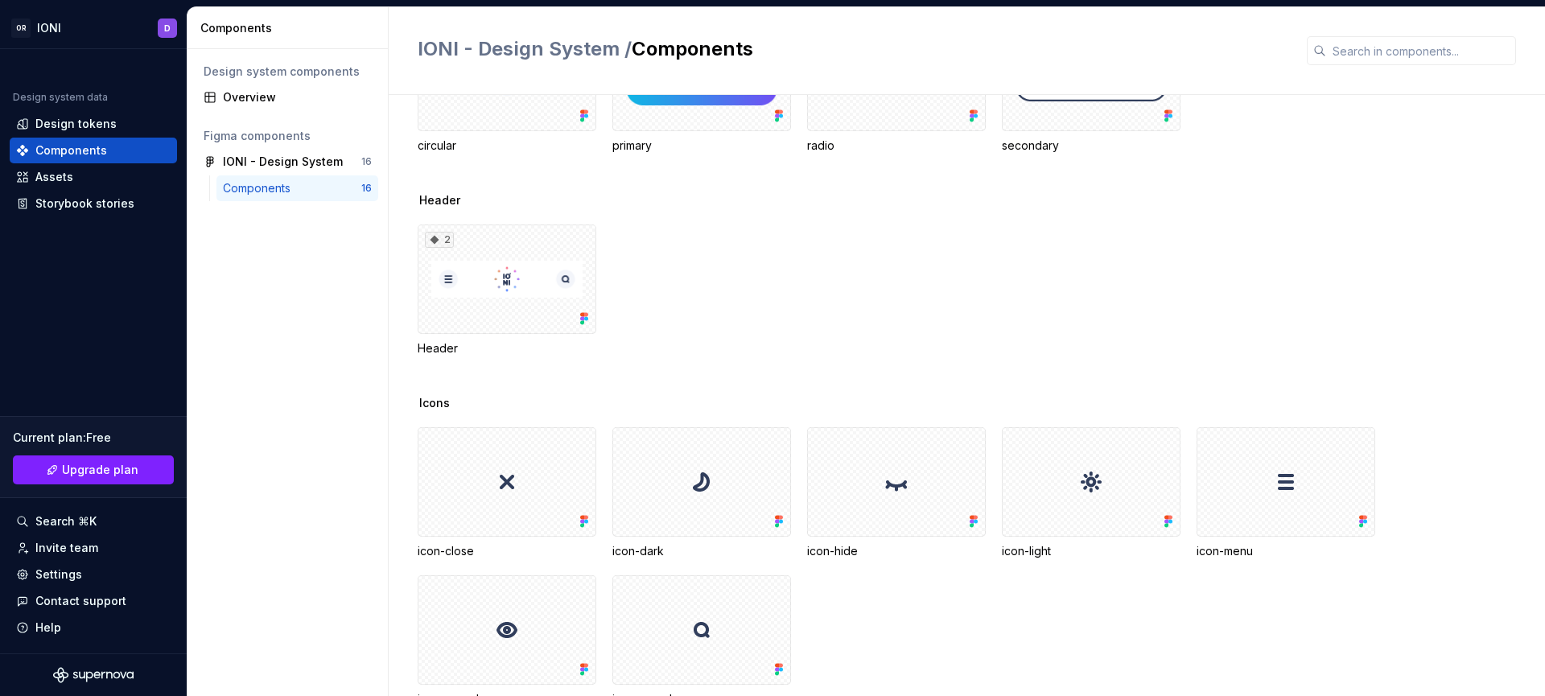
scroll to position [334, 0]
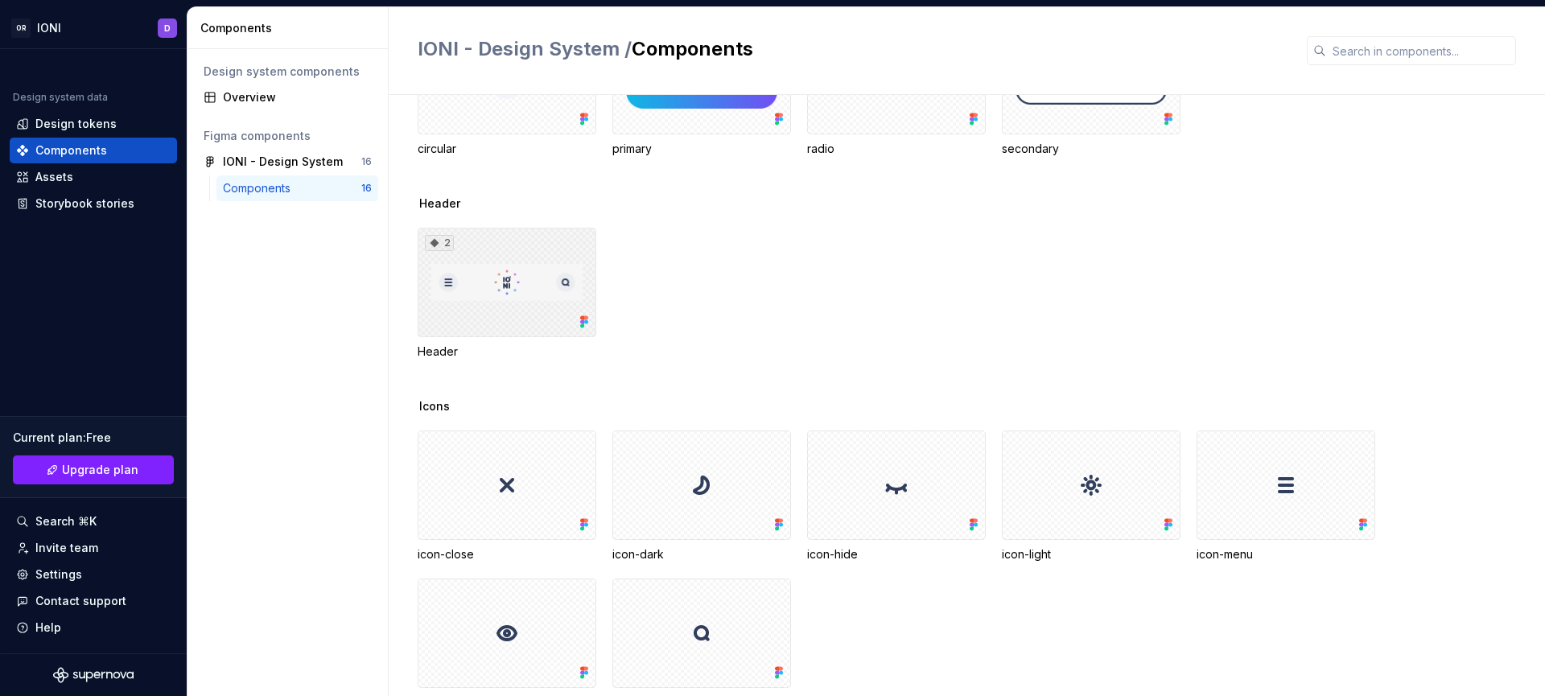
click at [524, 299] on div "2" at bounding box center [507, 282] width 179 height 109
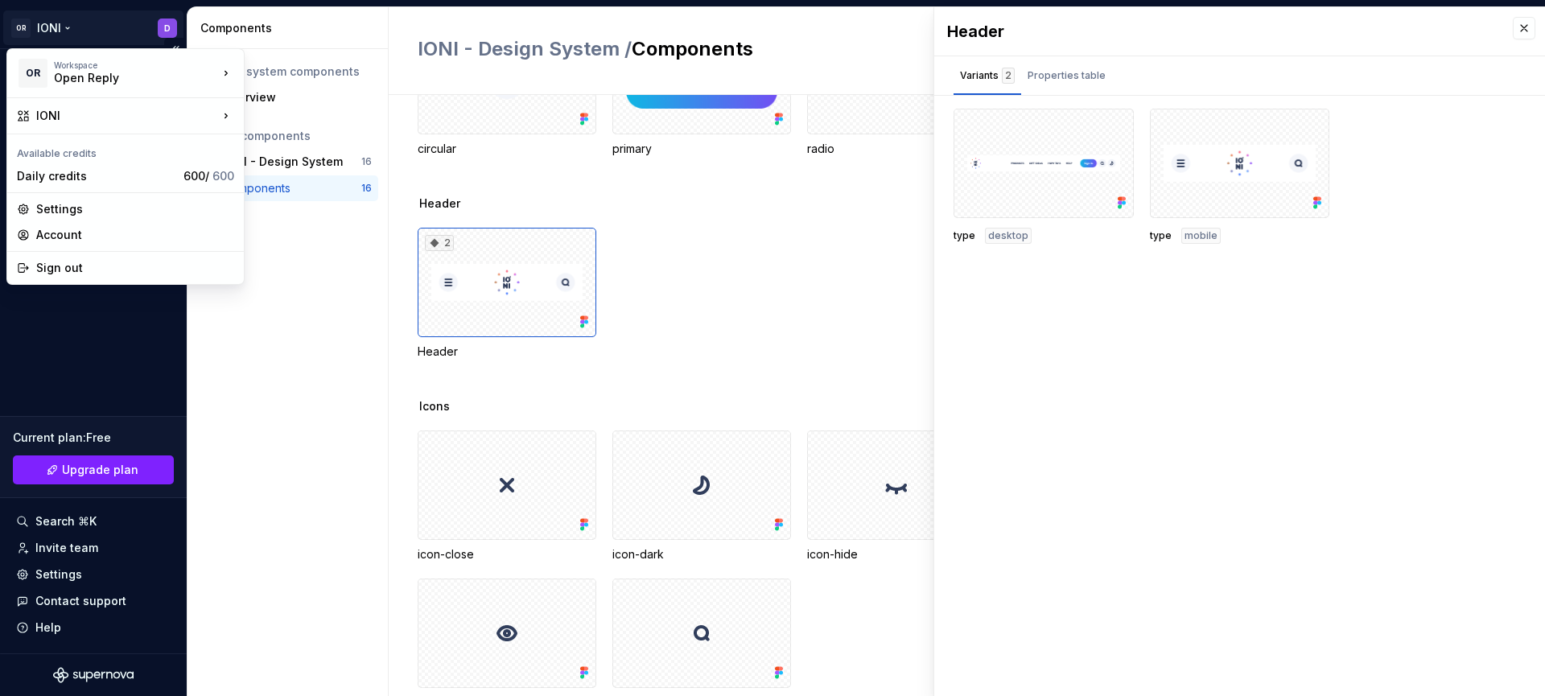
click at [40, 31] on html "OR IONI D Design system data Design tokens Components Assets Storybook stories …" at bounding box center [772, 348] width 1545 height 696
click at [252, 389] on html "OR IONI D Design system data Design tokens Components Assets Storybook stories …" at bounding box center [772, 348] width 1545 height 696
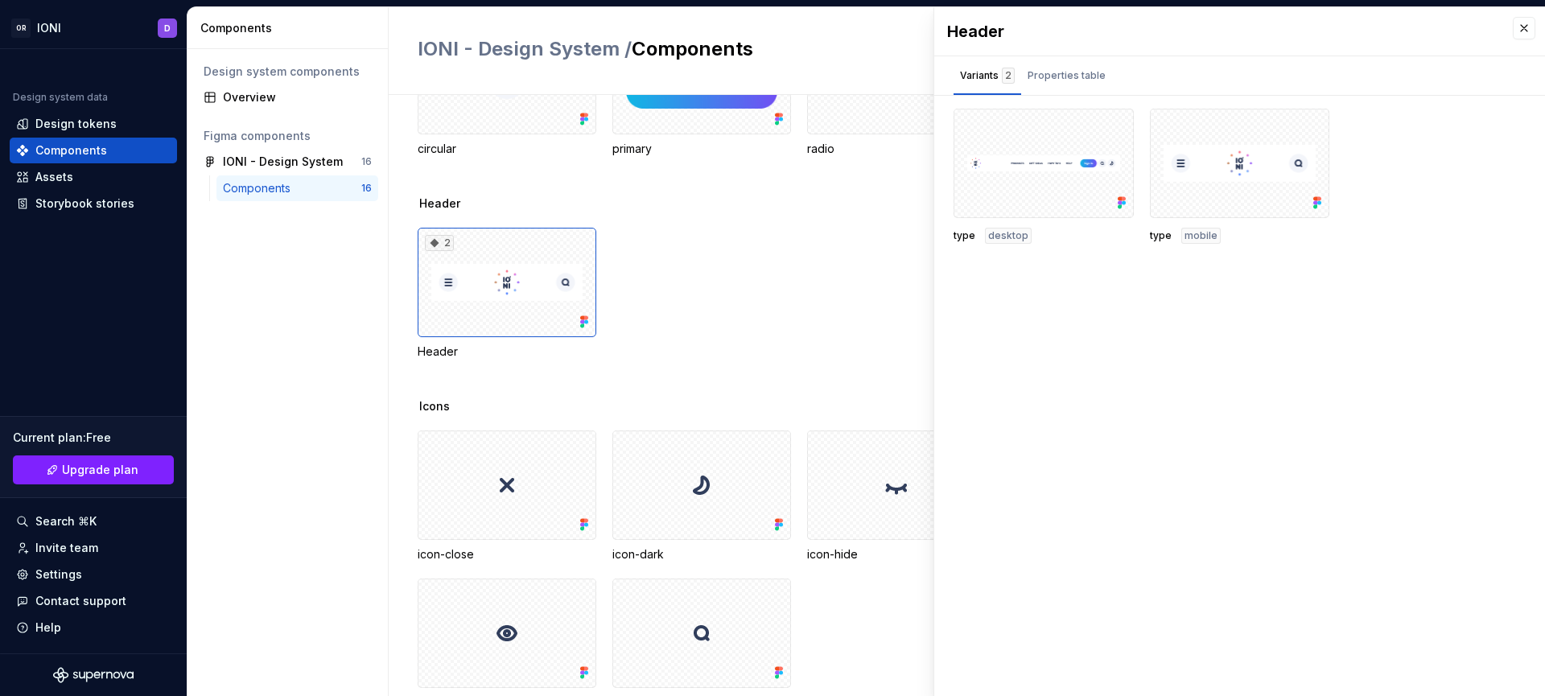
click at [295, 386] on div "Design system components Overview Figma components IONI - Design System 16 Comp…" at bounding box center [288, 372] width 200 height 647
click at [1529, 25] on button "button" at bounding box center [1524, 28] width 23 height 23
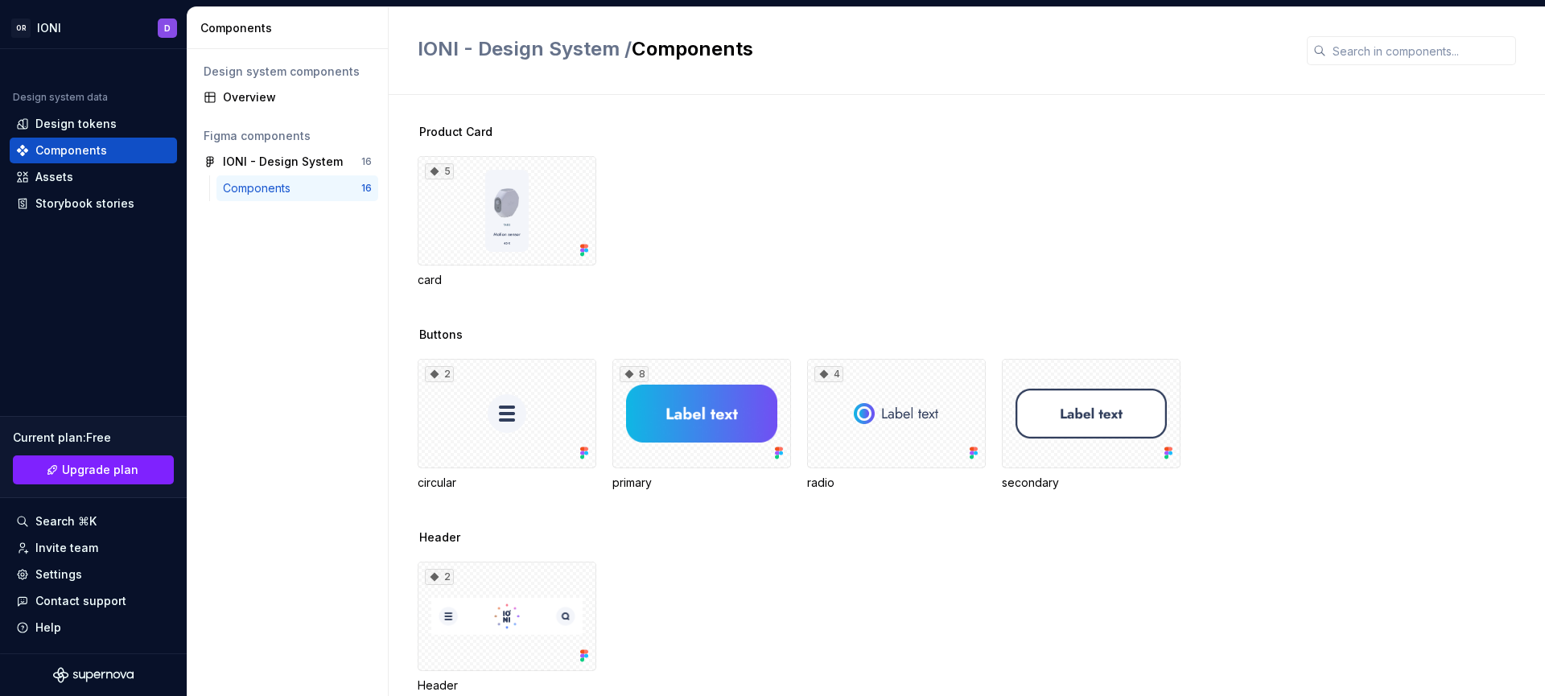
click at [775, 262] on div "5 card" at bounding box center [982, 222] width 1128 height 132
click at [1003, 600] on div "2 Header" at bounding box center [982, 628] width 1128 height 132
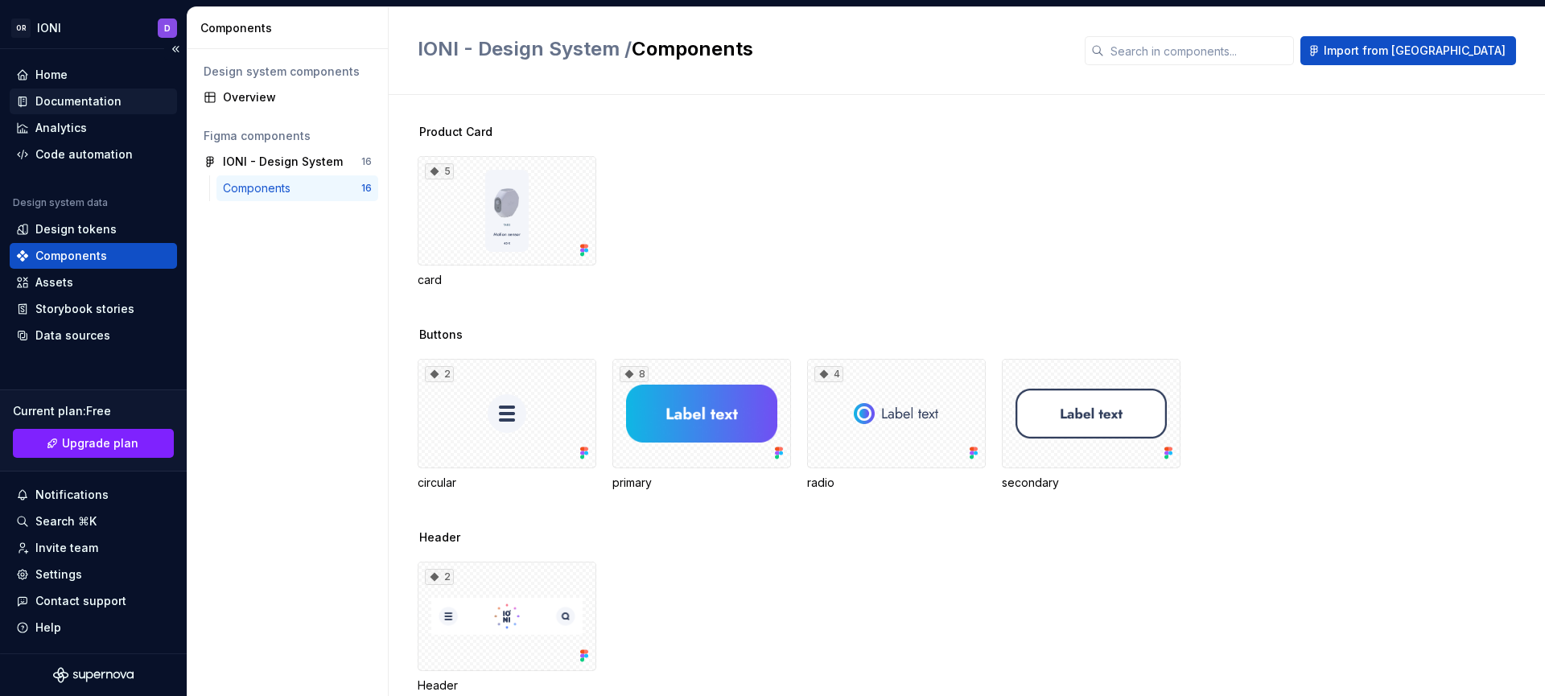
click at [94, 97] on div "Documentation" at bounding box center [78, 101] width 86 height 16
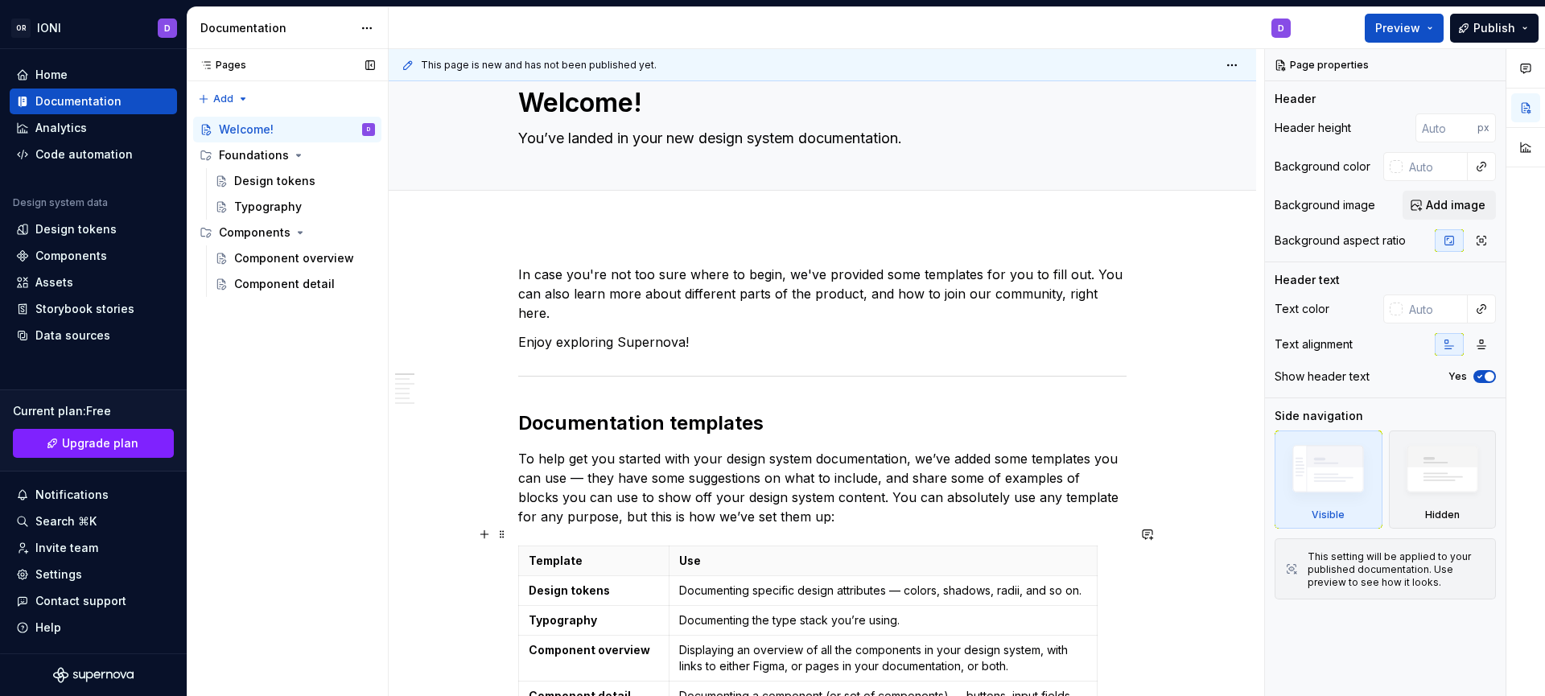
scroll to position [115, 0]
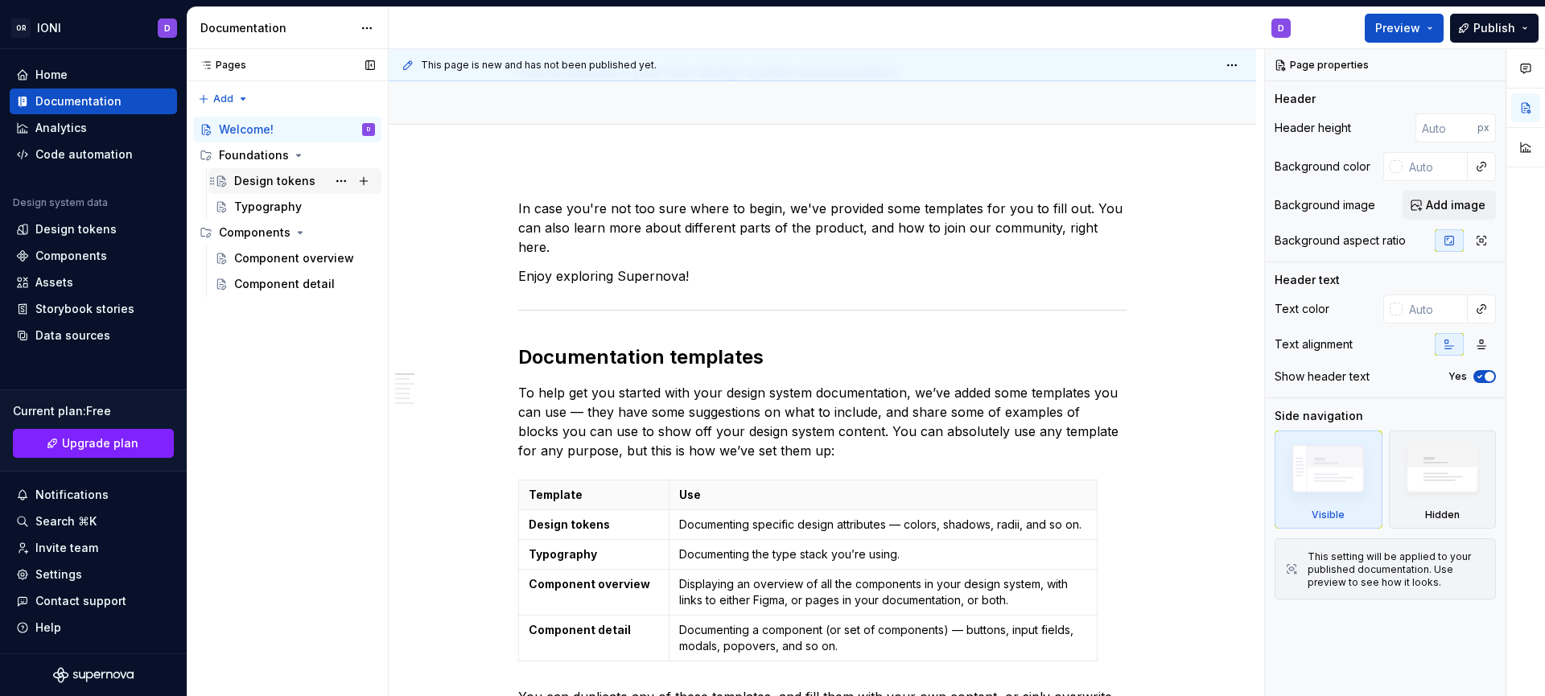
click at [310, 181] on div "Design tokens" at bounding box center [274, 181] width 81 height 16
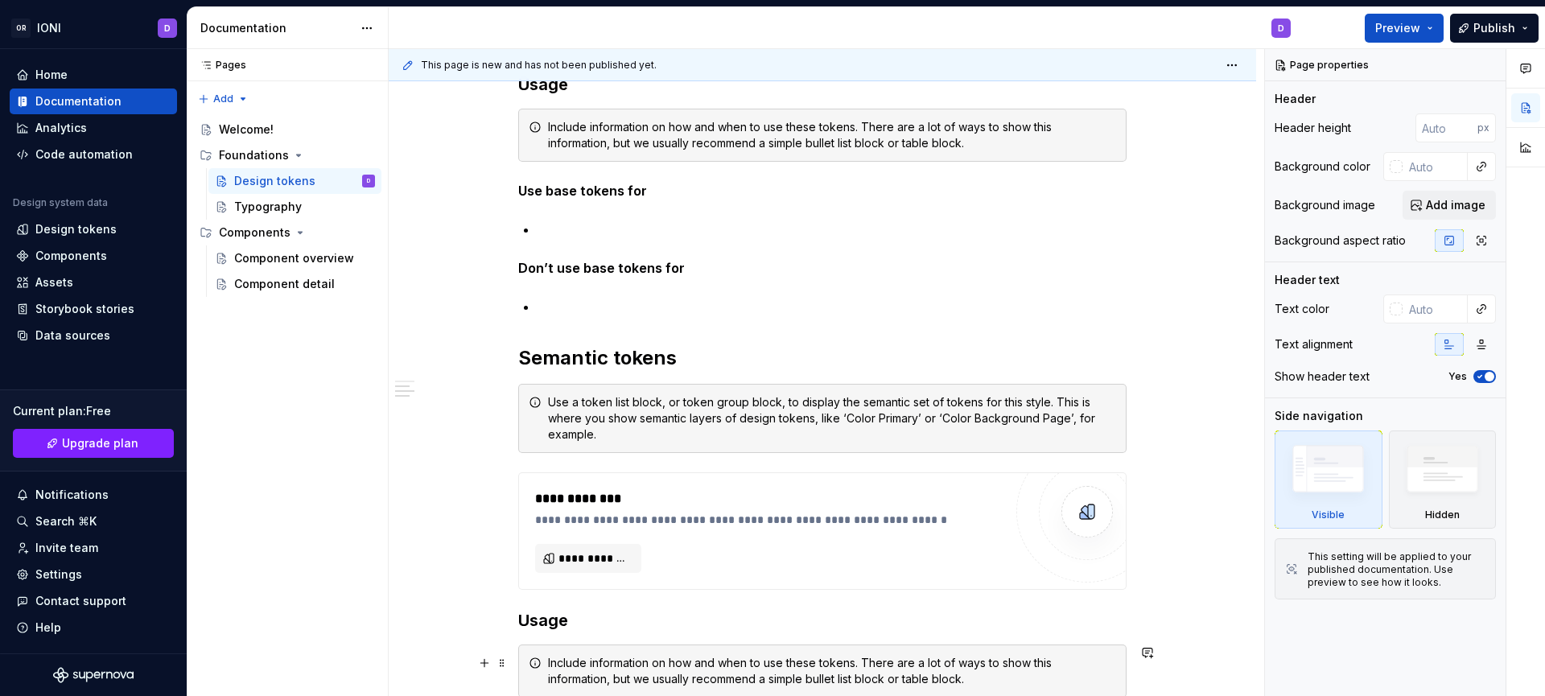
scroll to position [819, 0]
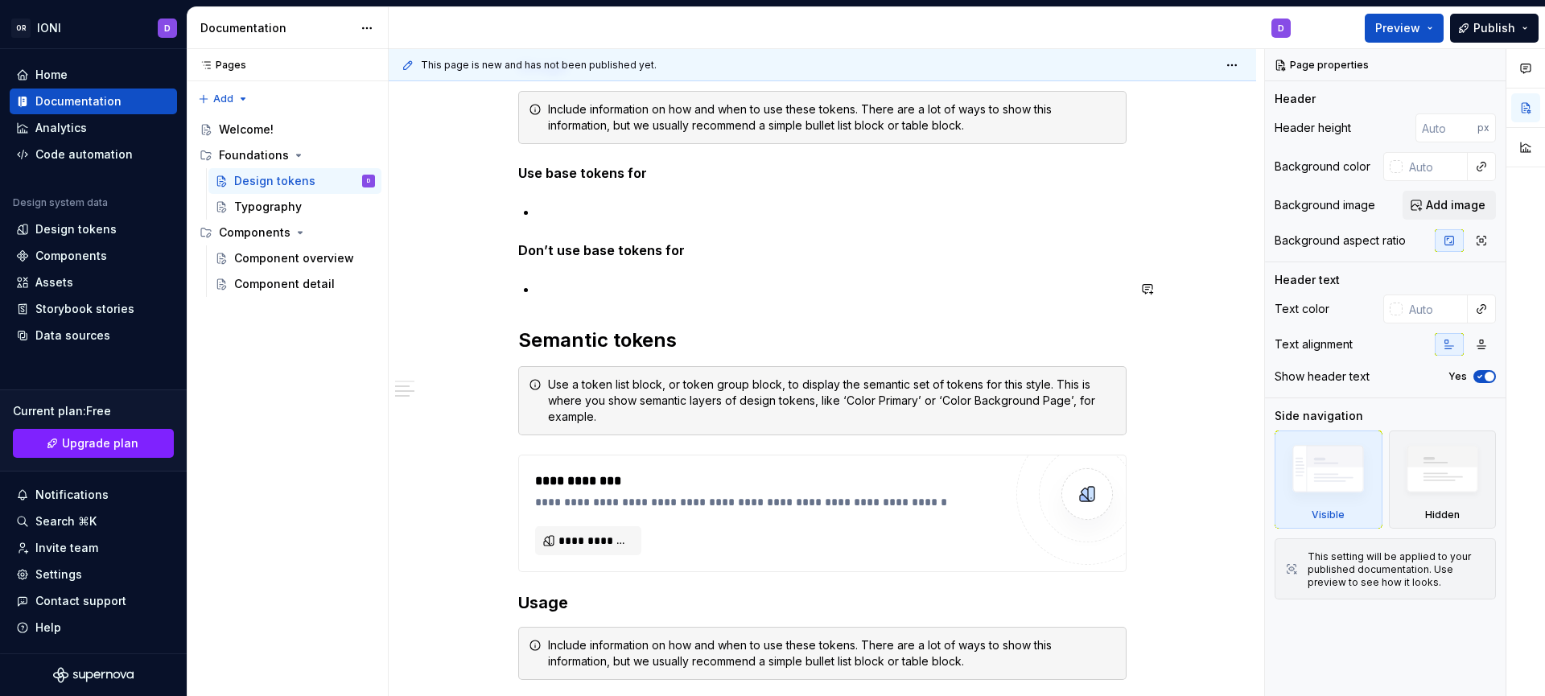
click at [563, 308] on div "**********" at bounding box center [822, 227] width 609 height 1464
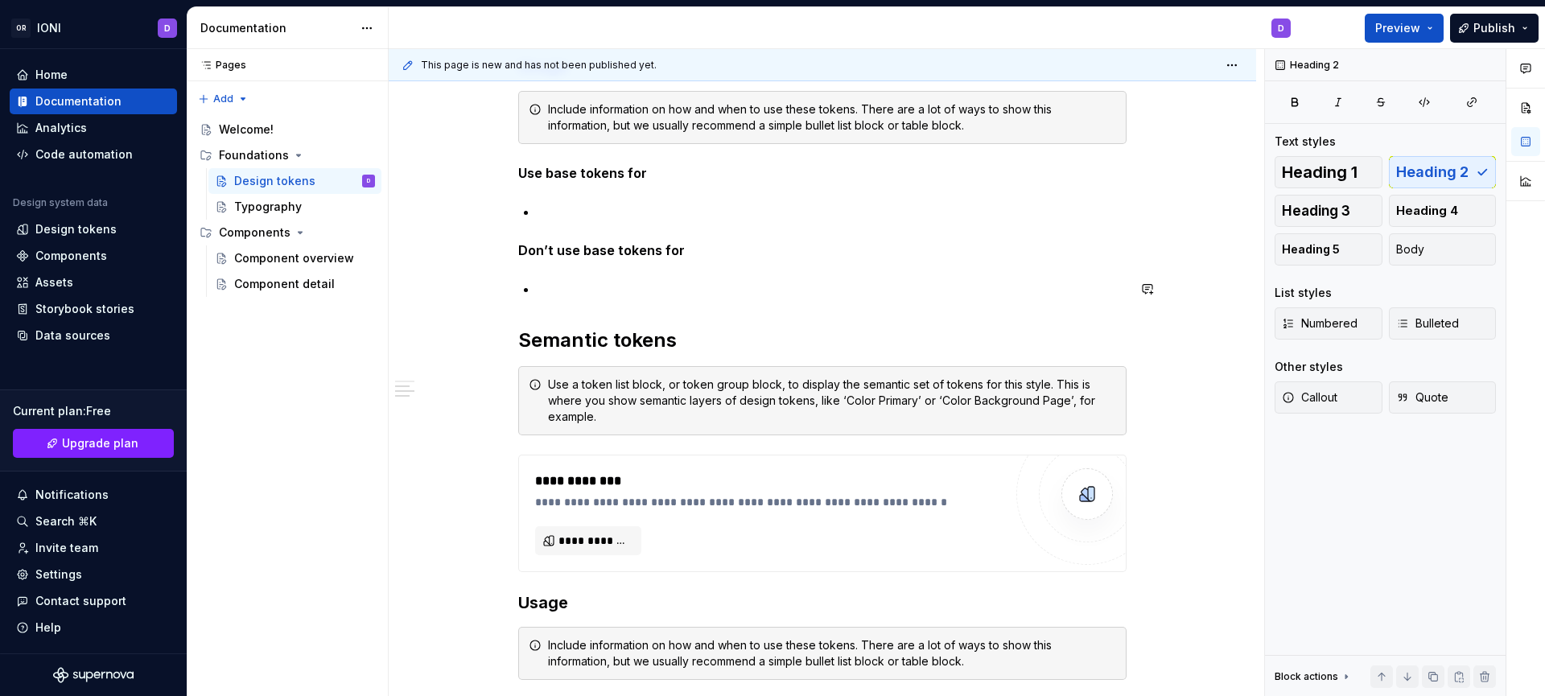
click at [534, 291] on div "**********" at bounding box center [822, 227] width 609 height 1464
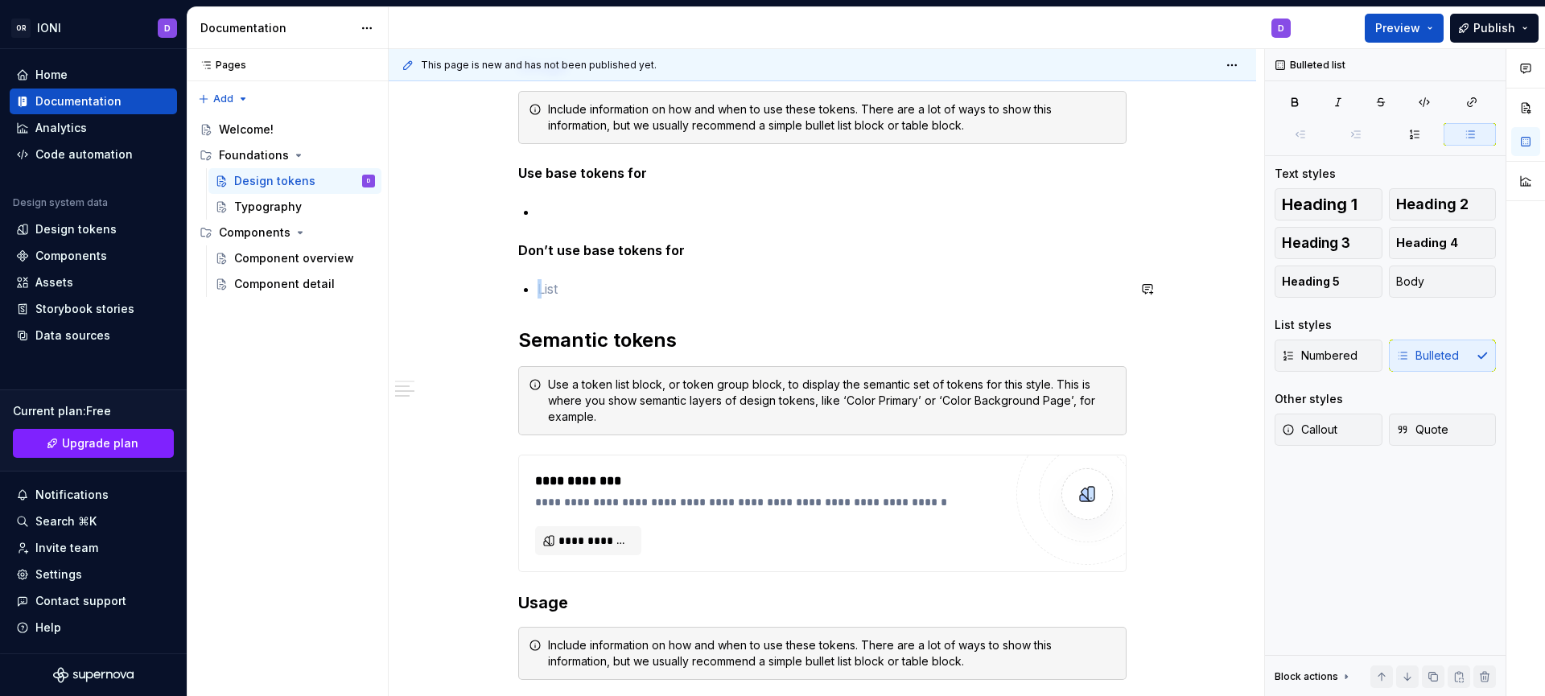
click at [534, 291] on div "**********" at bounding box center [822, 227] width 609 height 1464
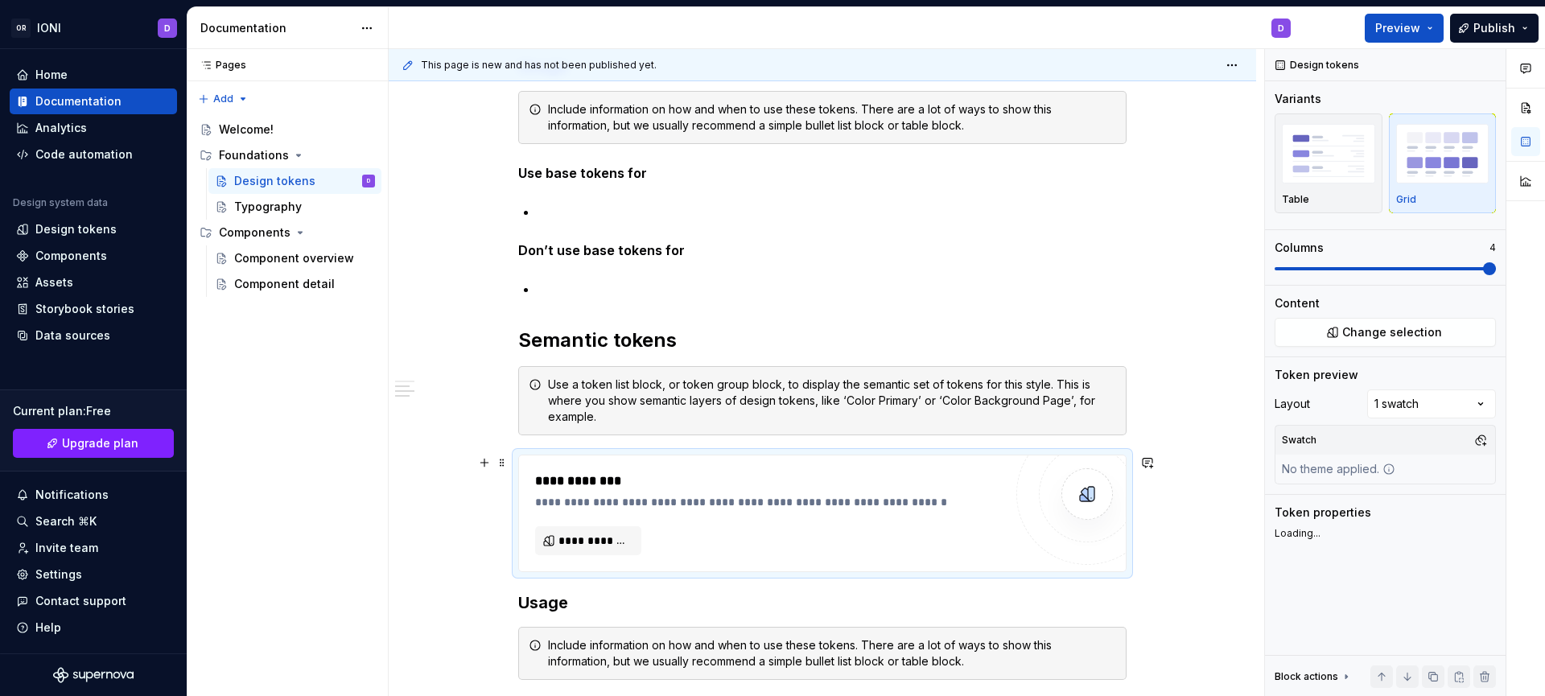
click at [629, 506] on div "**********" at bounding box center [769, 502] width 468 height 16
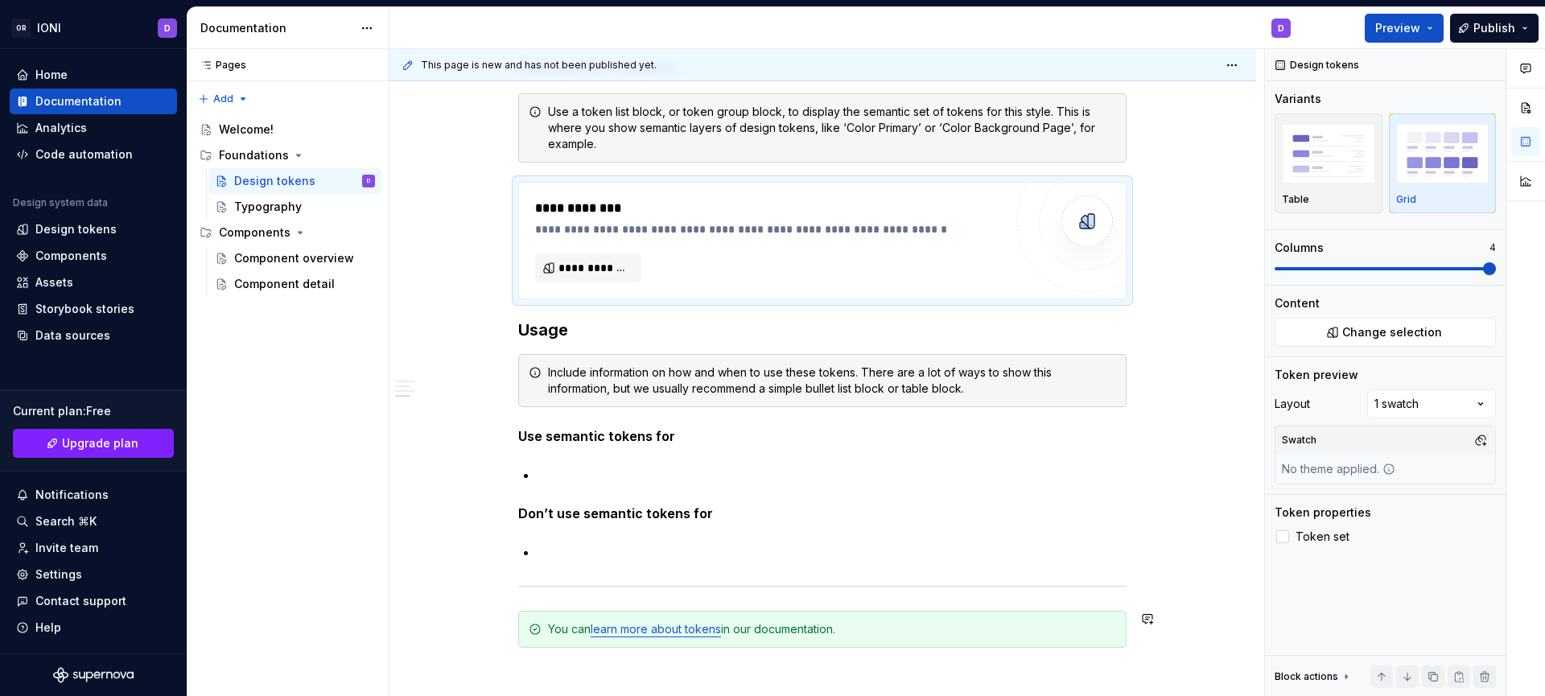
scroll to position [1310, 0]
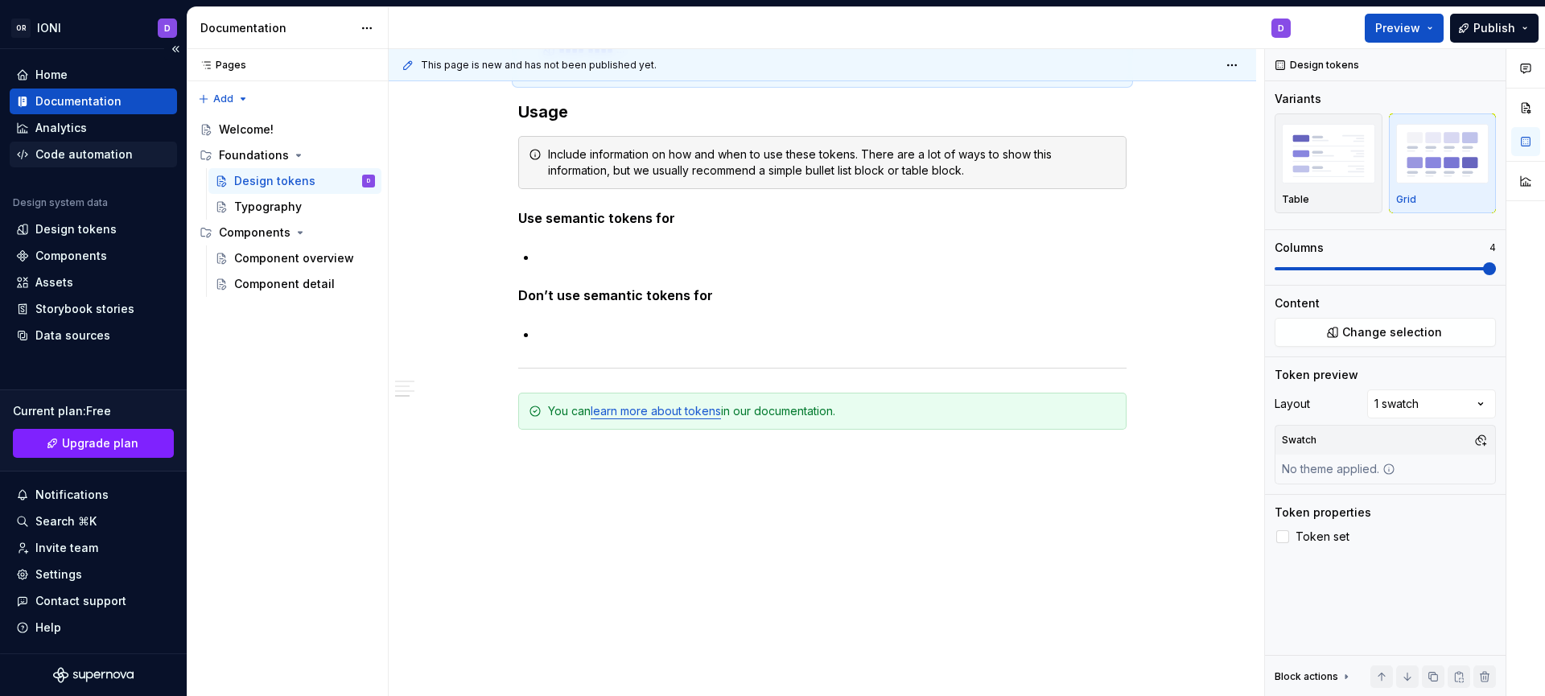
click at [88, 156] on div "Code automation" at bounding box center [83, 154] width 97 height 16
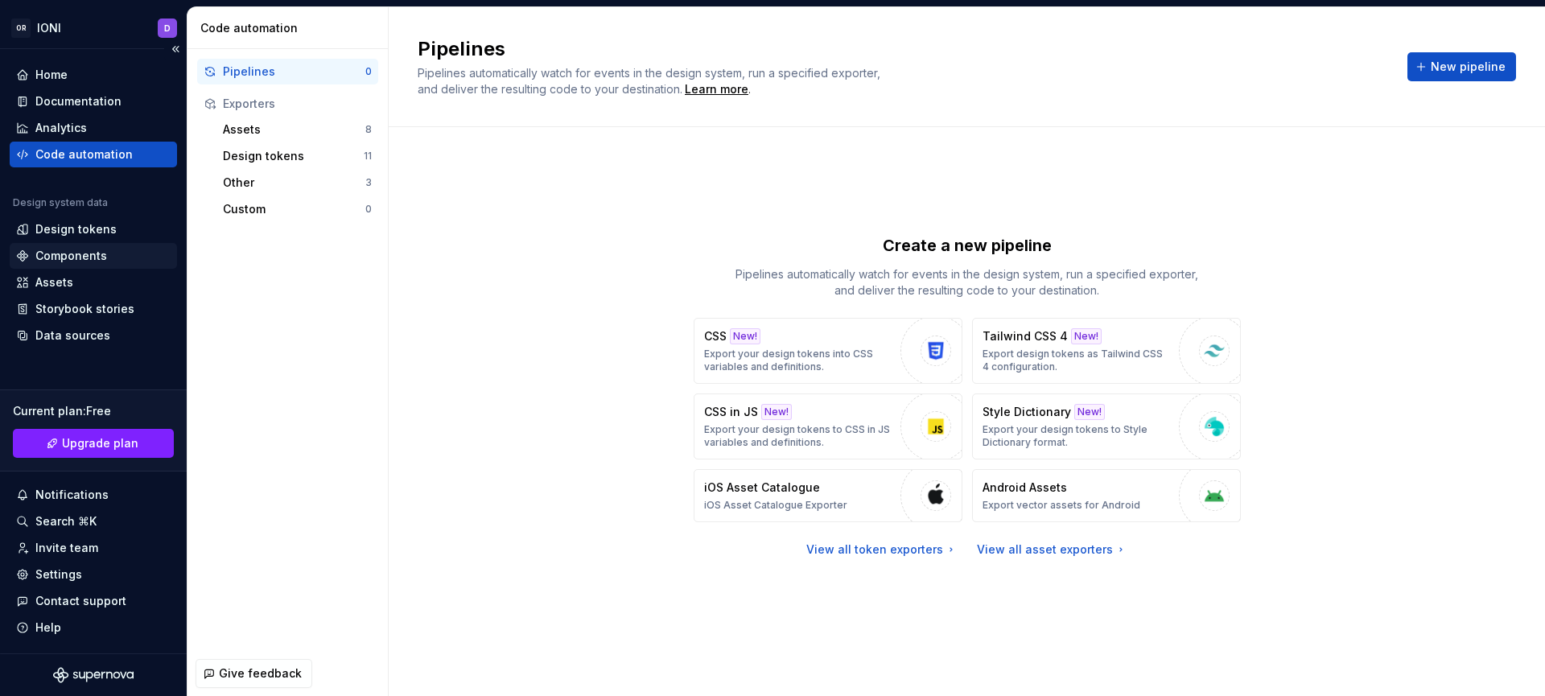
click at [100, 254] on div "Components" at bounding box center [71, 256] width 72 height 16
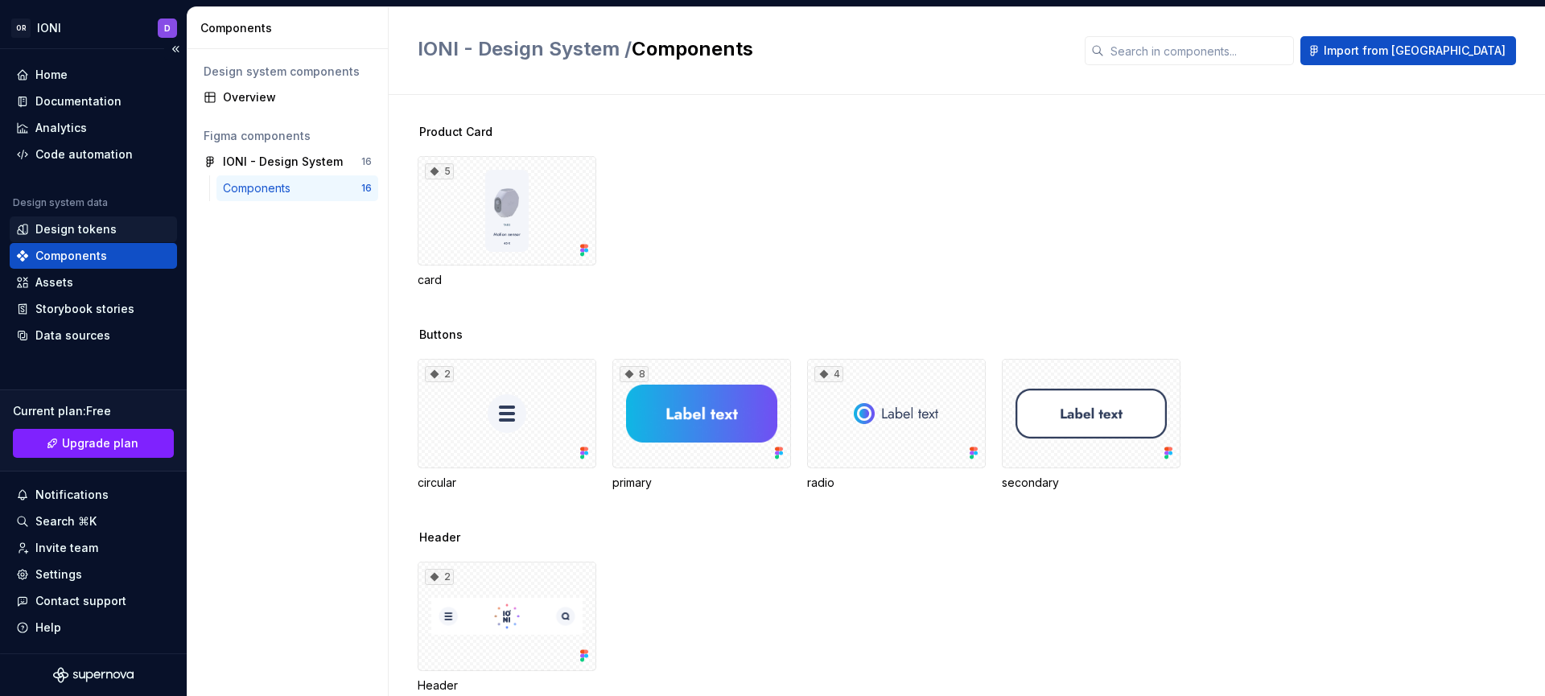
click at [85, 229] on div "Design tokens" at bounding box center [75, 229] width 81 height 16
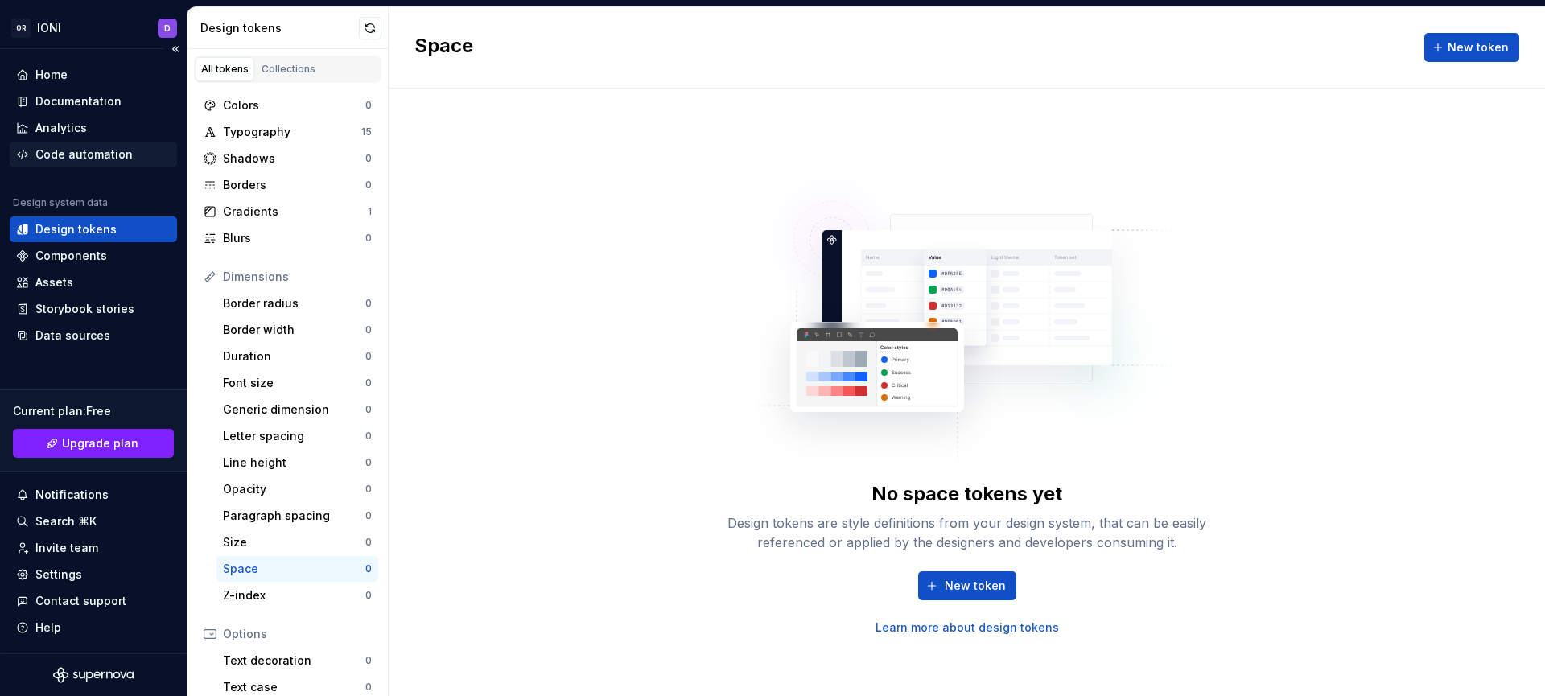
click at [98, 158] on div "Code automation" at bounding box center [83, 154] width 97 height 16
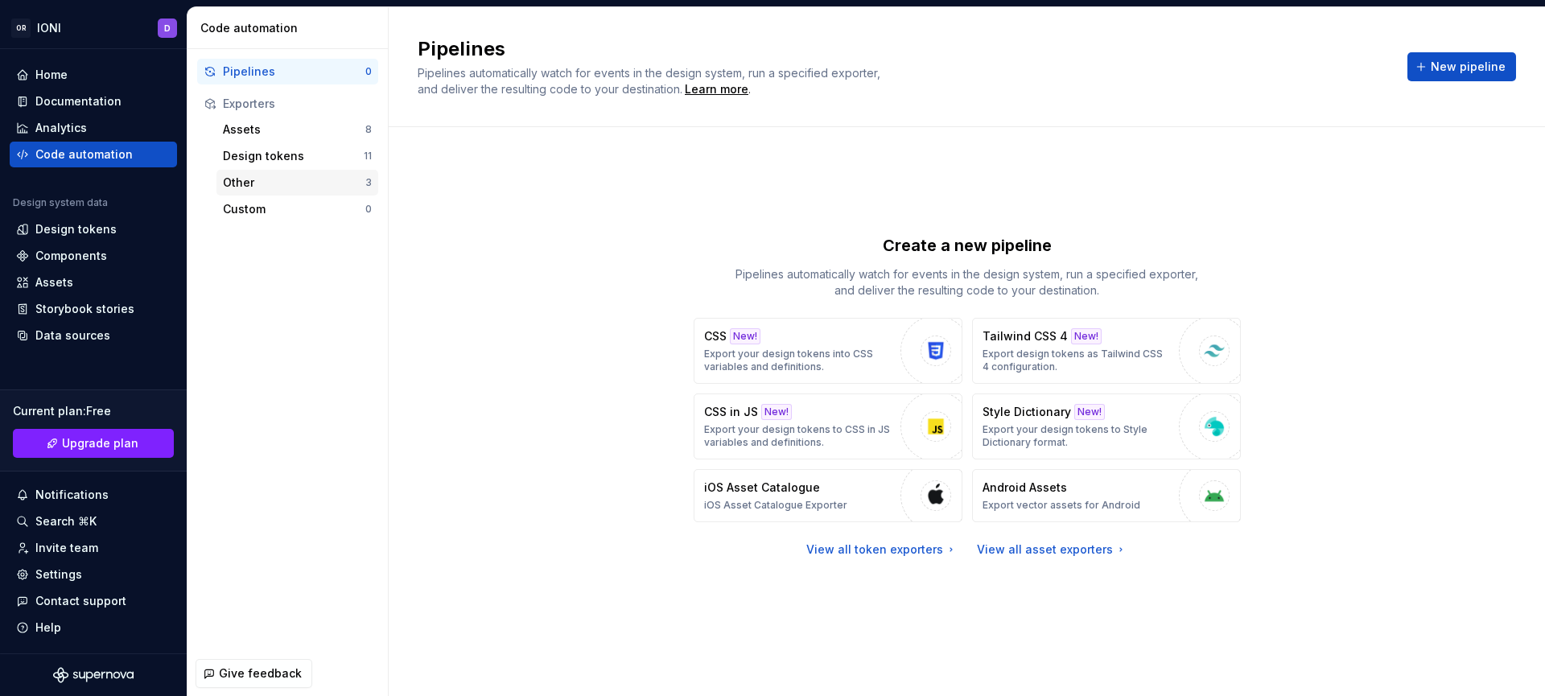
click at [323, 184] on div "Other" at bounding box center [294, 183] width 142 height 16
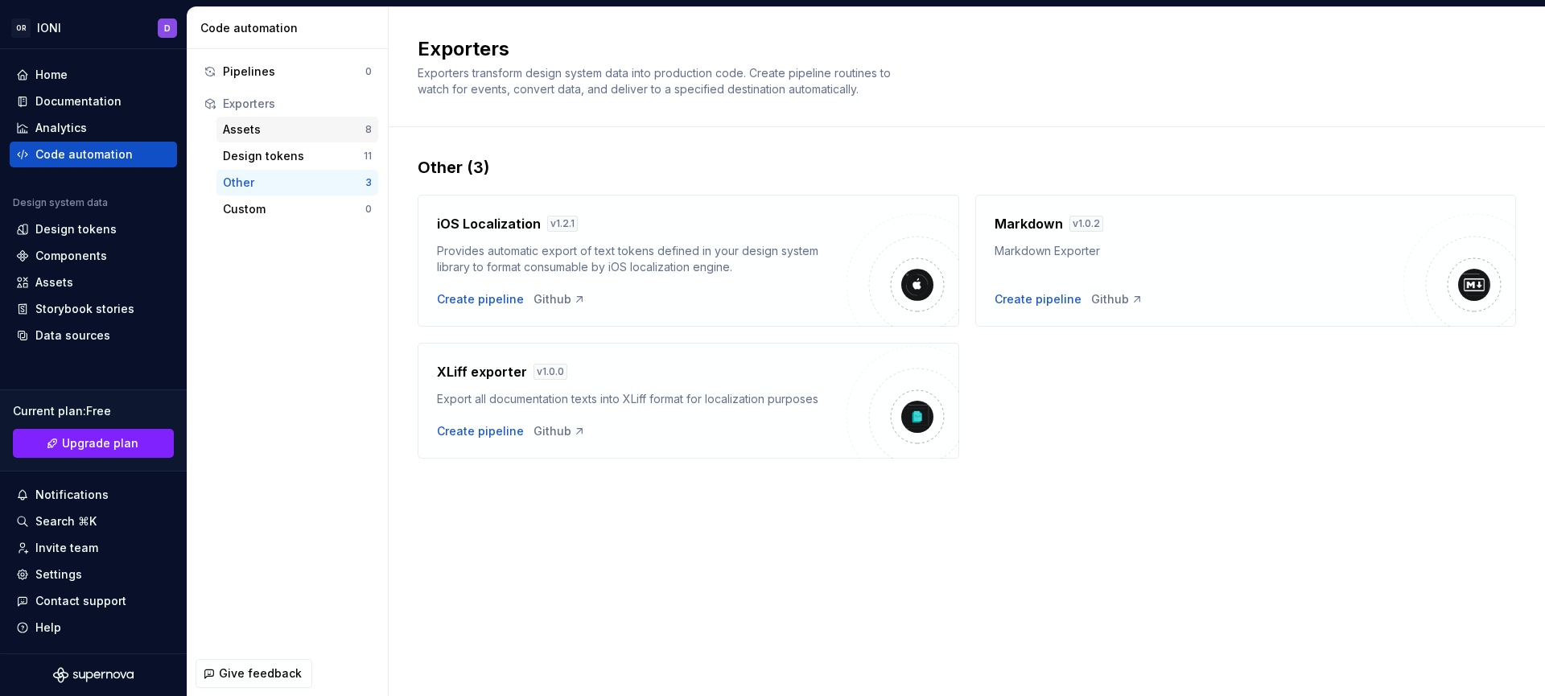
click at [321, 127] on div "Assets" at bounding box center [294, 130] width 142 height 16
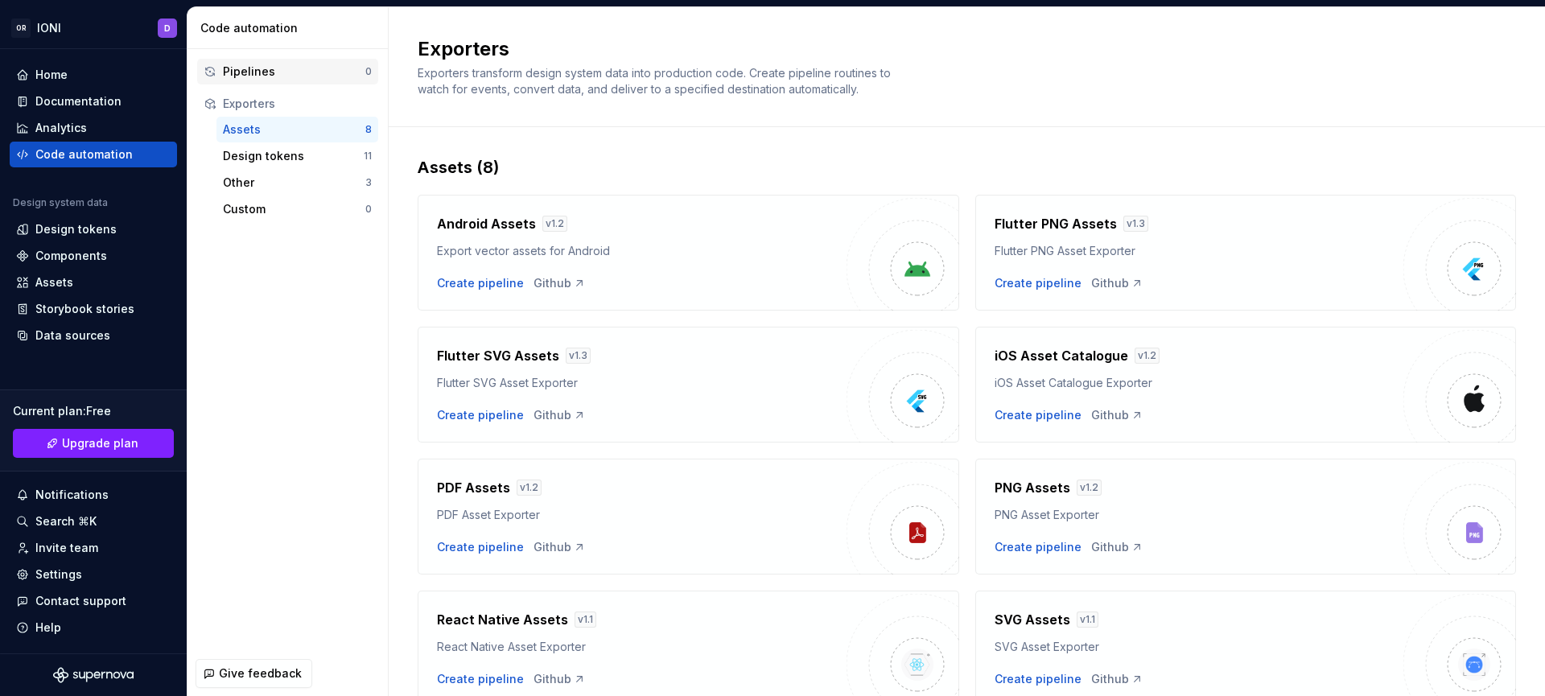
click at [307, 68] on div "Pipelines" at bounding box center [294, 72] width 142 height 16
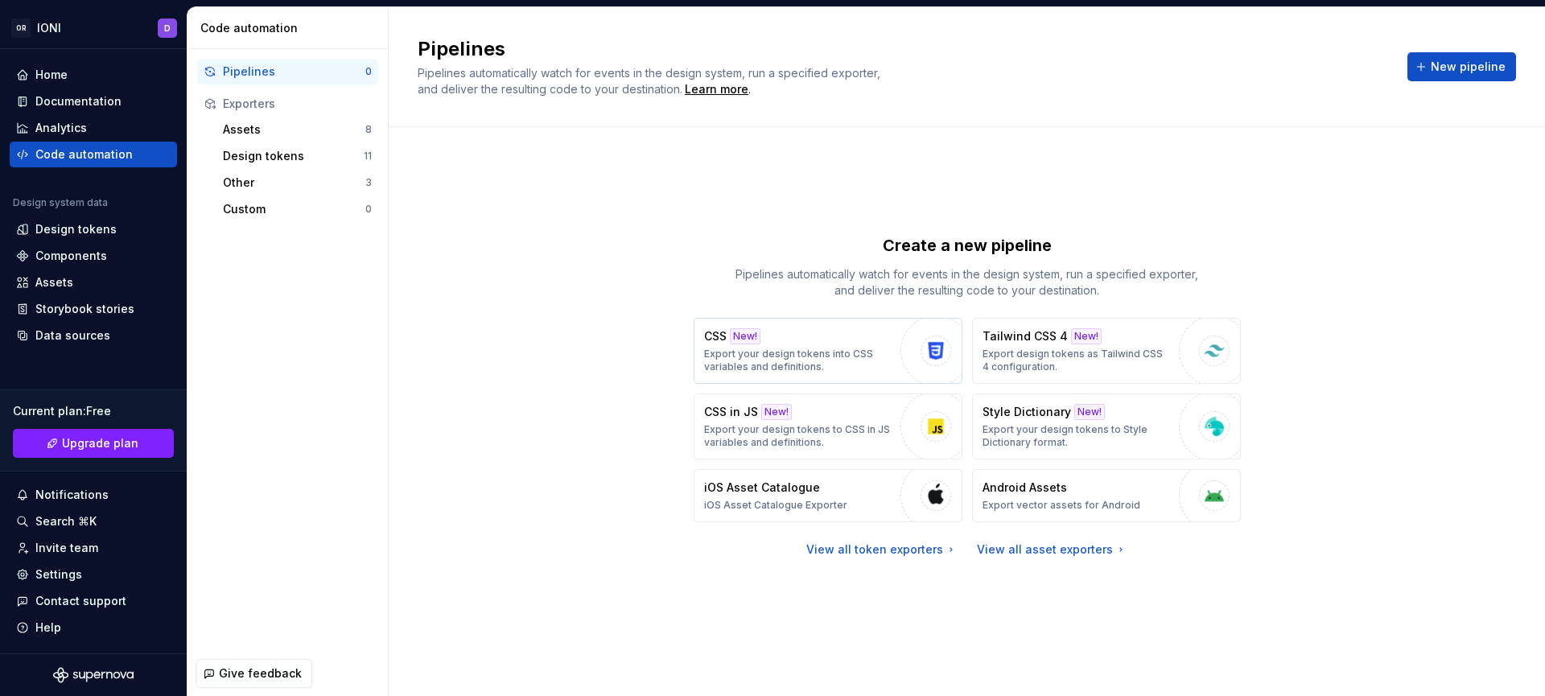
click at [789, 349] on p "Export your design tokens into CSS variables and definitions." at bounding box center [798, 361] width 188 height 26
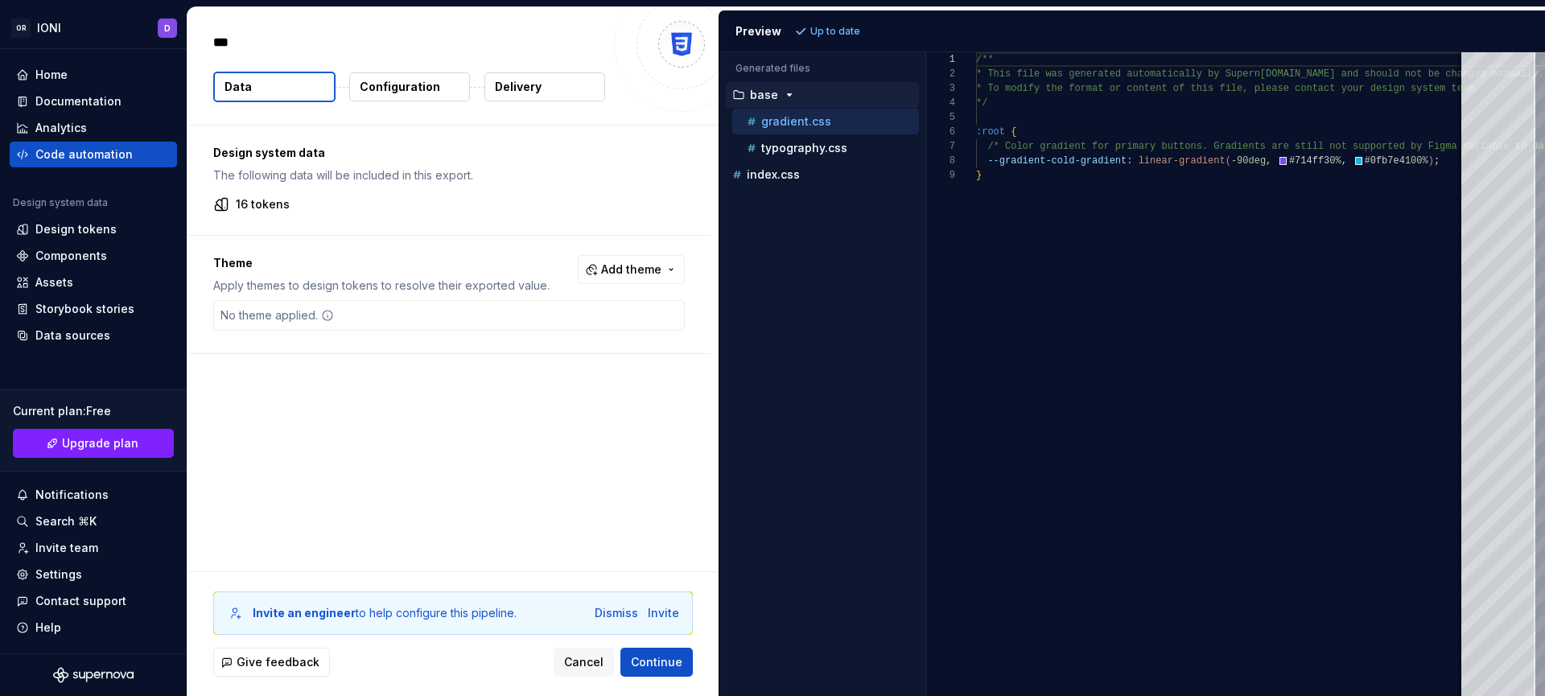
type textarea "*"
click at [648, 268] on span "Add theme" at bounding box center [631, 270] width 60 height 16
click at [518, 335] on div "Suggestions" at bounding box center [516, 334] width 13 height 13
click at [521, 444] on html "OR IONI D Home Documentation Analytics Code automation Design system data Desig…" at bounding box center [772, 348] width 1545 height 696
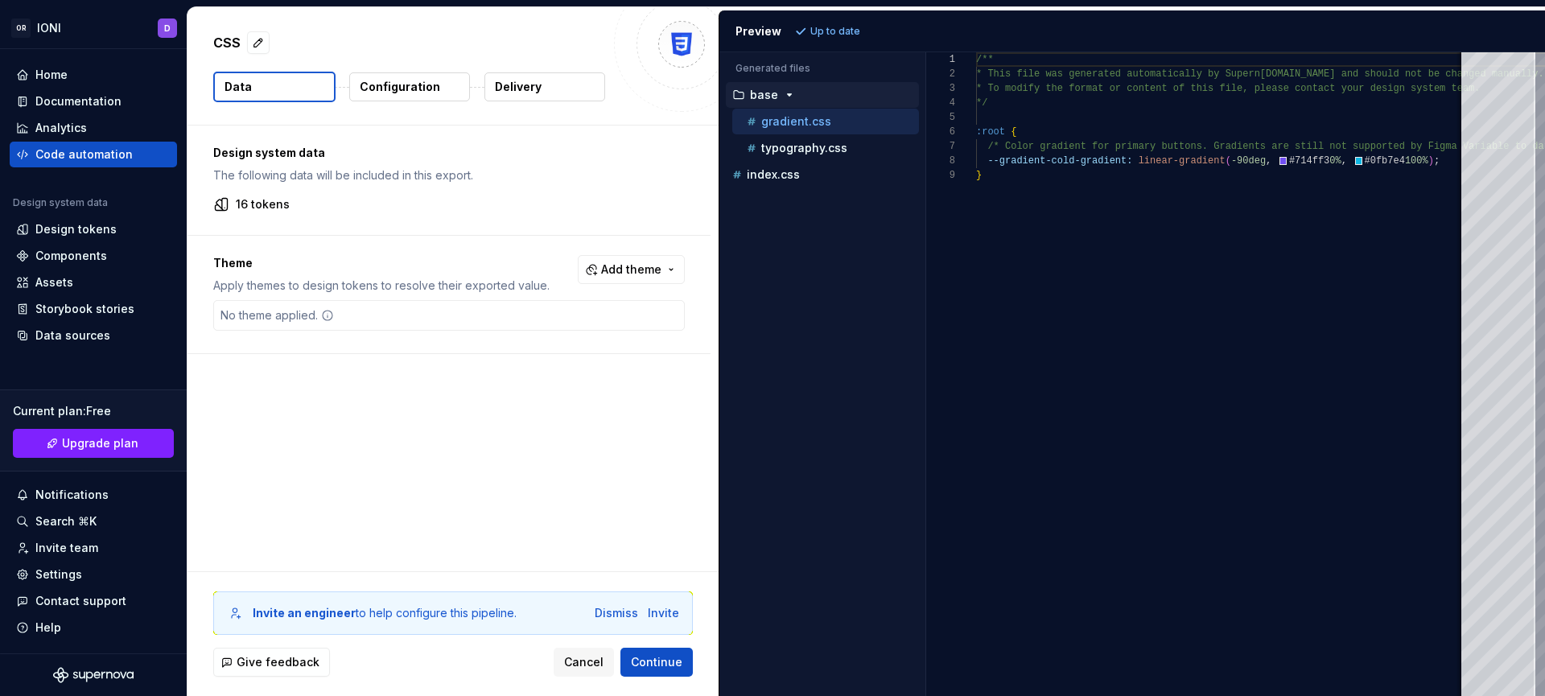
click at [423, 85] on p "Configuration" at bounding box center [400, 87] width 80 height 16
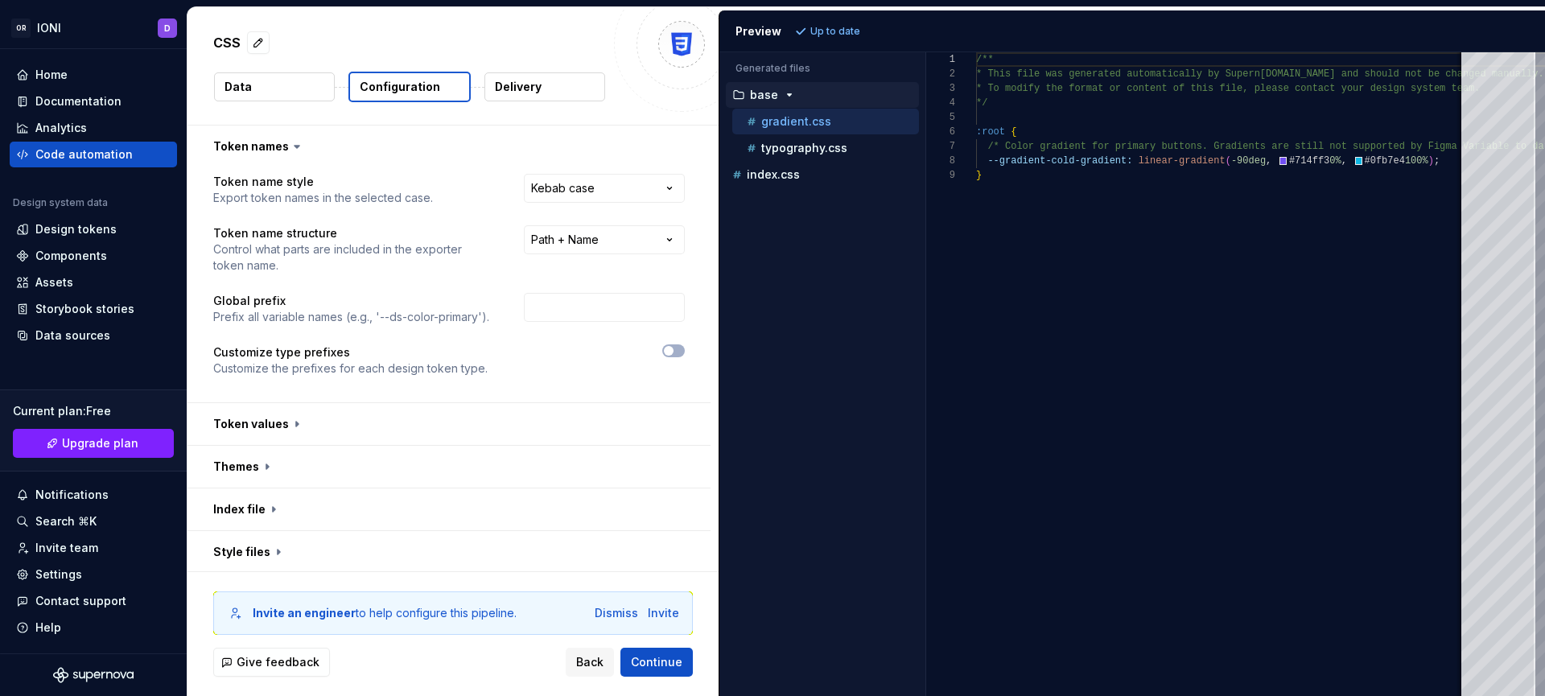
click at [284, 85] on button "Data" at bounding box center [274, 86] width 121 height 29
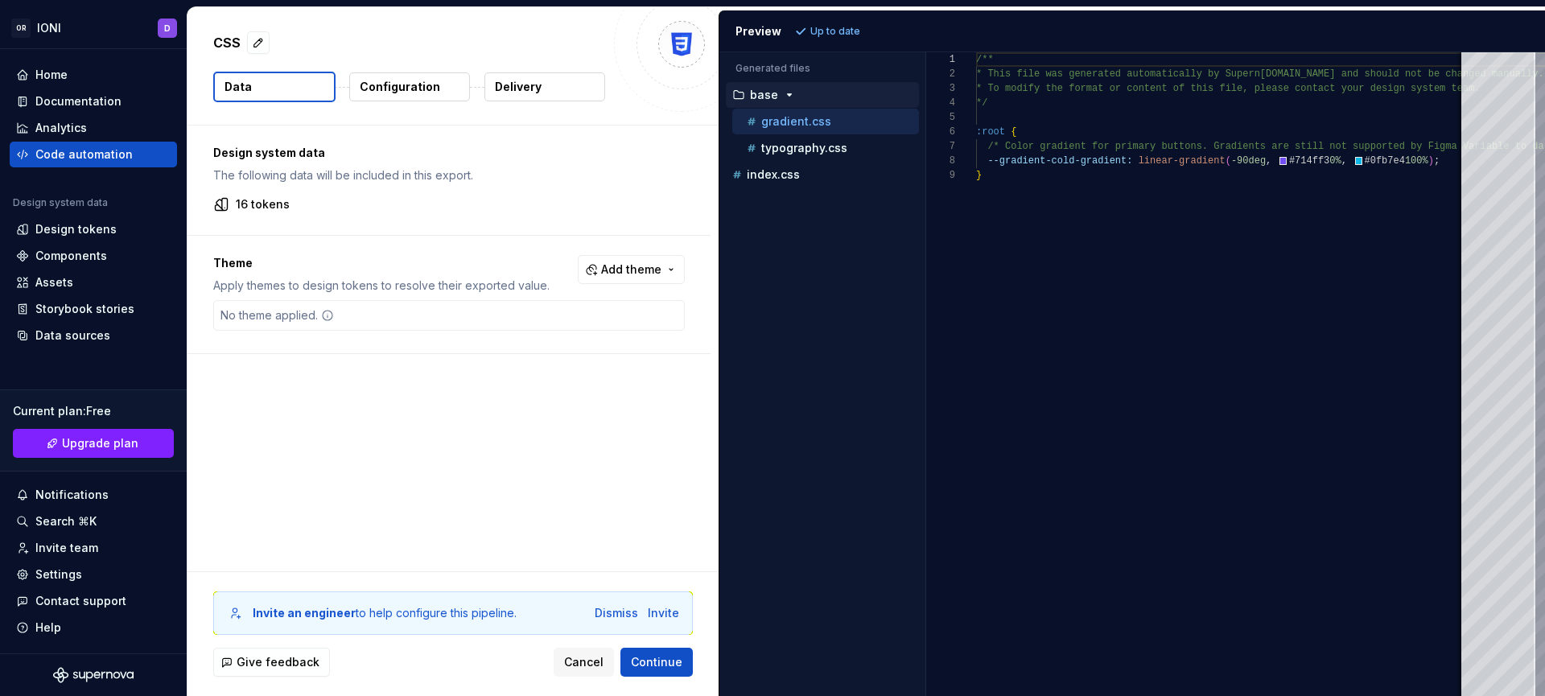
click at [267, 202] on p "16 tokens" at bounding box center [263, 204] width 54 height 16
click at [796, 151] on p "typography.css" at bounding box center [804, 148] width 86 height 13
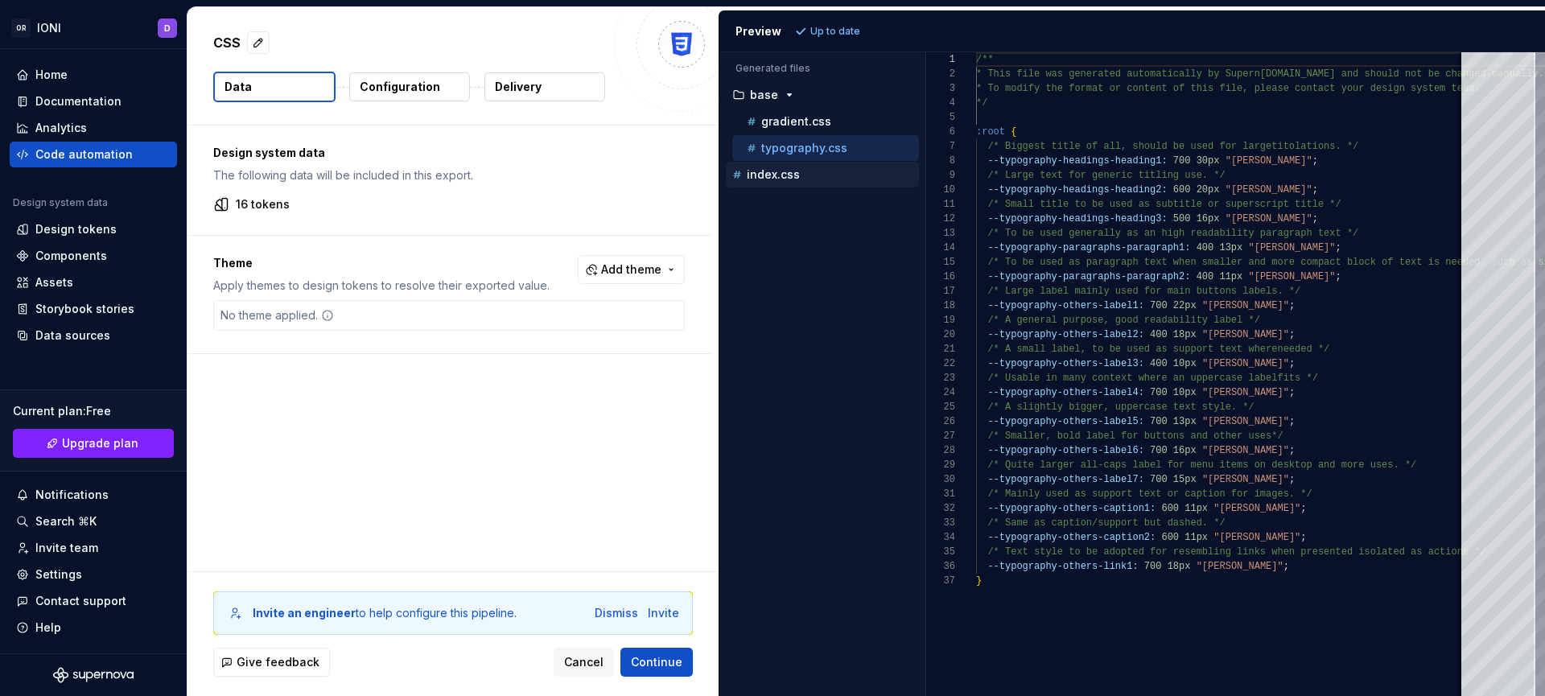
click at [785, 173] on p "index.css" at bounding box center [773, 174] width 53 height 13
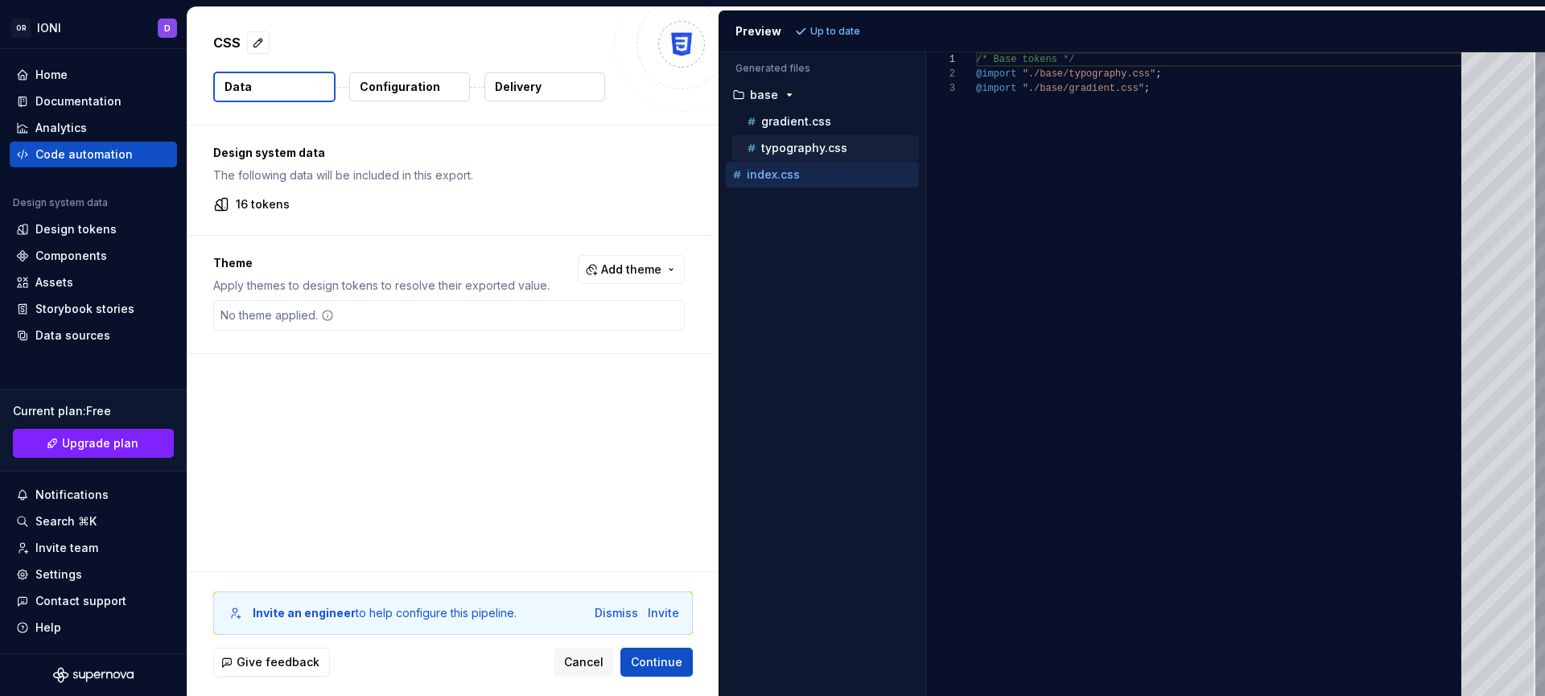
click at [795, 151] on p "typography.css" at bounding box center [804, 148] width 86 height 13
type textarea "**********"
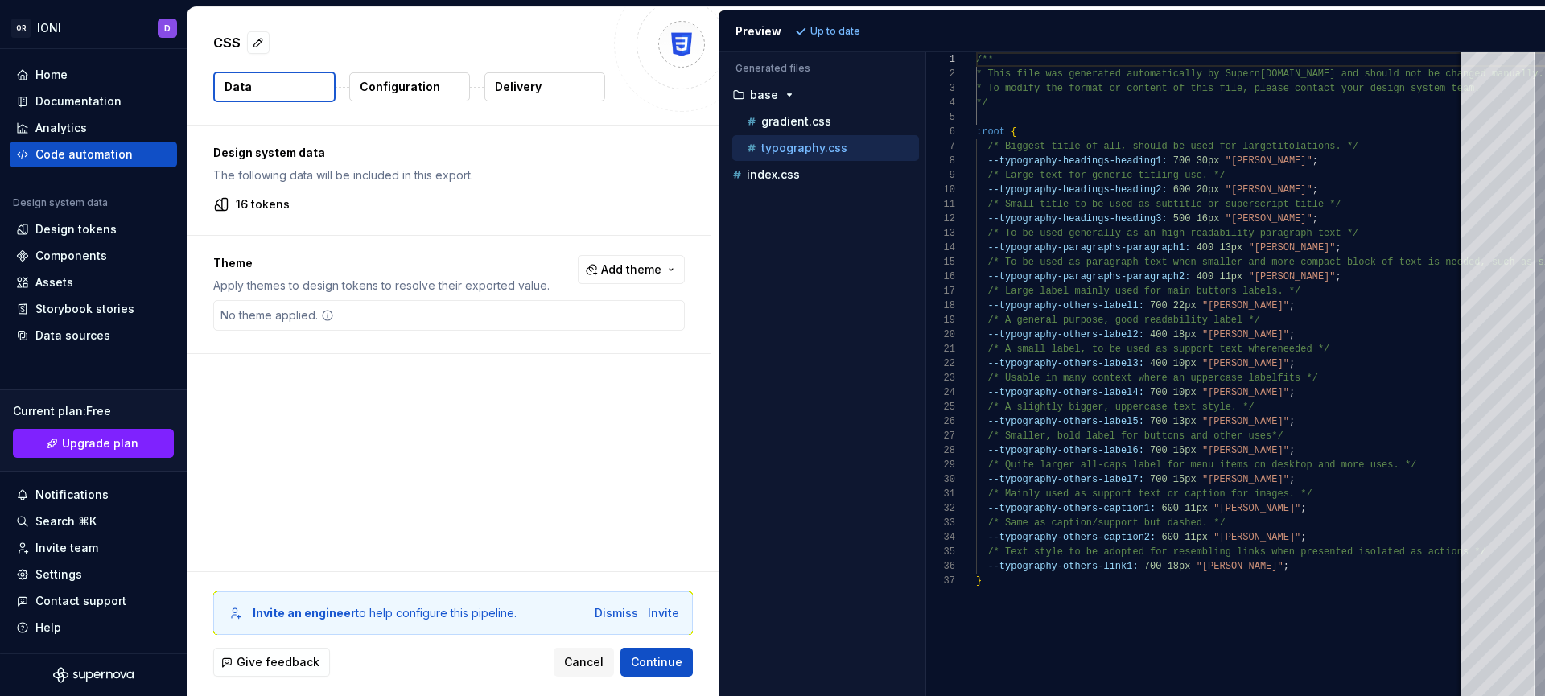
click at [390, 83] on p "Configuration" at bounding box center [400, 87] width 80 height 16
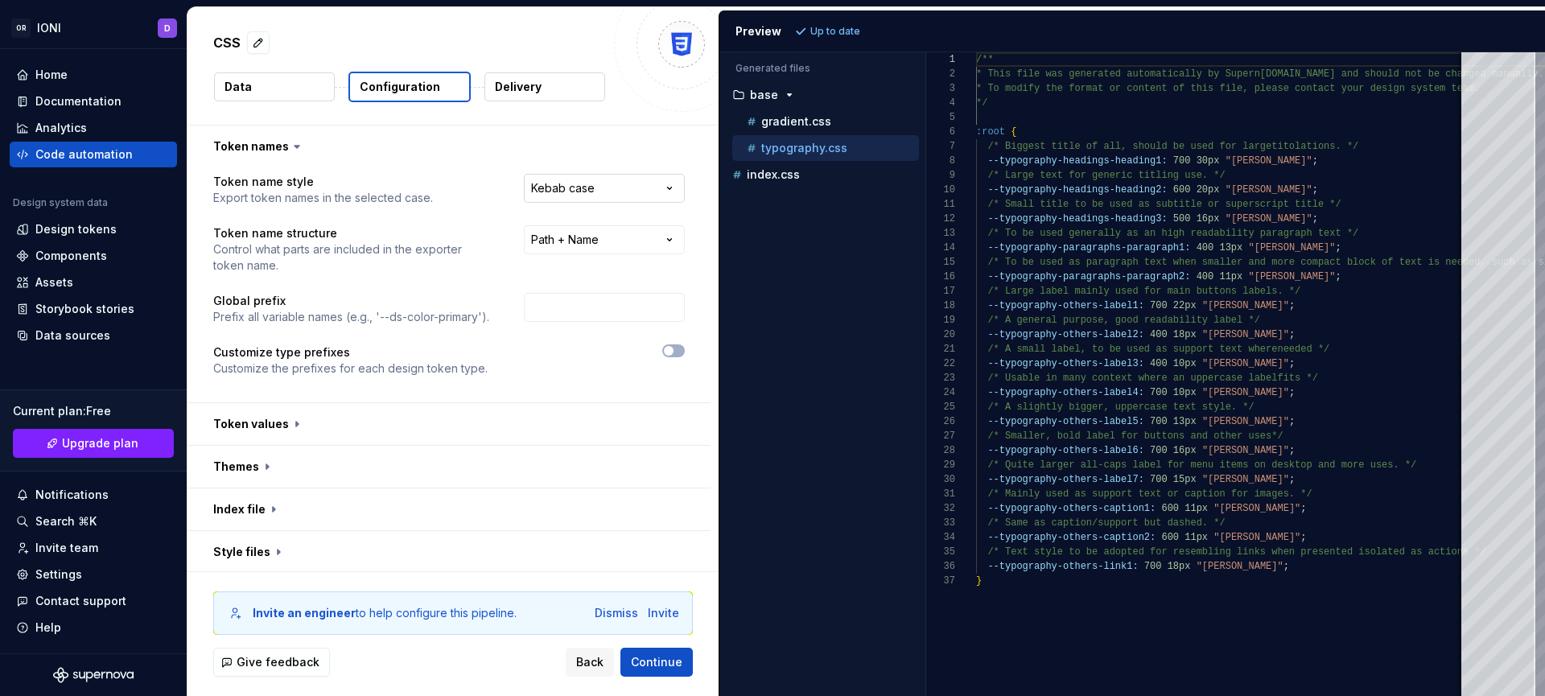
click at [623, 189] on html "**********" at bounding box center [772, 348] width 1545 height 696
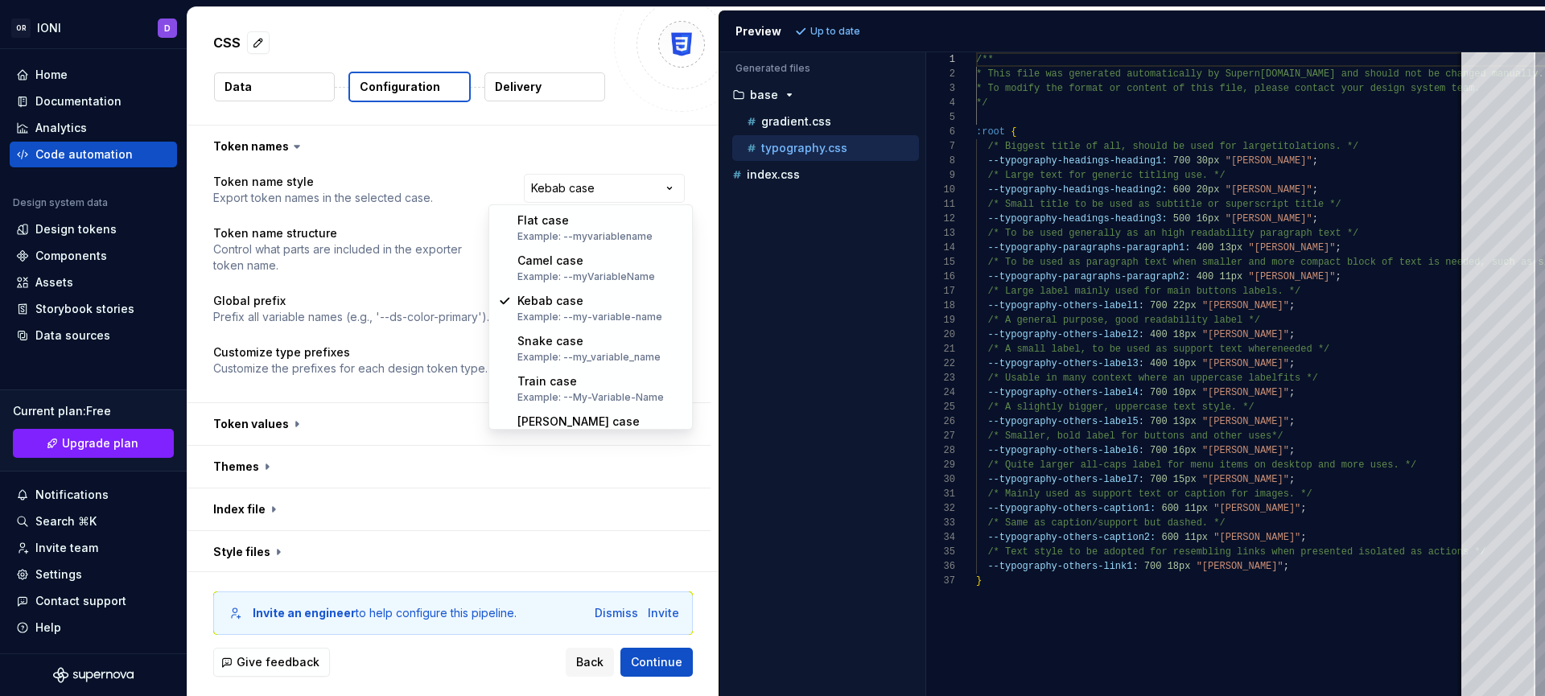
select select "*********"
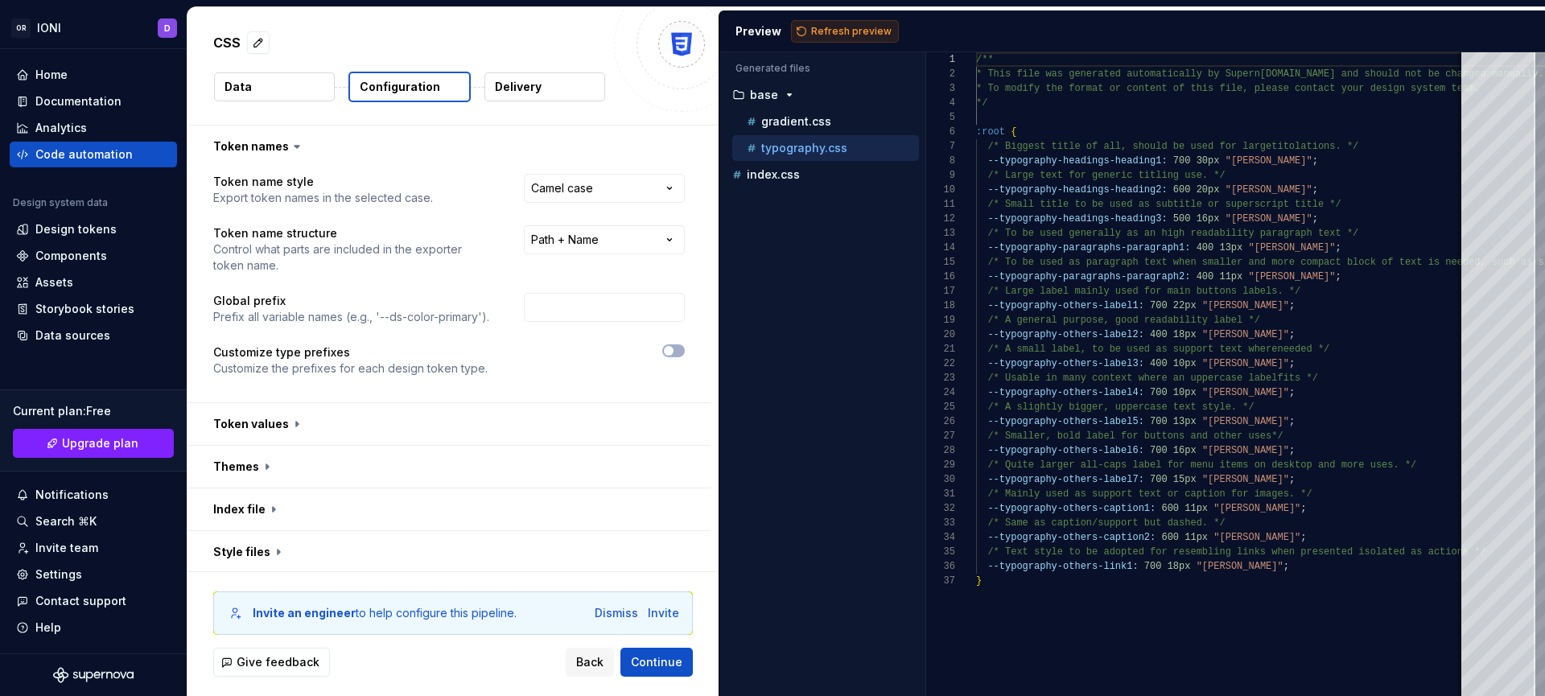
click at [801, 35] on button "Refresh preview" at bounding box center [845, 31] width 108 height 23
type textarea "**********"
click at [512, 85] on p "Delivery" at bounding box center [518, 87] width 47 height 16
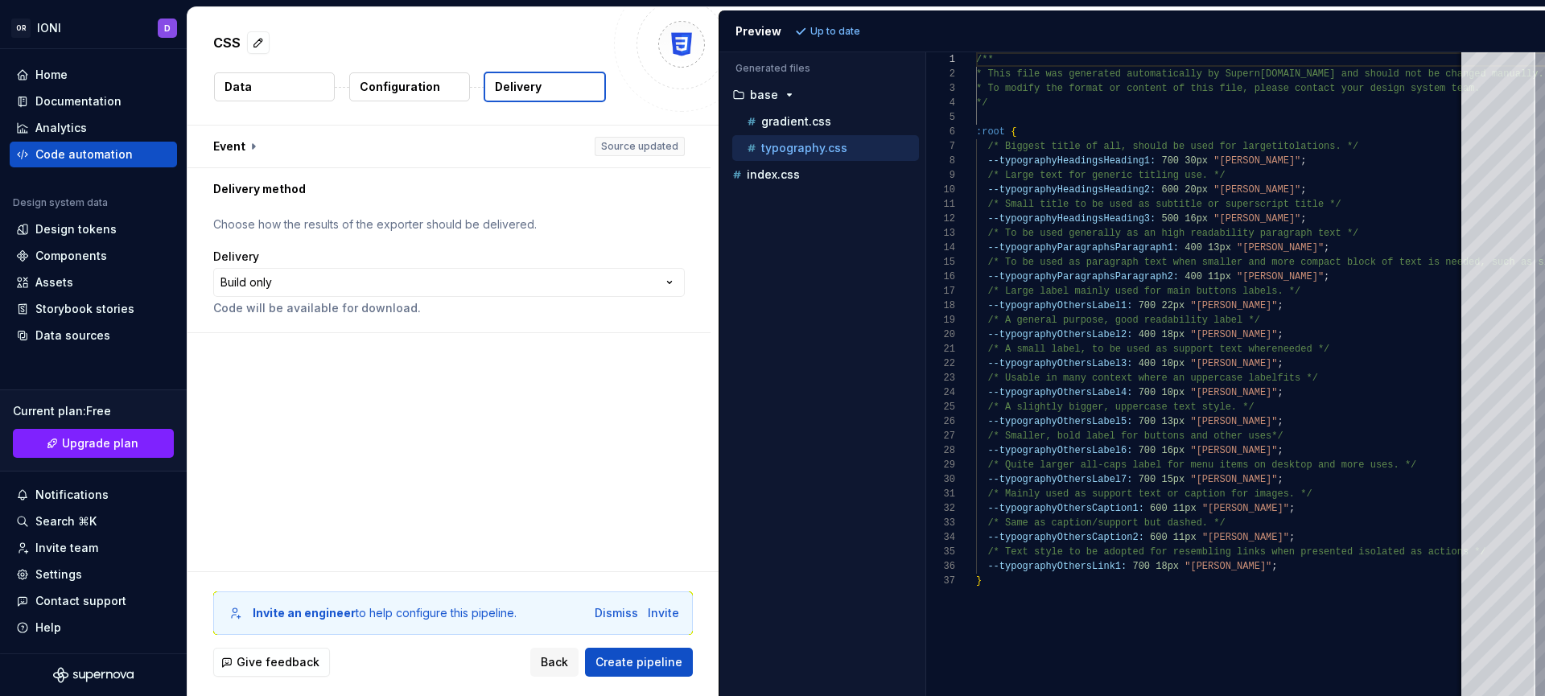
click at [424, 89] on p "Configuration" at bounding box center [400, 87] width 80 height 16
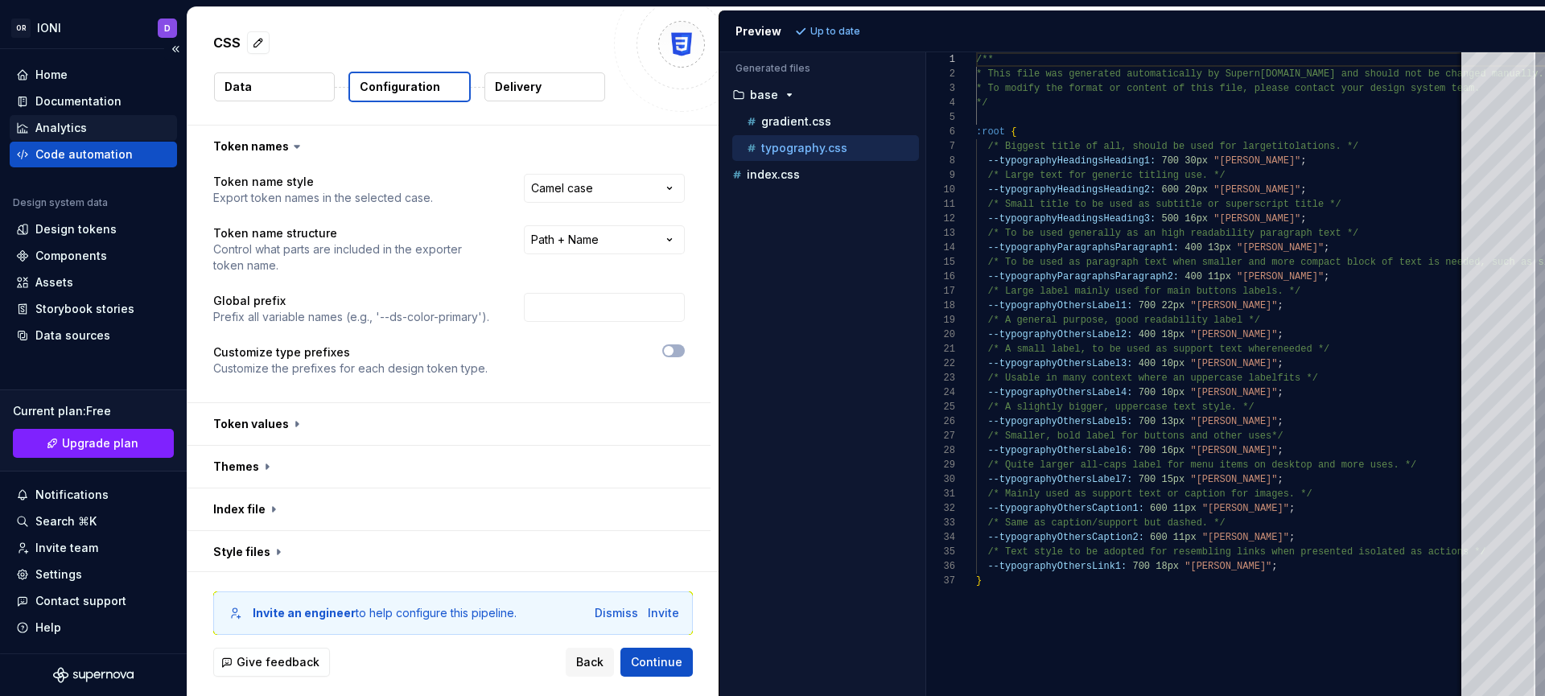
click at [89, 124] on div "Analytics" at bounding box center [93, 128] width 155 height 16
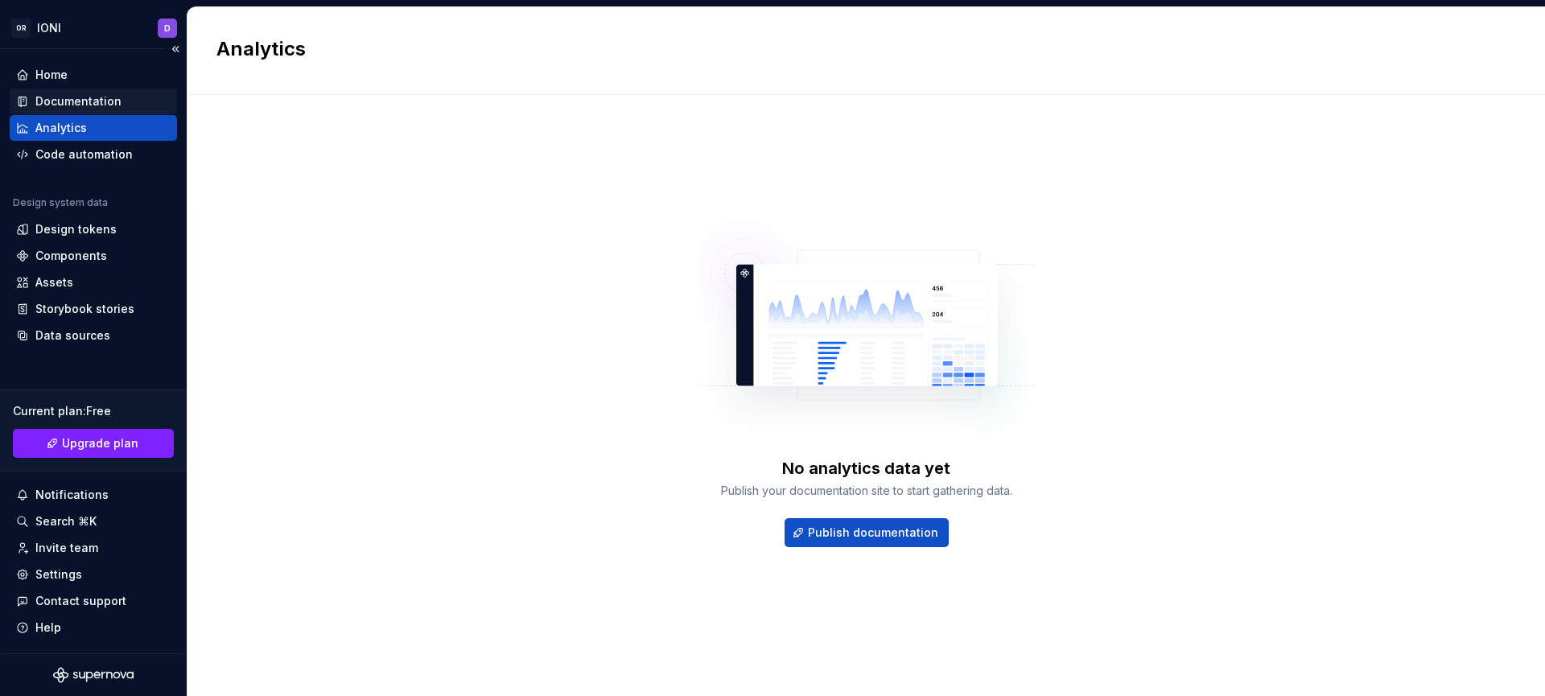
click at [51, 93] on div "Documentation" at bounding box center [78, 101] width 86 height 16
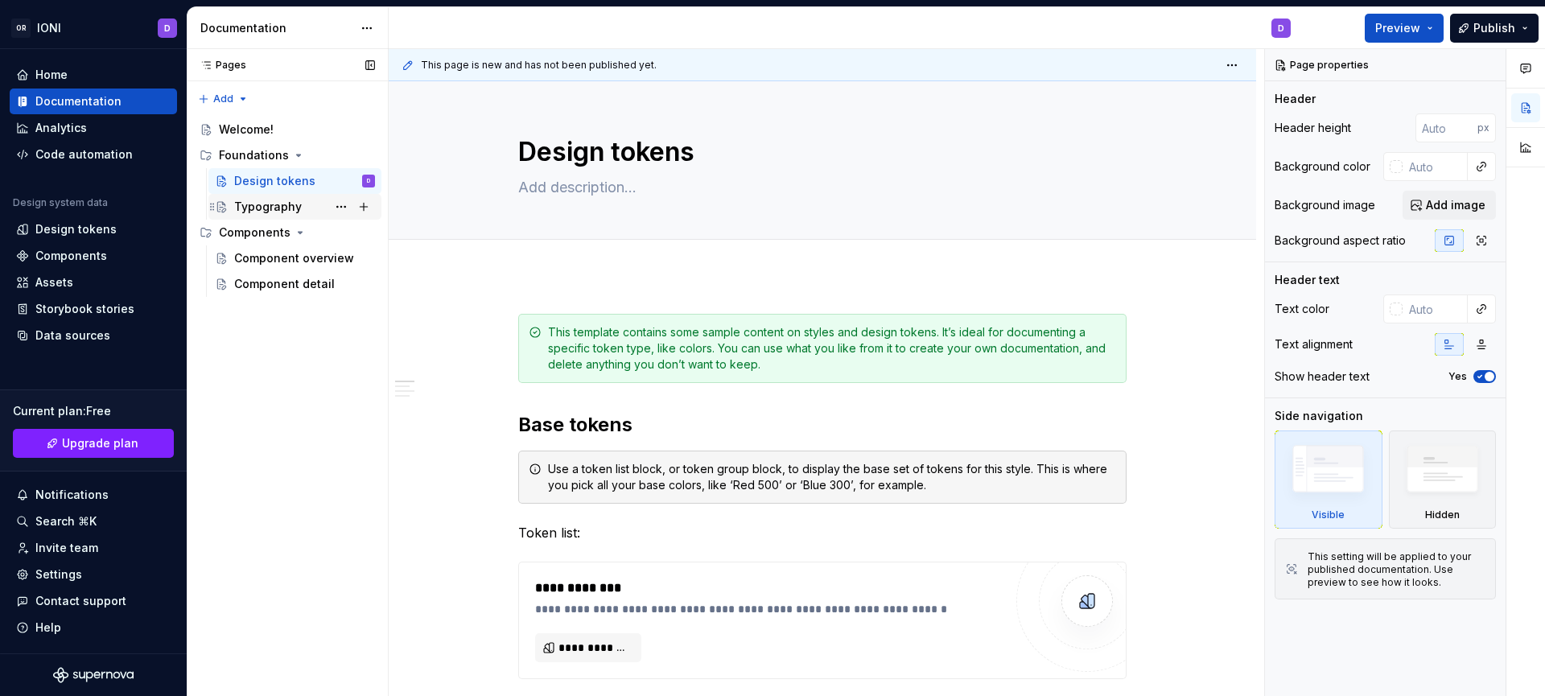
click at [291, 205] on div "Typography" at bounding box center [268, 207] width 68 height 16
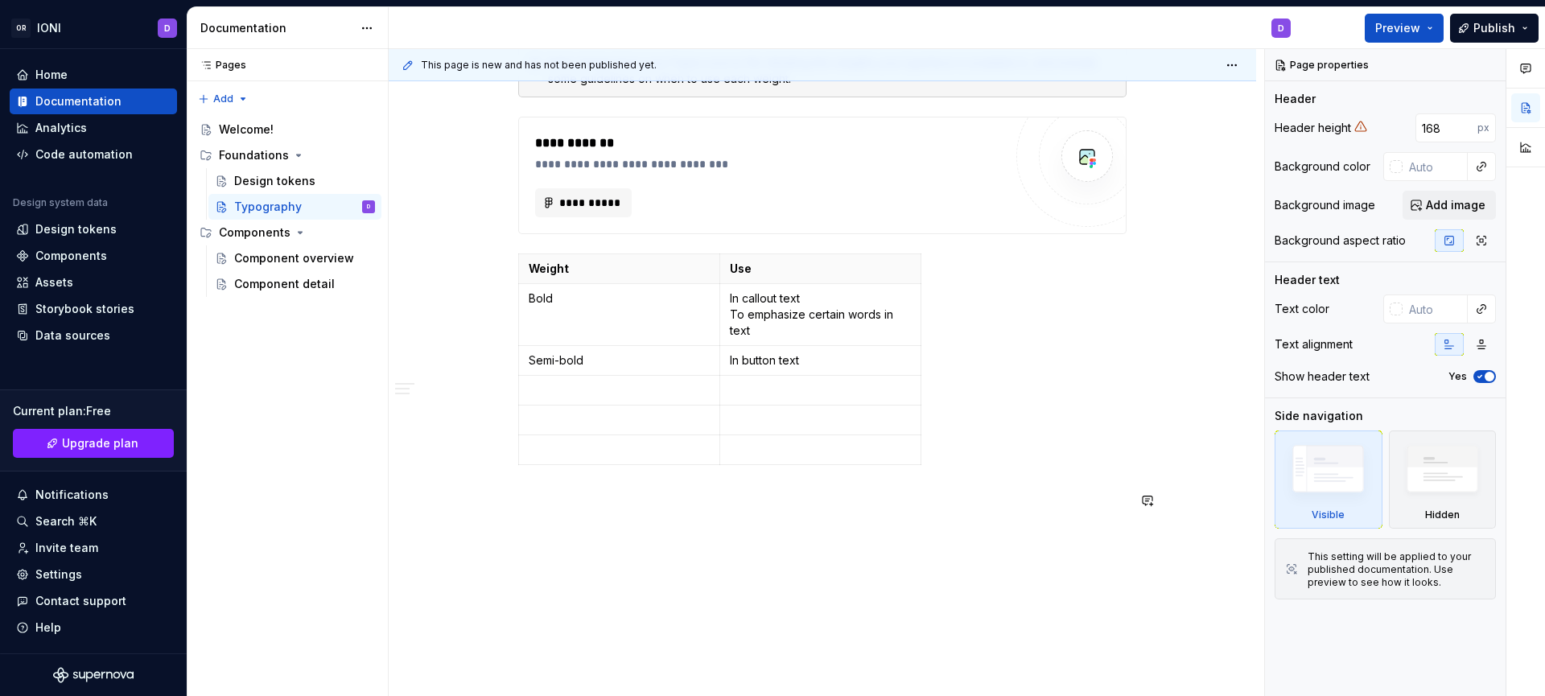
scroll to position [1123, 0]
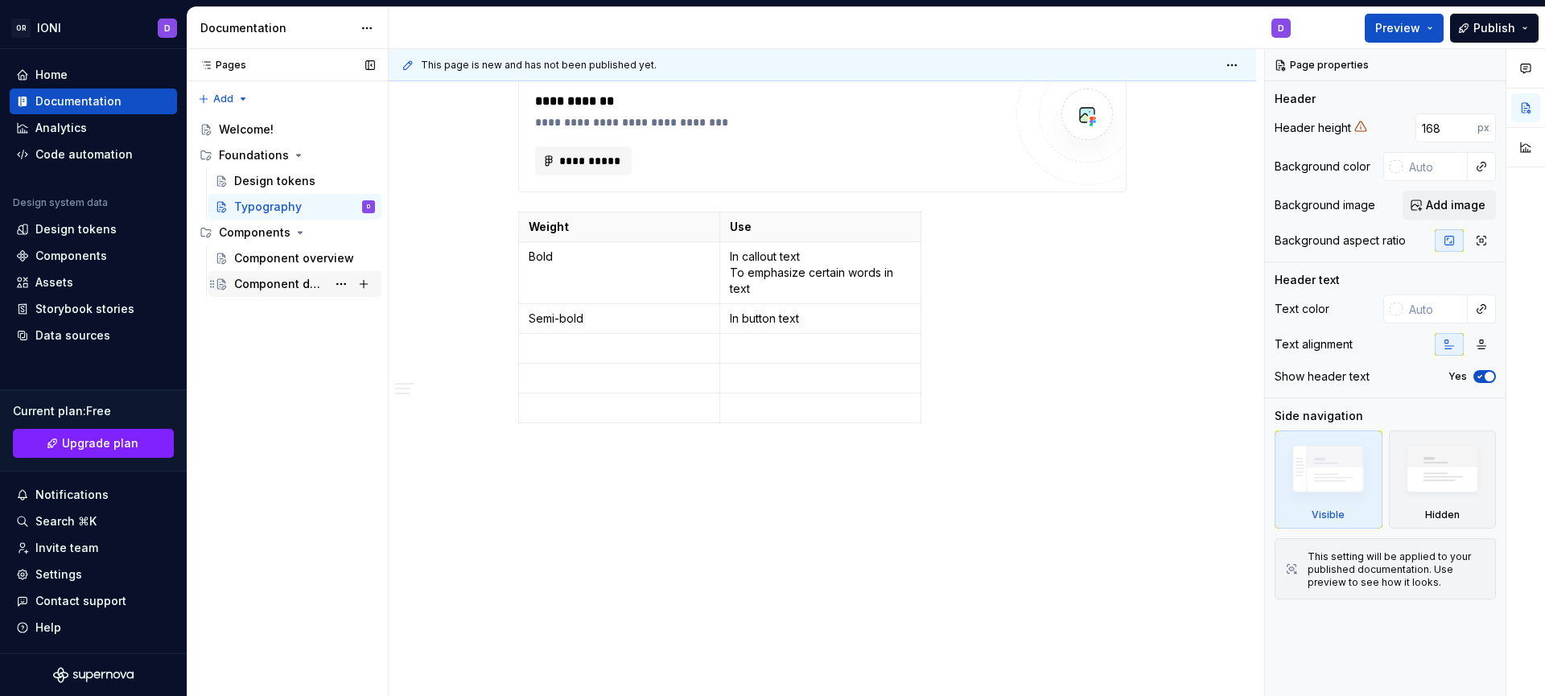
click at [300, 283] on div "Component detail" at bounding box center [280, 284] width 93 height 16
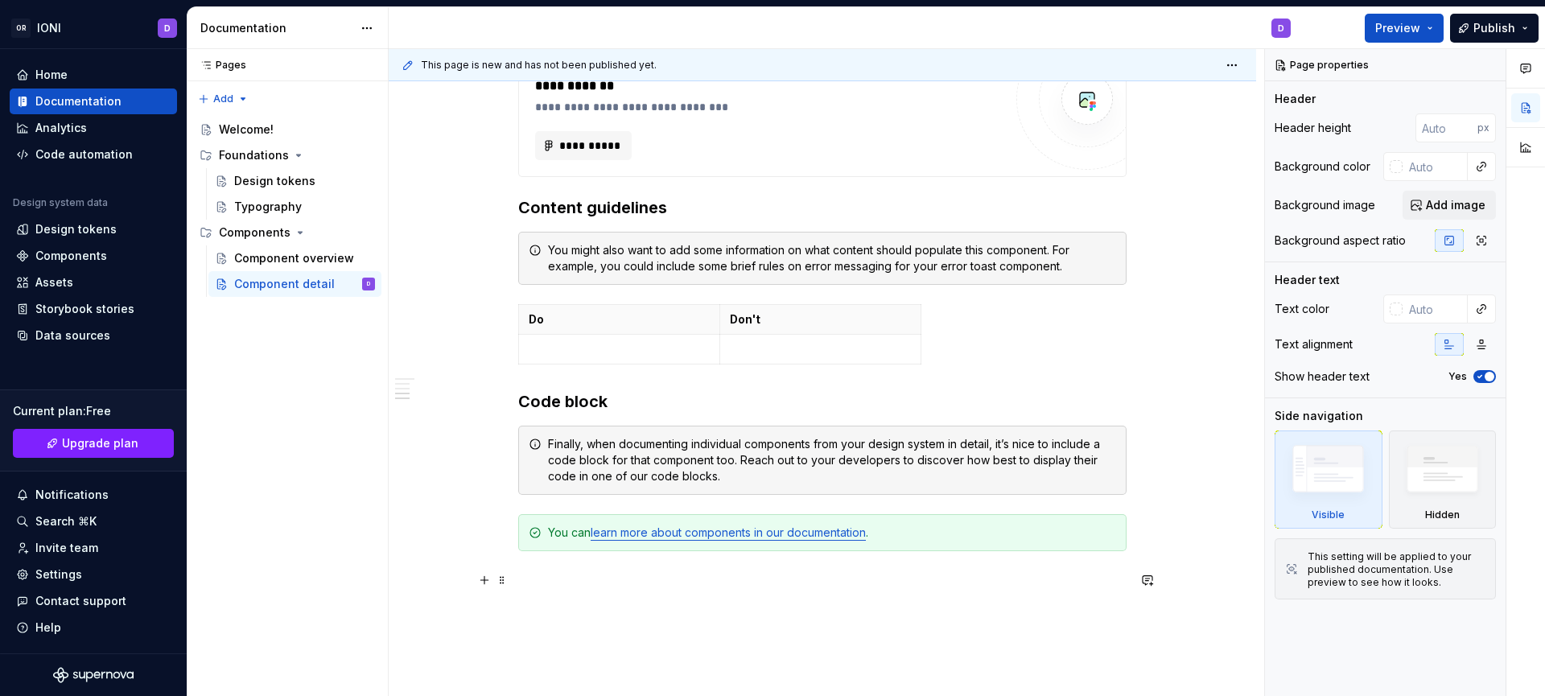
scroll to position [1148, 0]
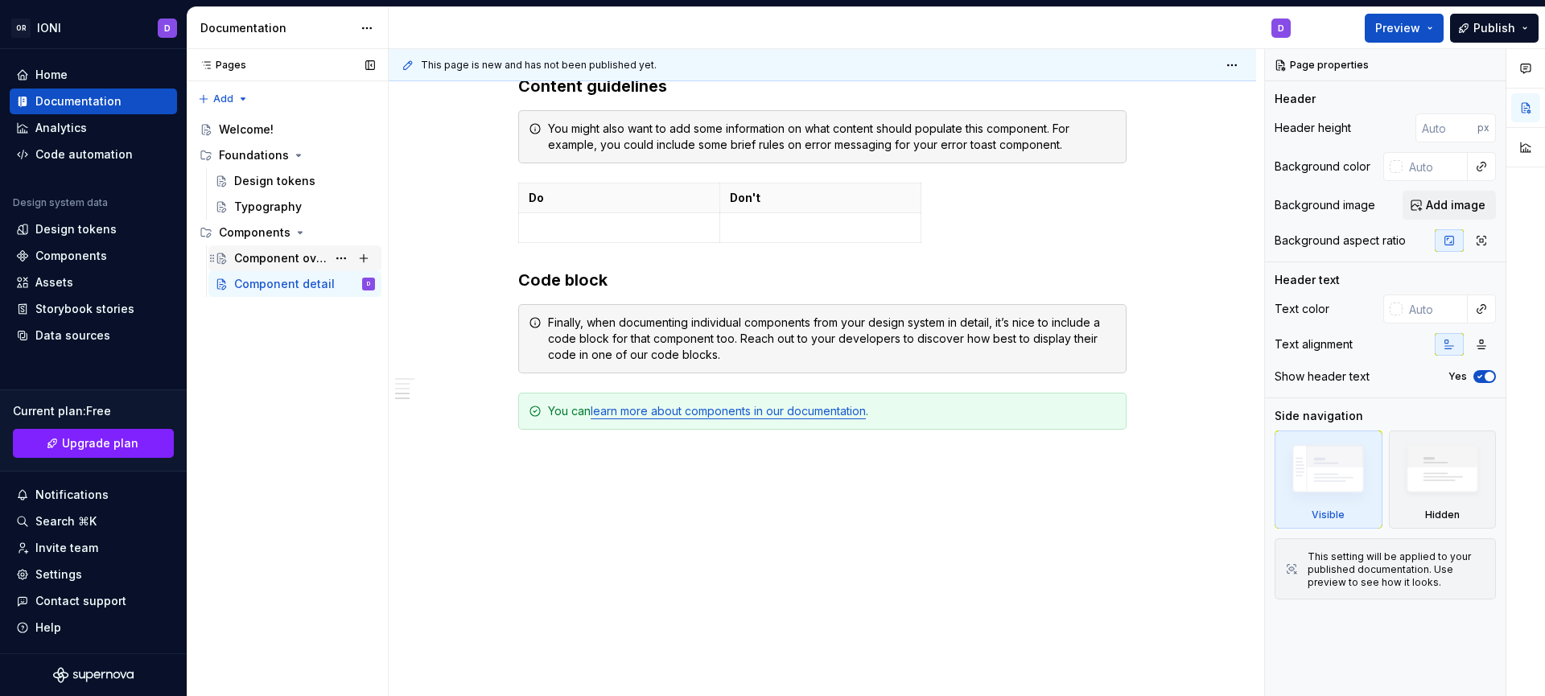
click at [283, 254] on div "Component overview" at bounding box center [280, 258] width 93 height 16
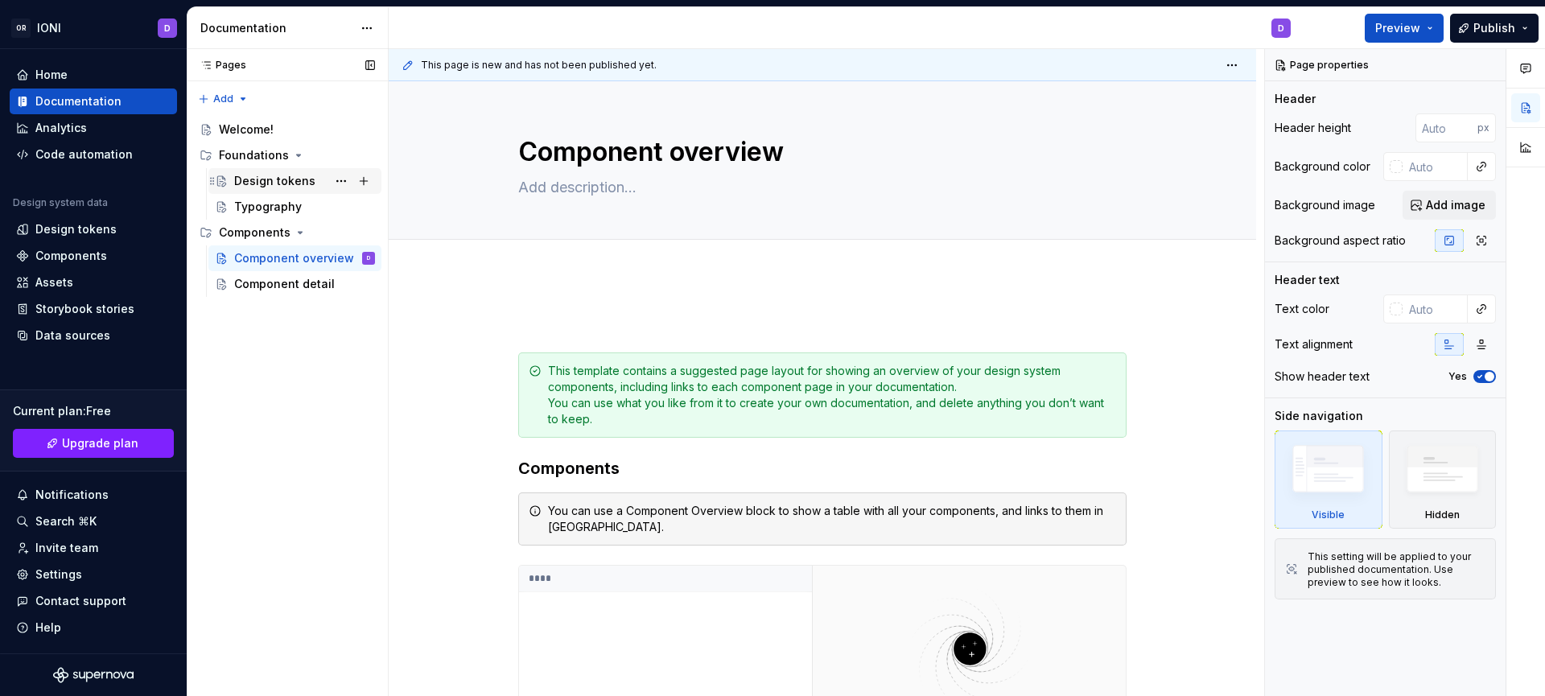
click at [259, 180] on div "Design tokens" at bounding box center [274, 181] width 81 height 16
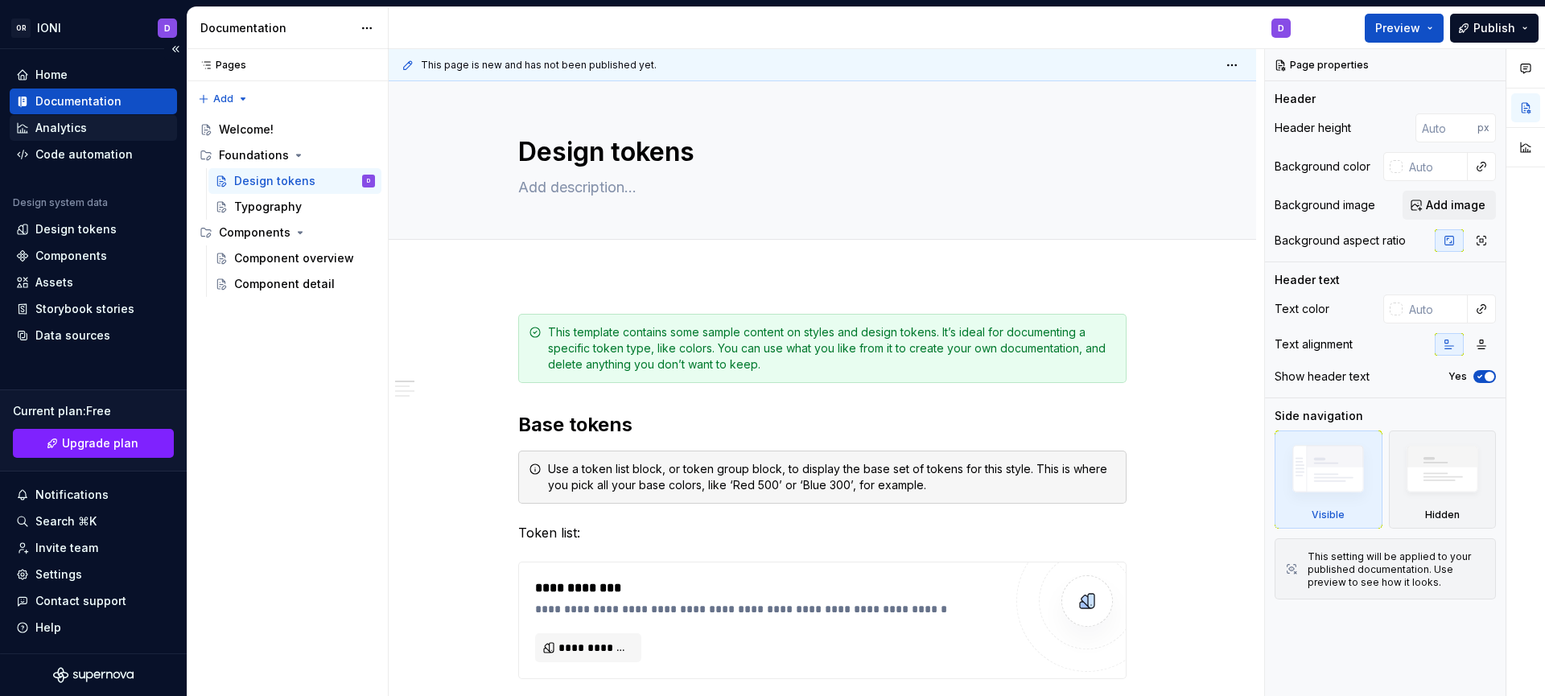
click at [82, 129] on div "Analytics" at bounding box center [61, 128] width 52 height 16
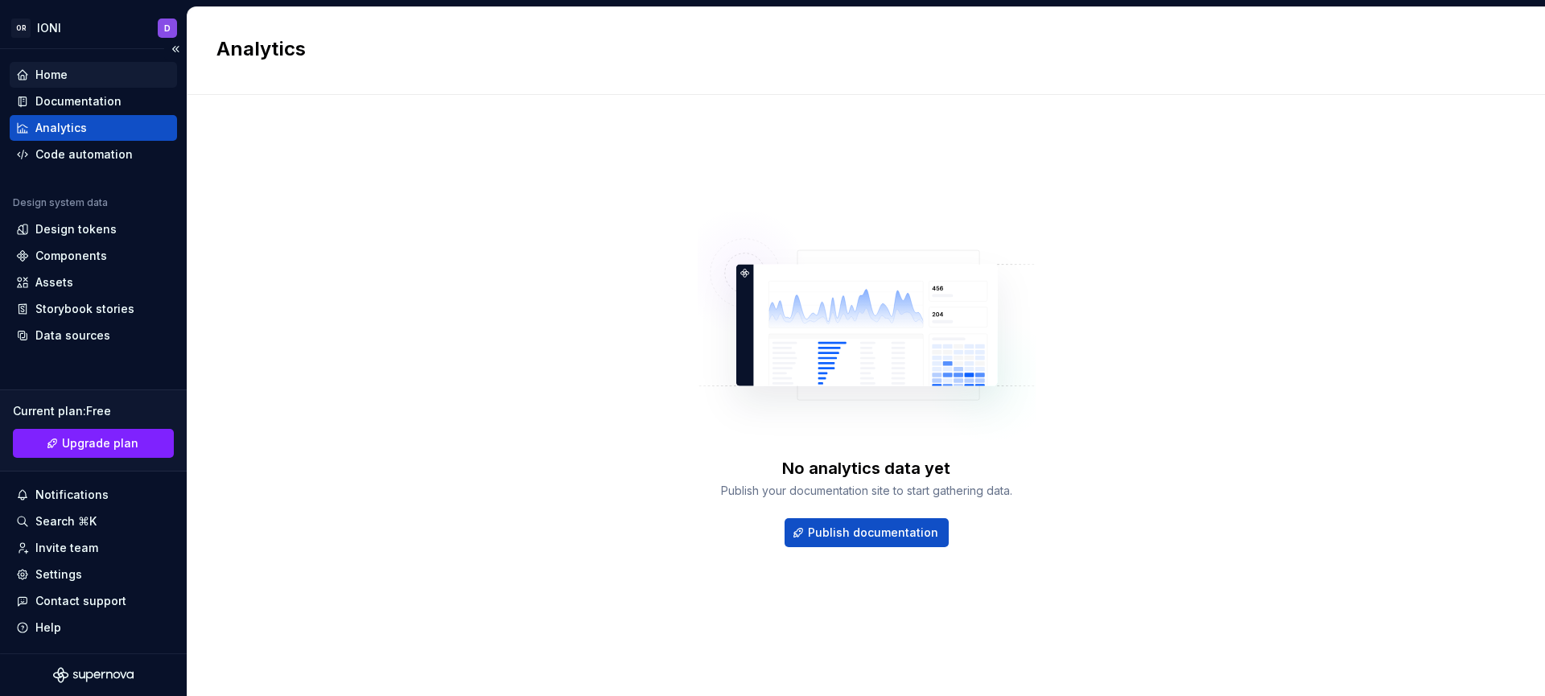
click at [56, 72] on div "Home" at bounding box center [51, 75] width 32 height 16
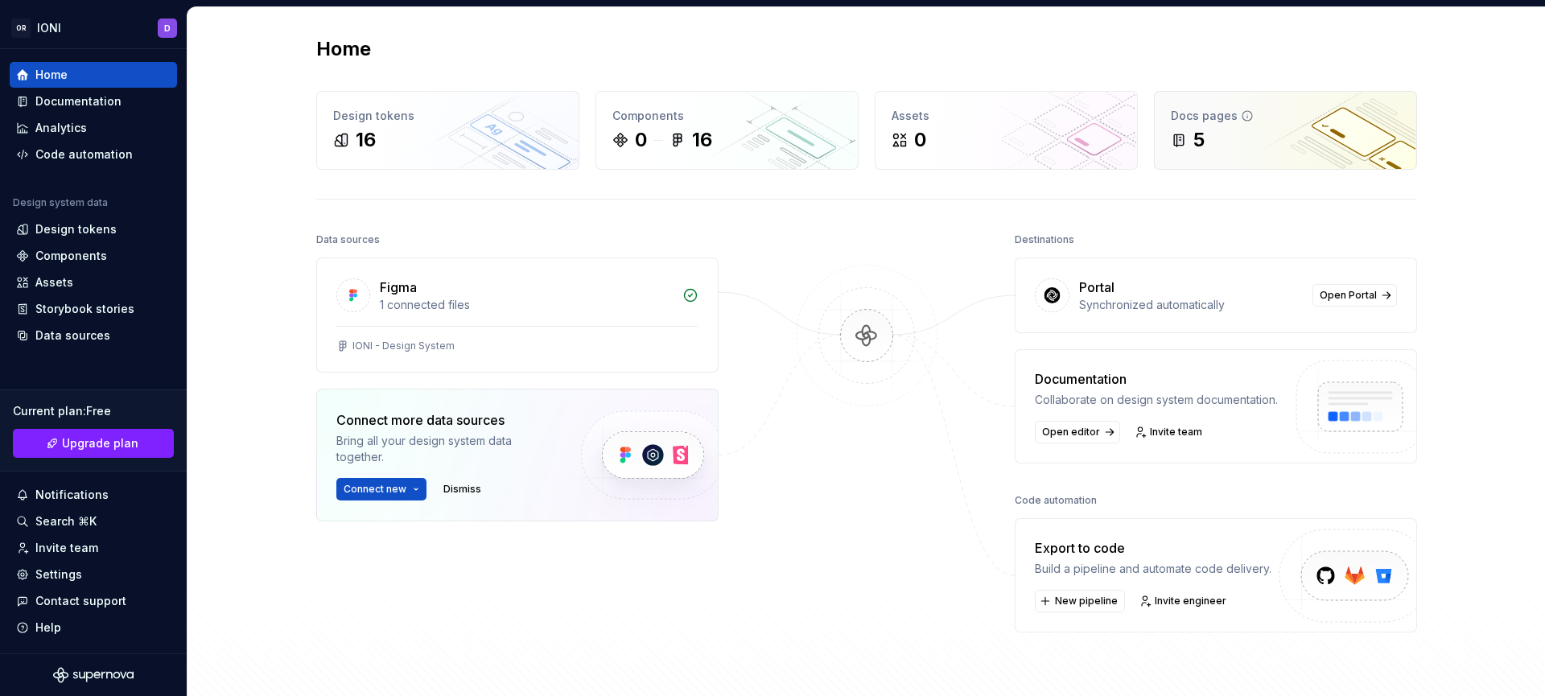
click at [1222, 135] on div "5" at bounding box center [1285, 140] width 229 height 26
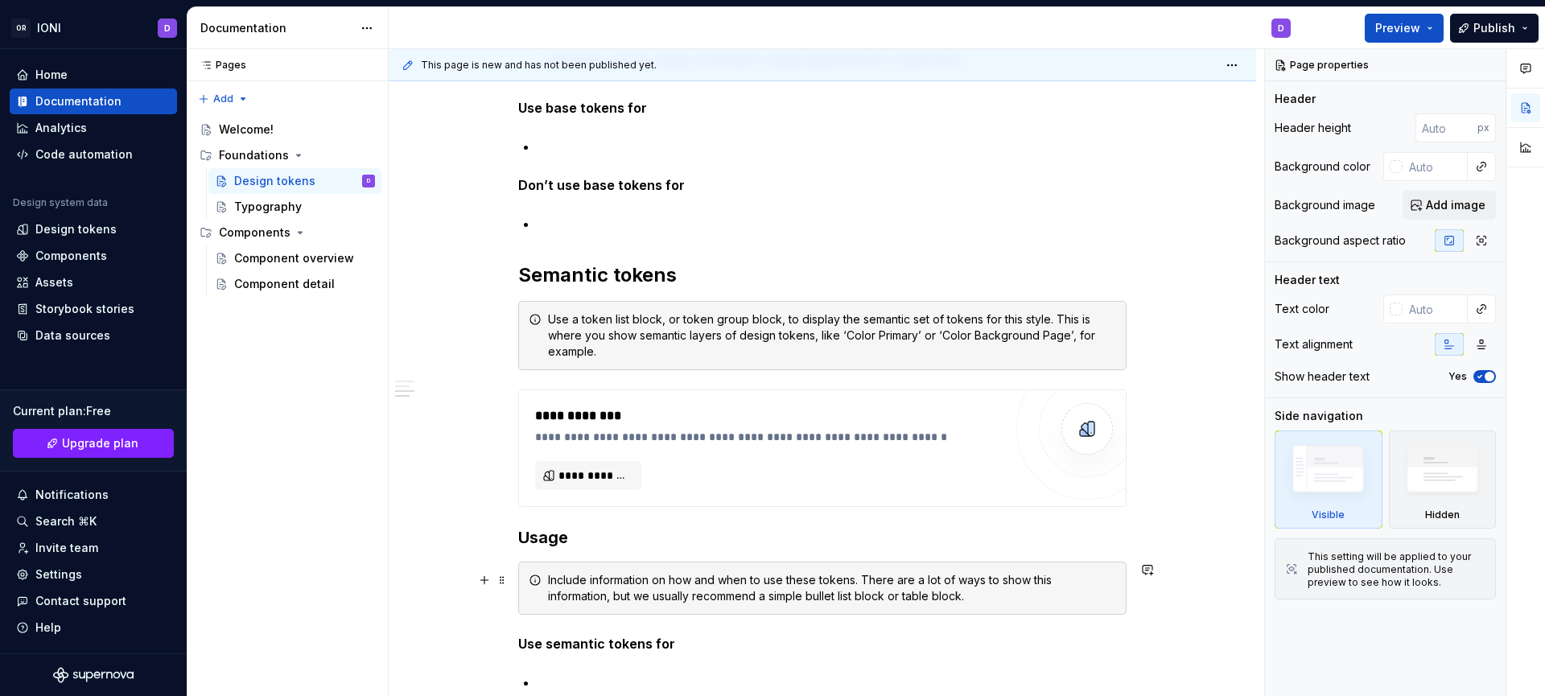
scroll to position [885, 0]
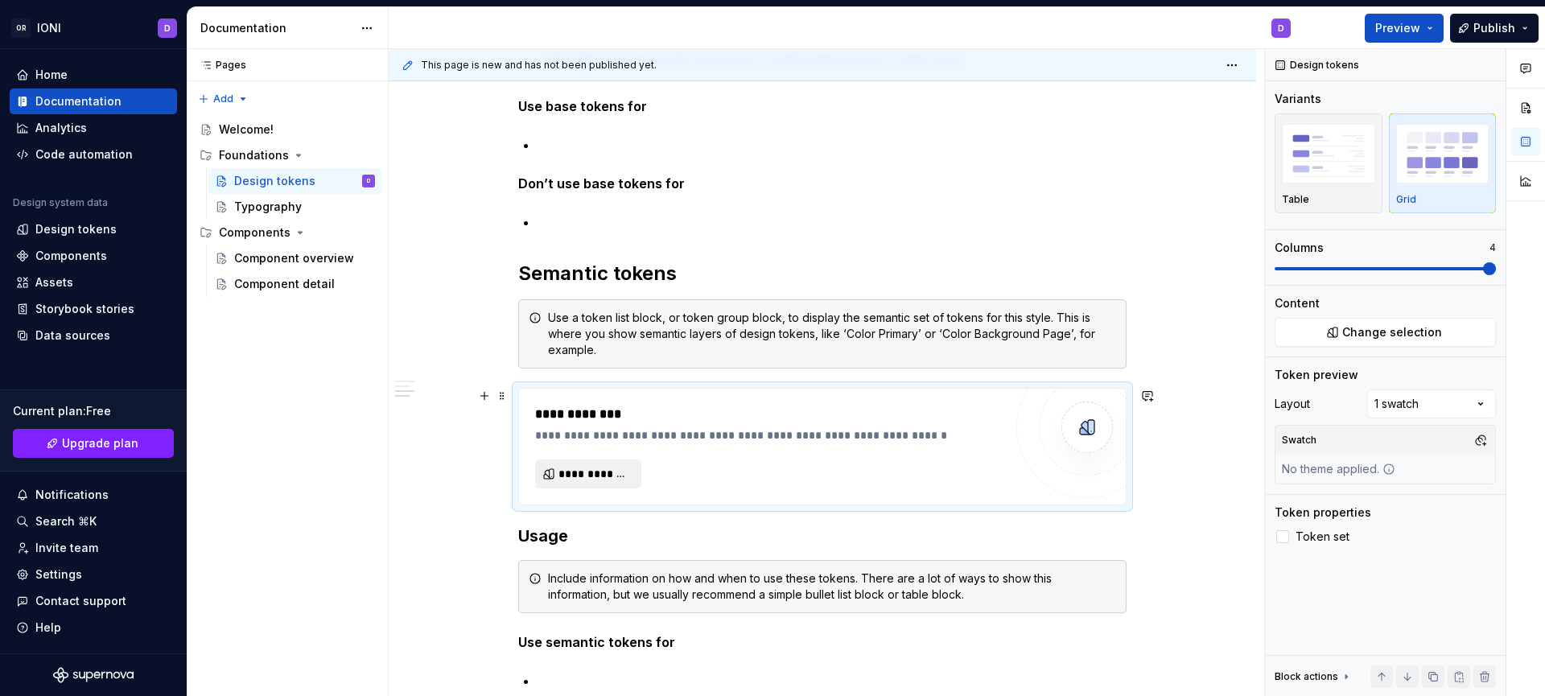
click at [611, 476] on span "**********" at bounding box center [595, 474] width 72 height 16
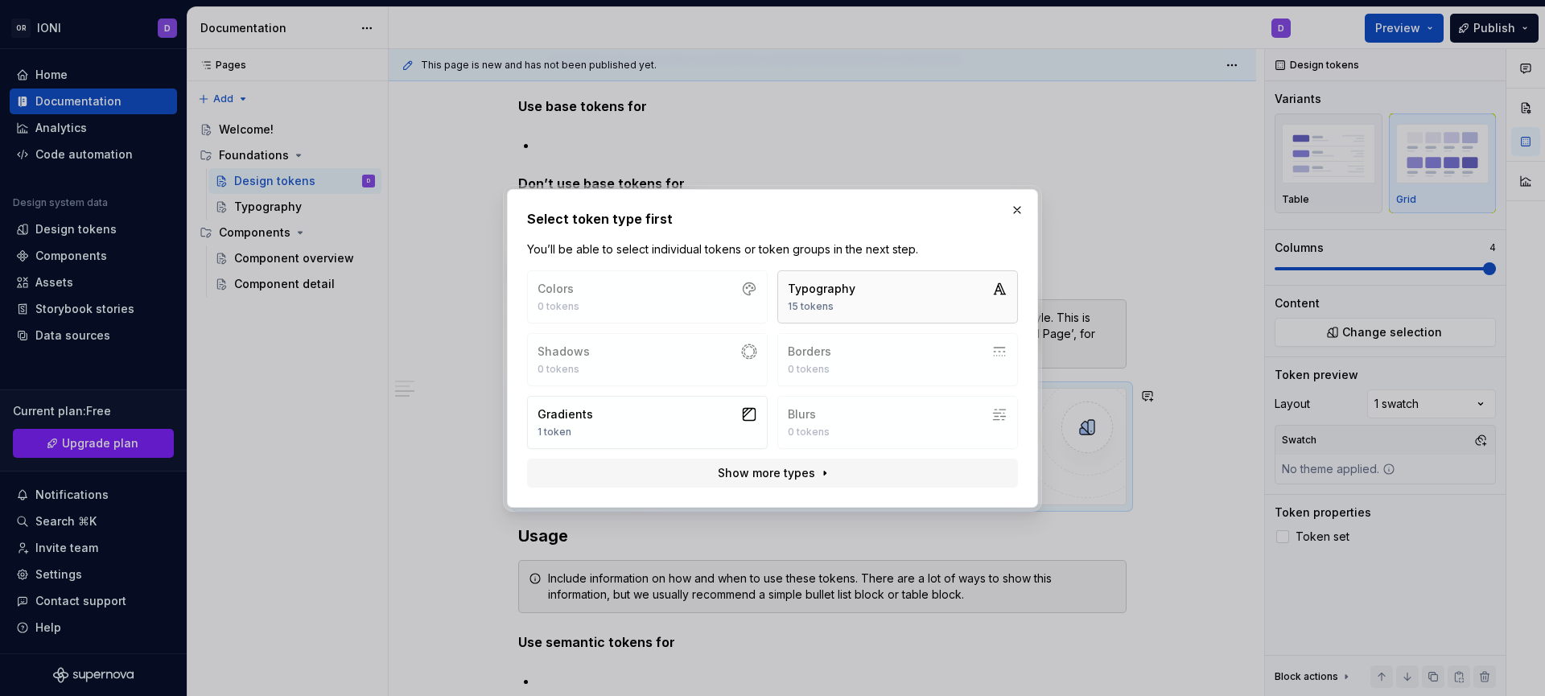
click at [881, 307] on button "Typography 15 tokens" at bounding box center [898, 296] width 241 height 53
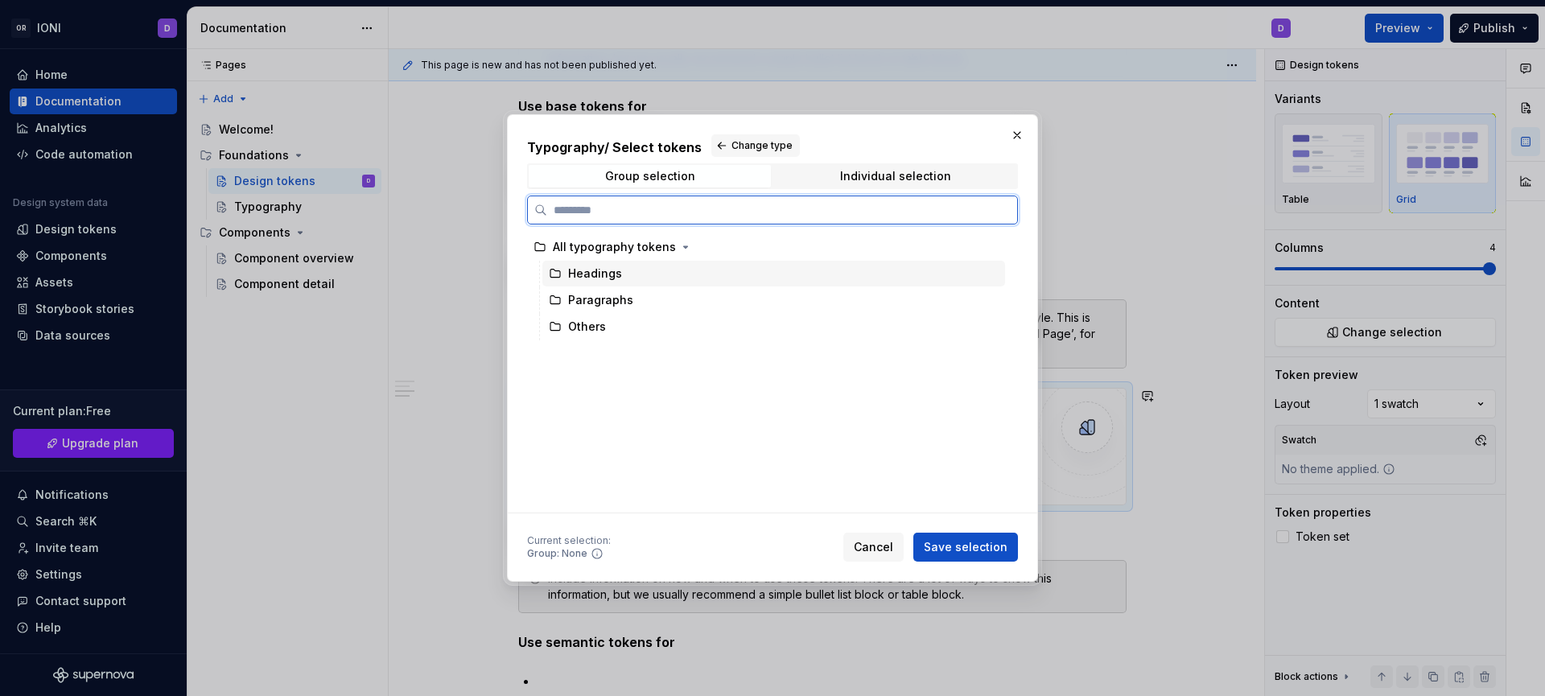
click at [609, 274] on div "Headings" at bounding box center [595, 274] width 54 height 16
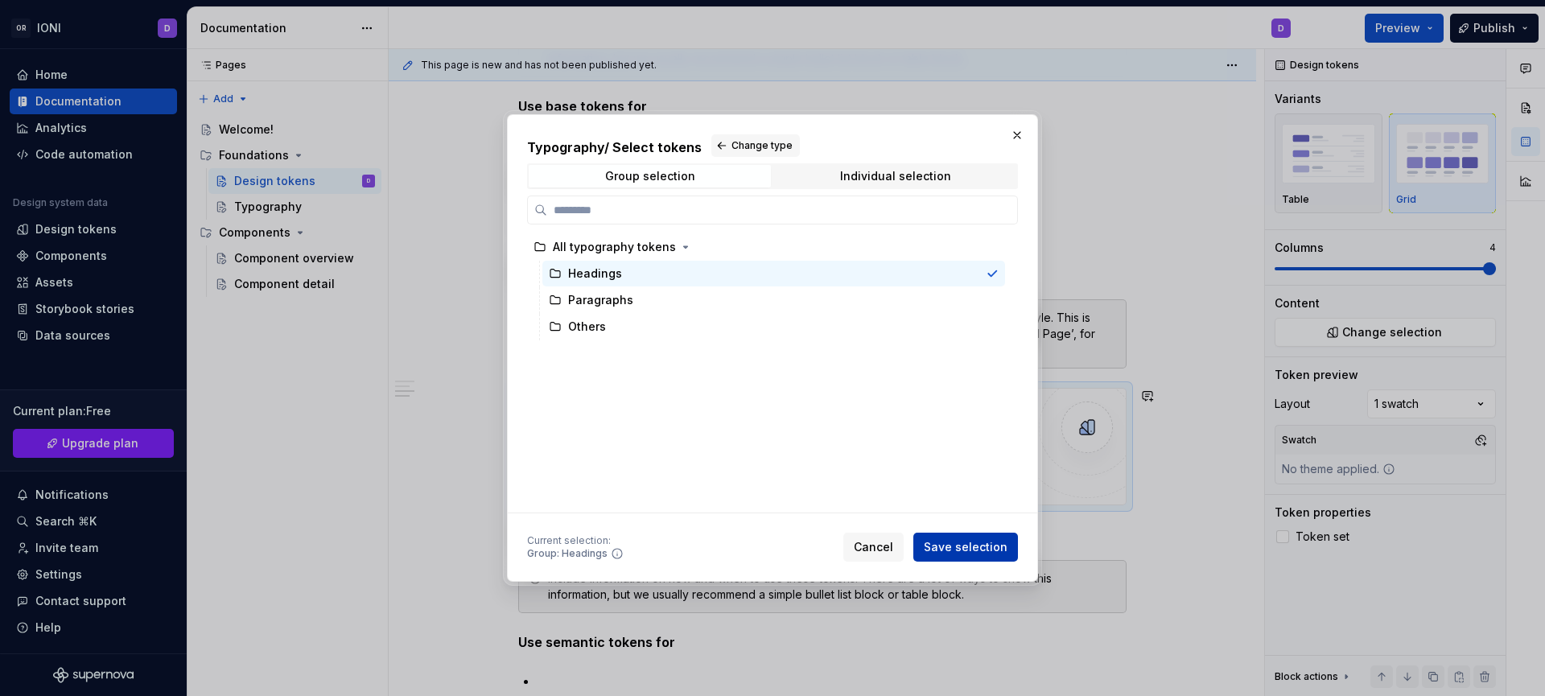
click at [962, 540] on span "Save selection" at bounding box center [966, 547] width 84 height 16
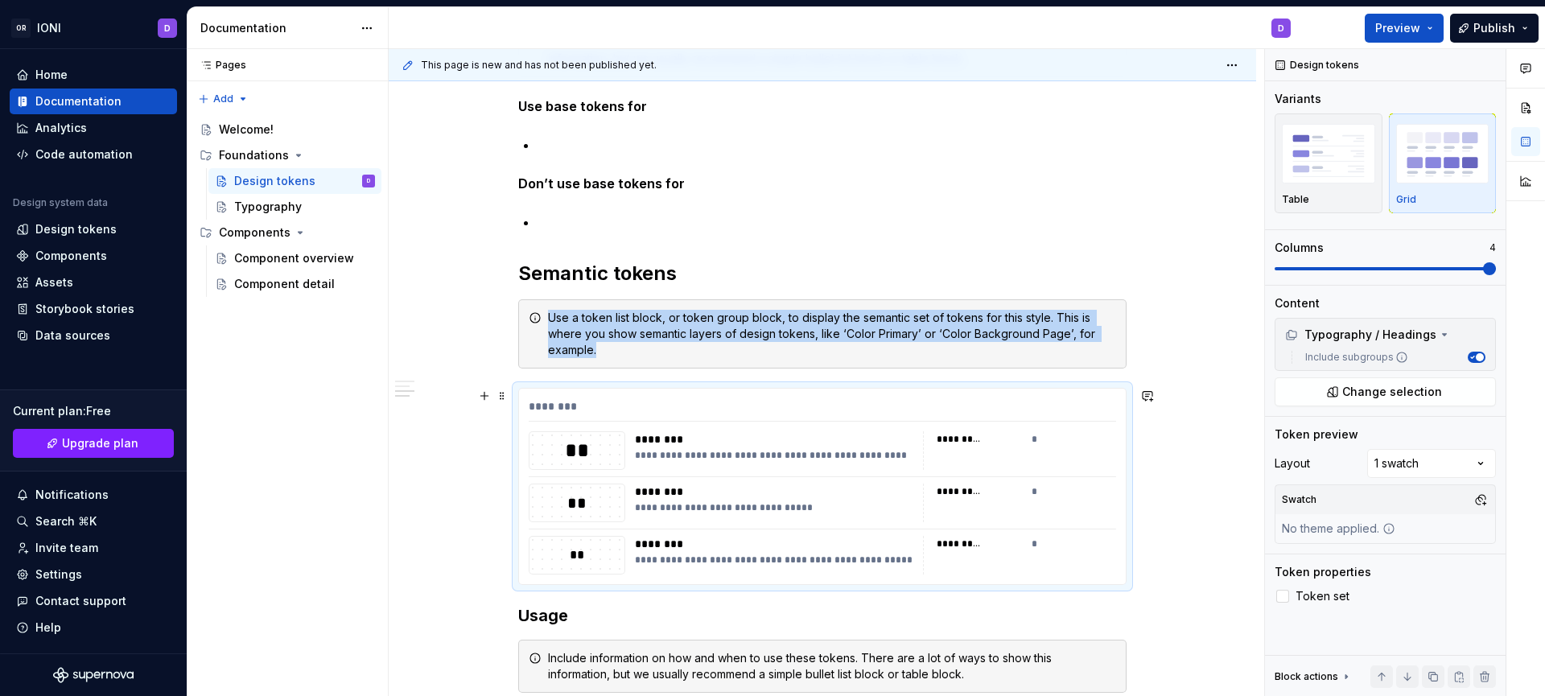
click at [1036, 435] on div "*" at bounding box center [1074, 439] width 85 height 16
click at [964, 448] on div "********* *" at bounding box center [1019, 450] width 193 height 39
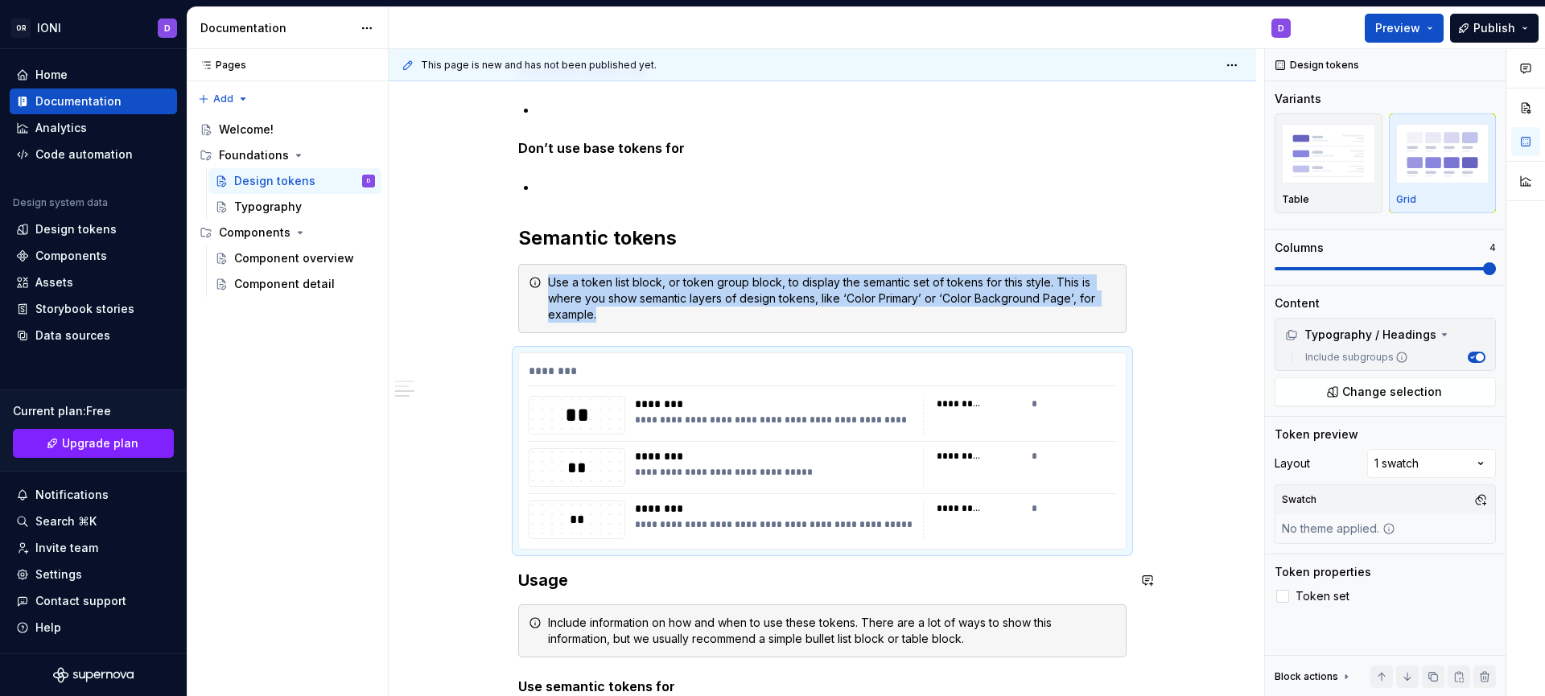
scroll to position [929, 0]
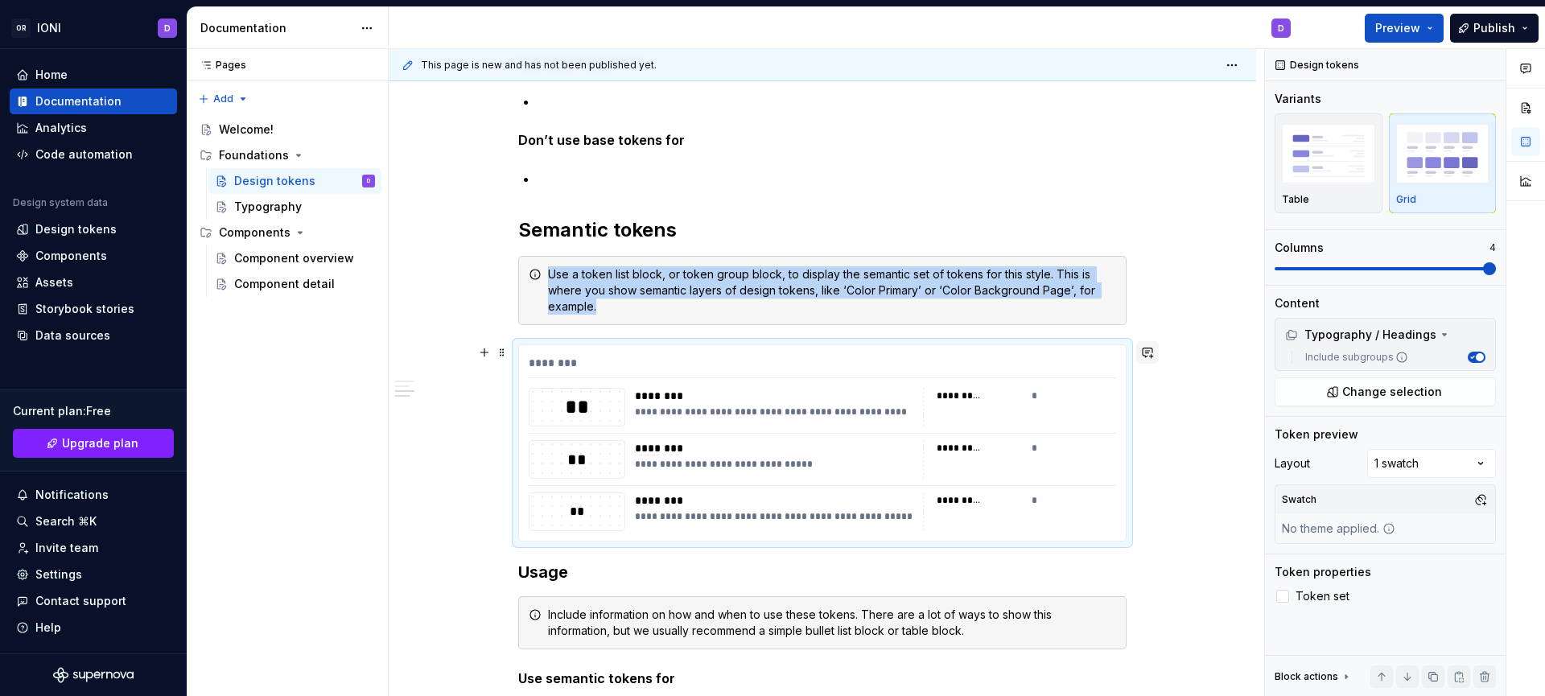
click at [1149, 353] on button "button" at bounding box center [1148, 352] width 23 height 23
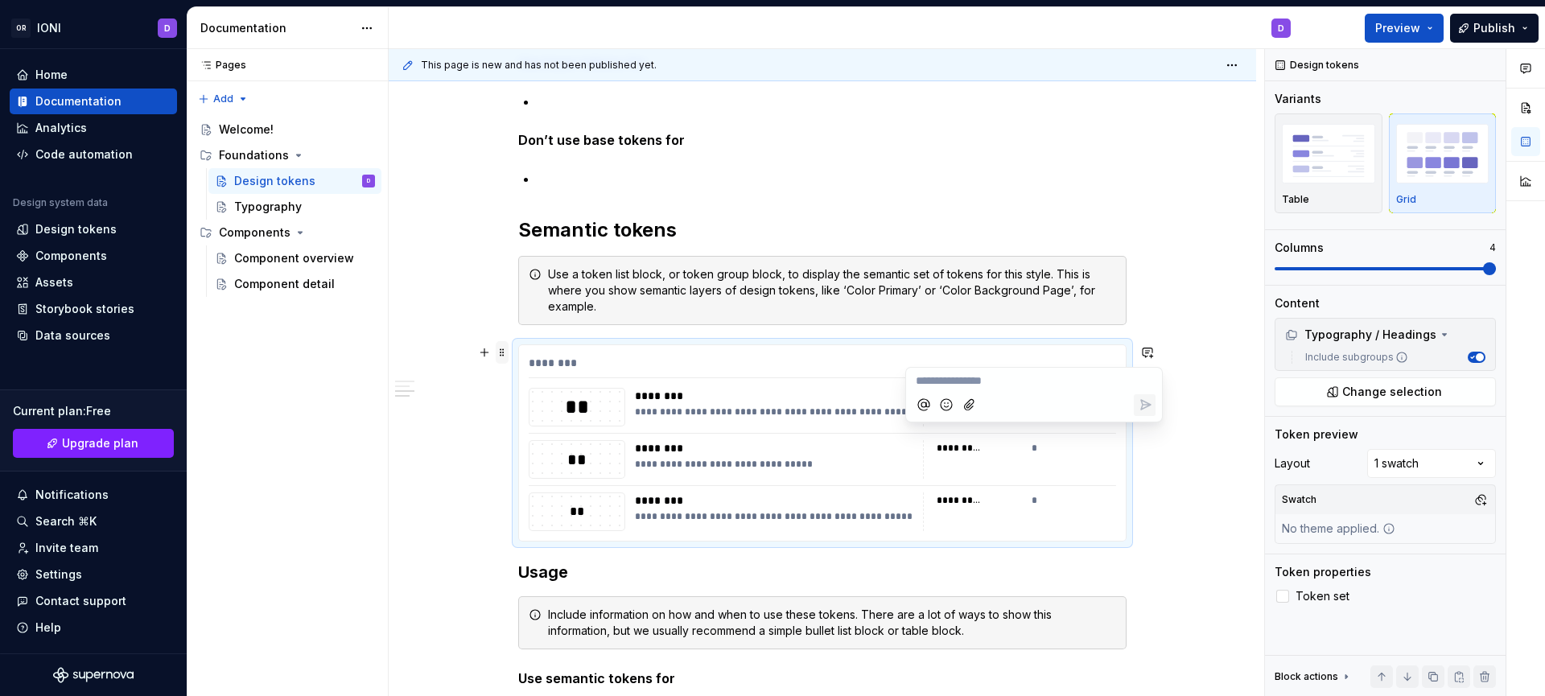
click at [505, 357] on span at bounding box center [502, 352] width 13 height 23
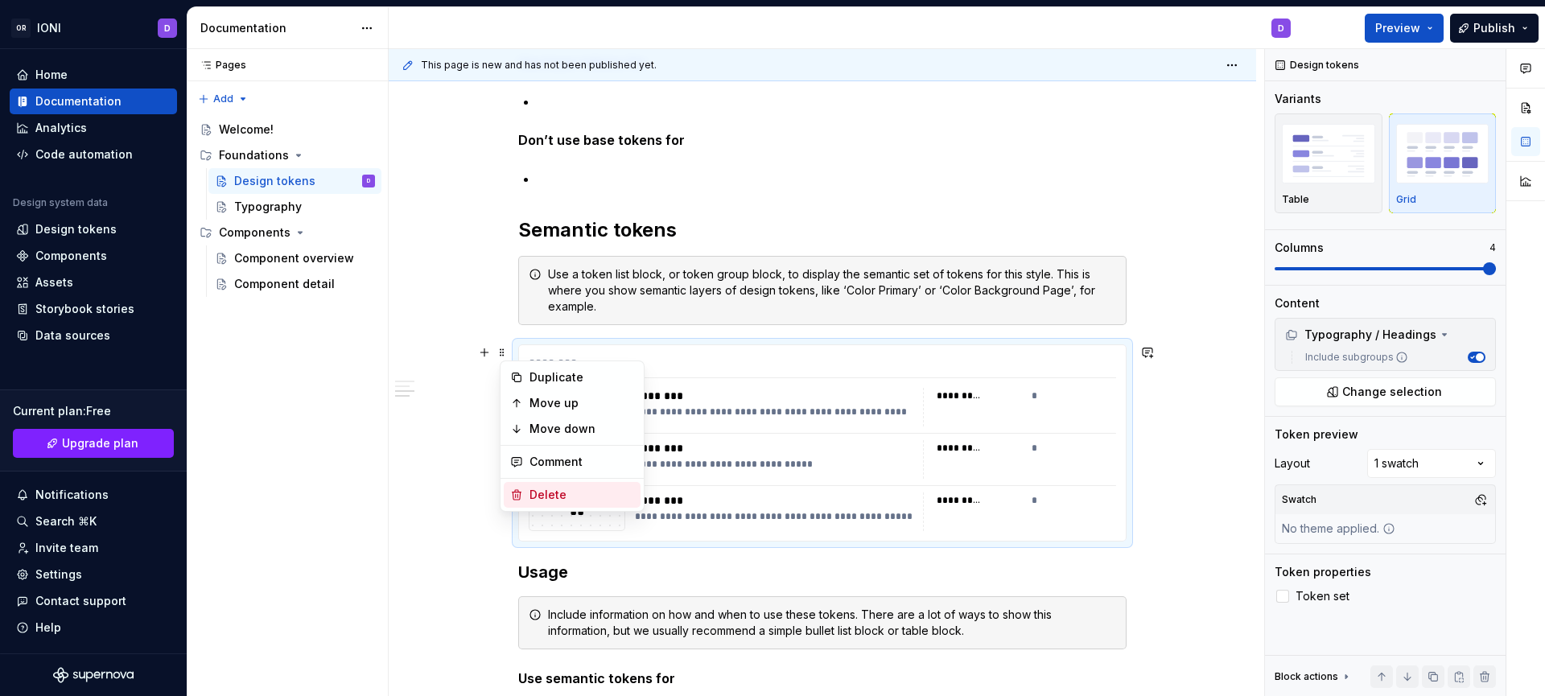
click at [543, 492] on div "Delete" at bounding box center [582, 495] width 105 height 16
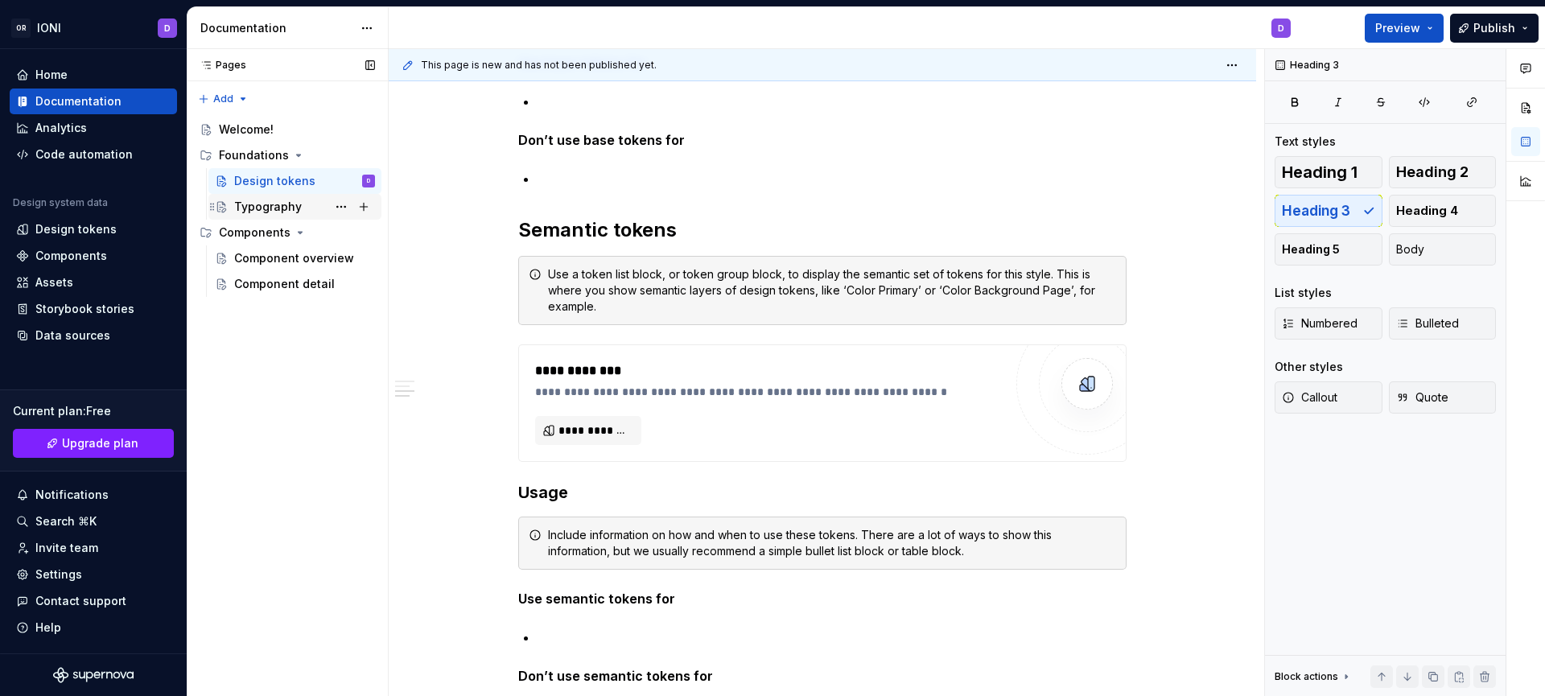
click at [277, 208] on div "Typography" at bounding box center [268, 207] width 68 height 16
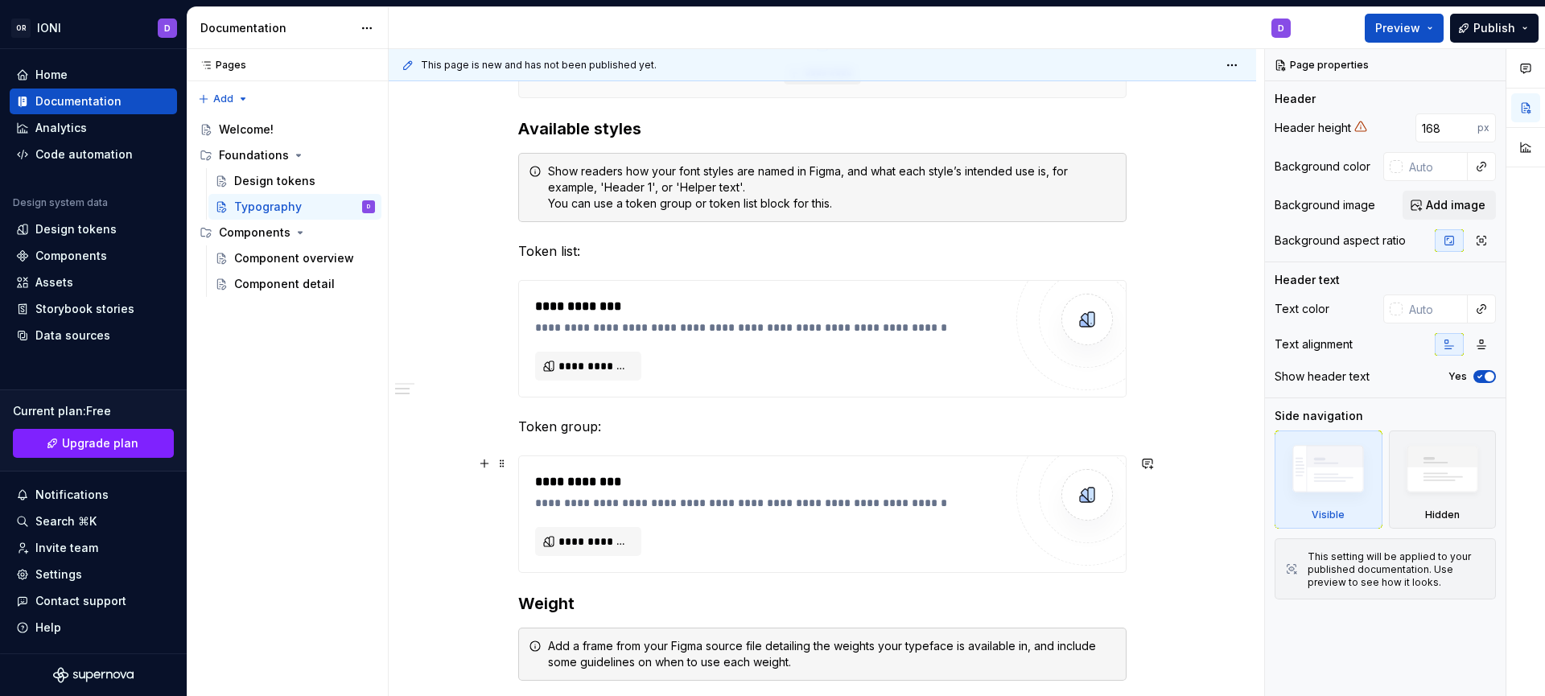
scroll to position [499, 0]
type textarea "*"
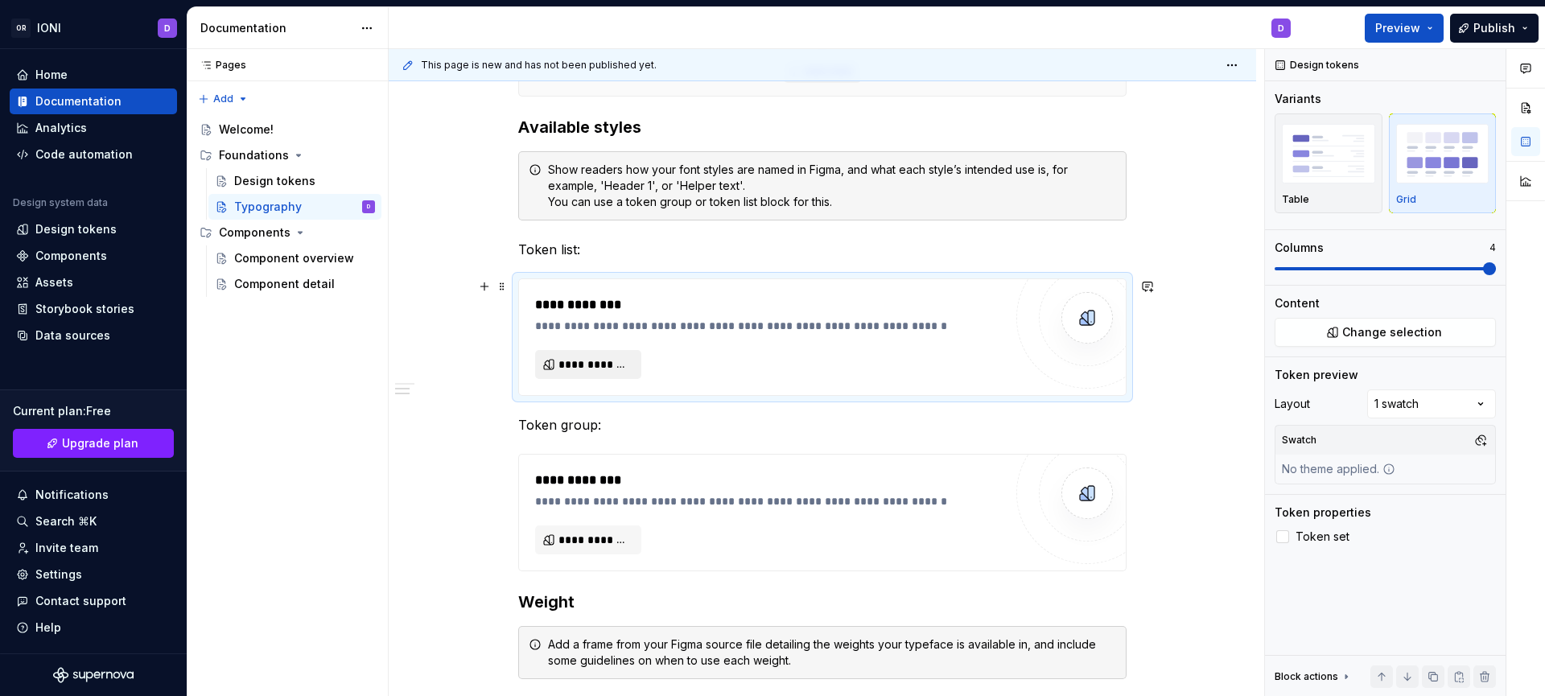
click at [616, 365] on span "**********" at bounding box center [595, 365] width 72 height 16
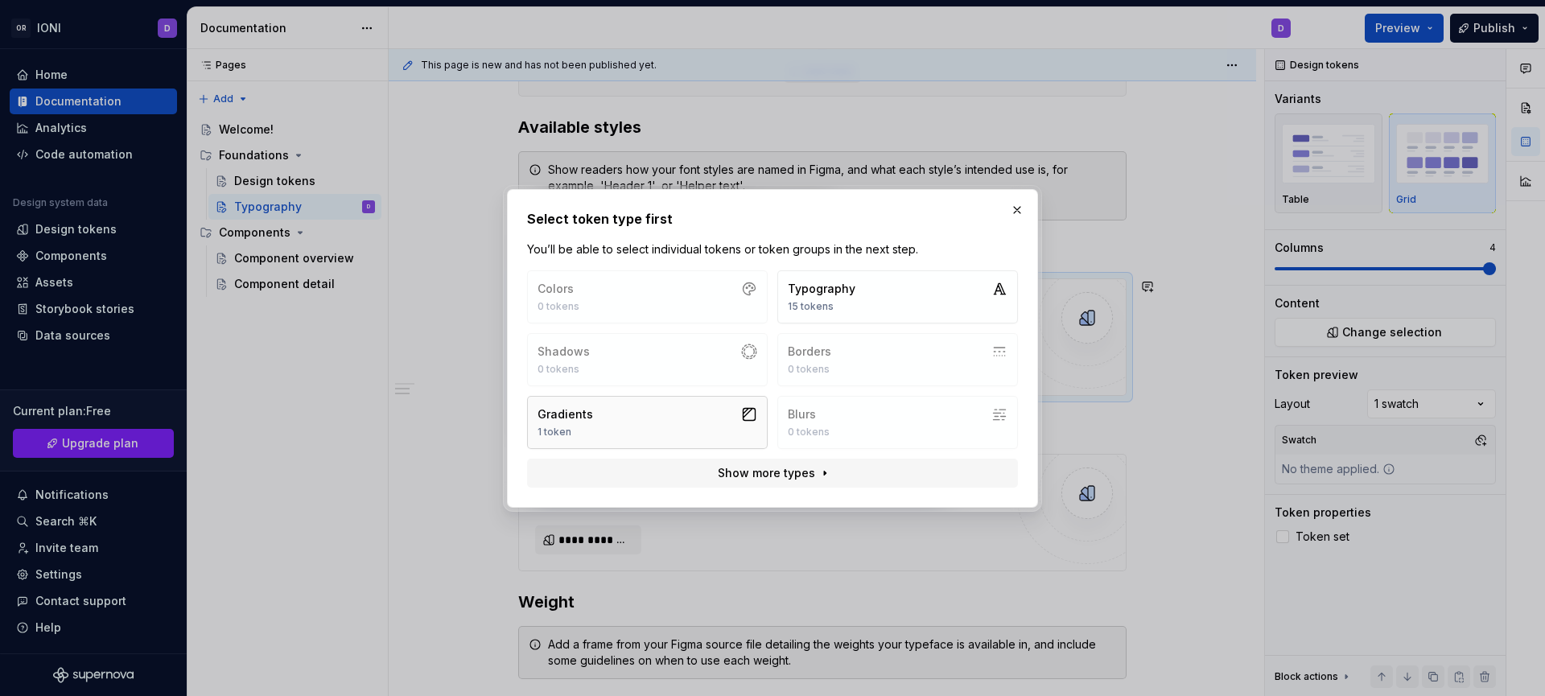
click at [680, 415] on button "Gradients 1 token" at bounding box center [647, 422] width 241 height 53
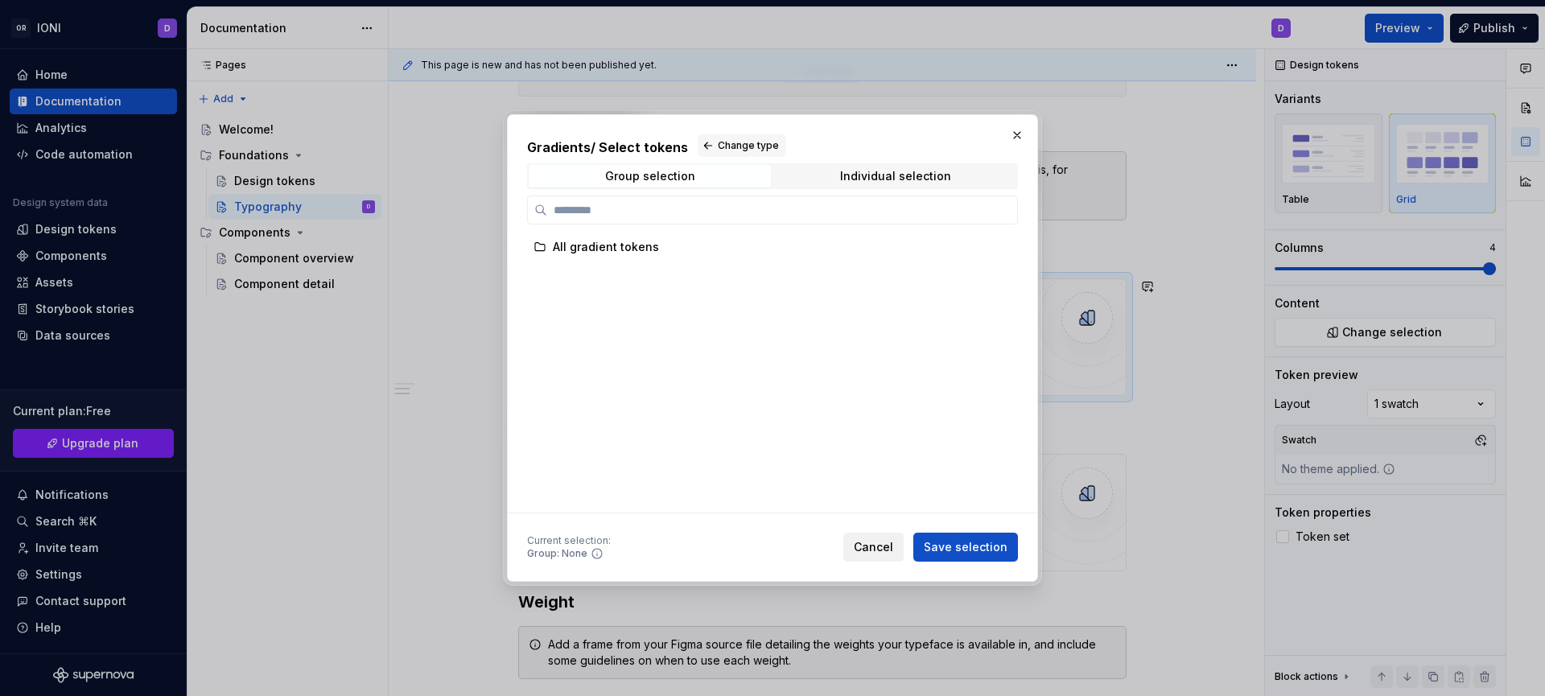
click at [880, 541] on span "Cancel" at bounding box center [873, 547] width 39 height 16
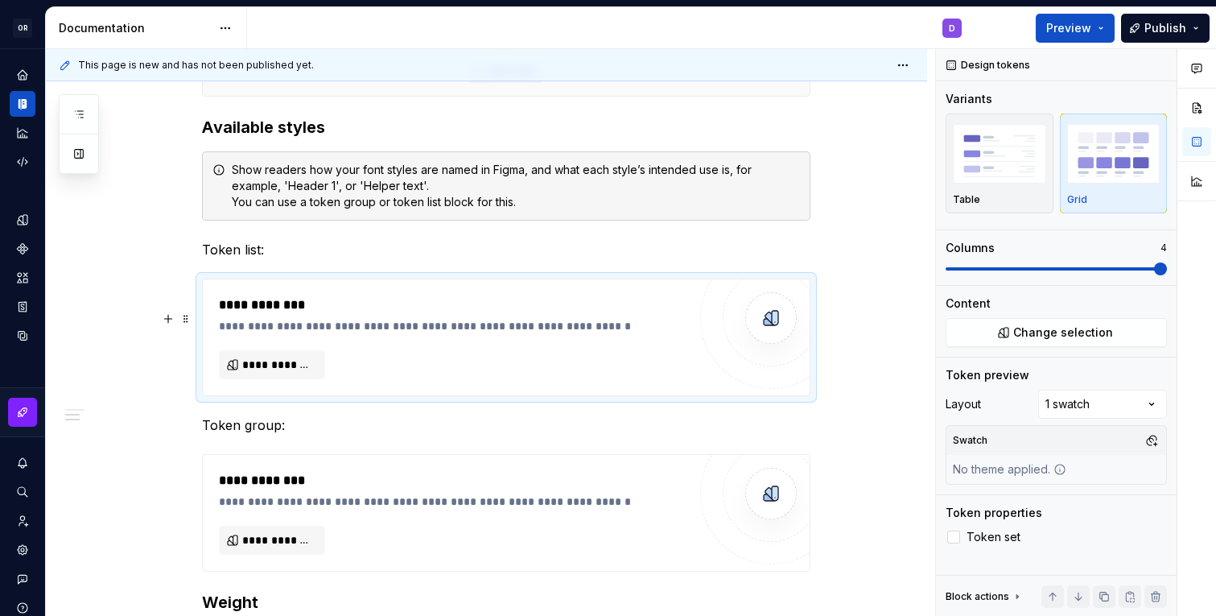
scroll to position [483, 0]
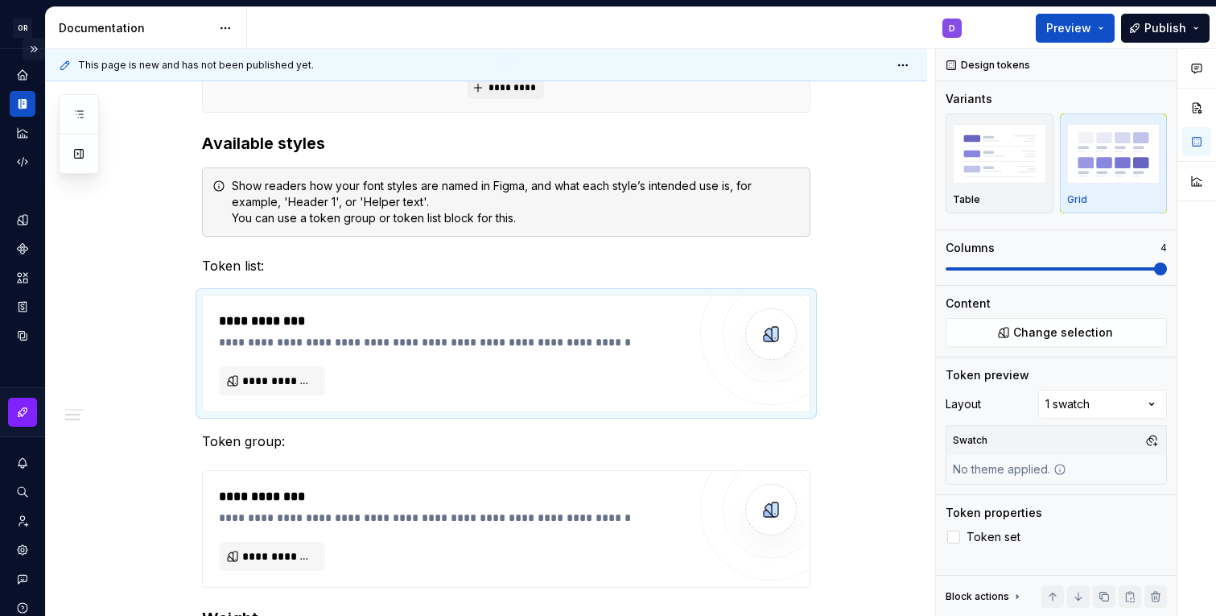
click at [34, 47] on button "Expand sidebar" at bounding box center [34, 49] width 23 height 23
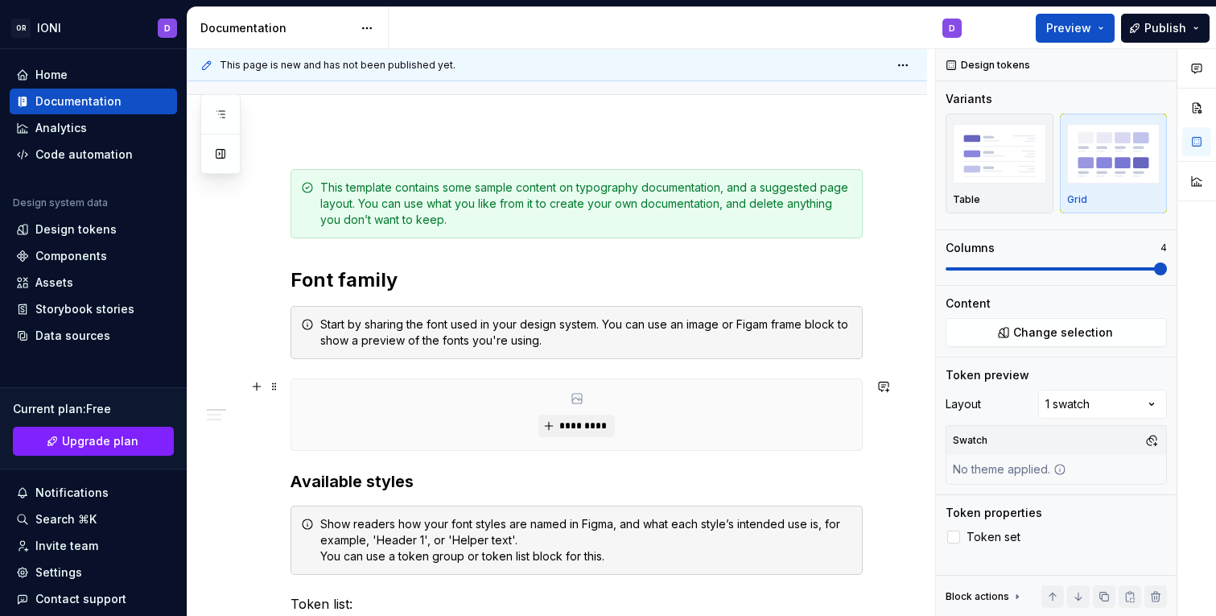
scroll to position [0, 0]
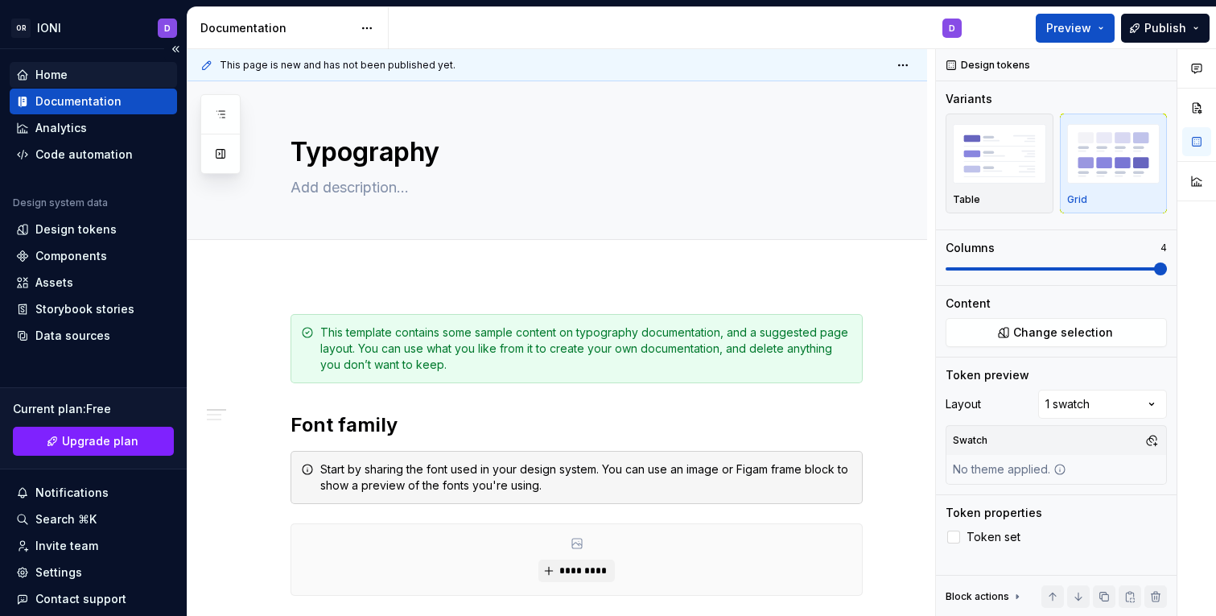
click at [64, 75] on div "Home" at bounding box center [51, 75] width 32 height 16
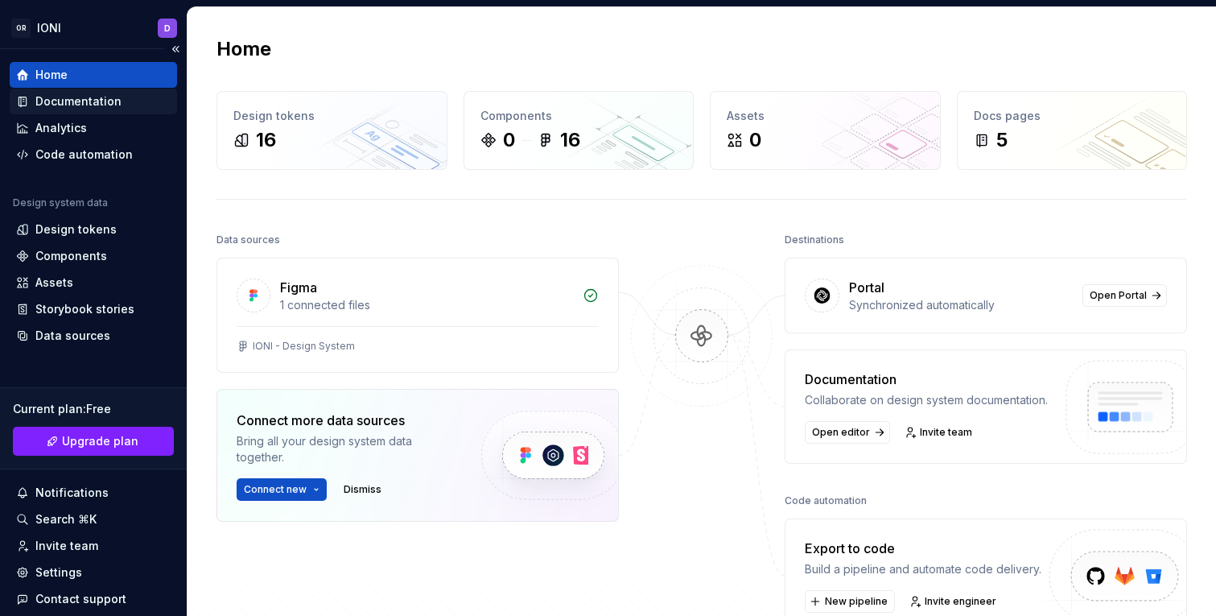
click at [57, 102] on div "Documentation" at bounding box center [78, 101] width 86 height 16
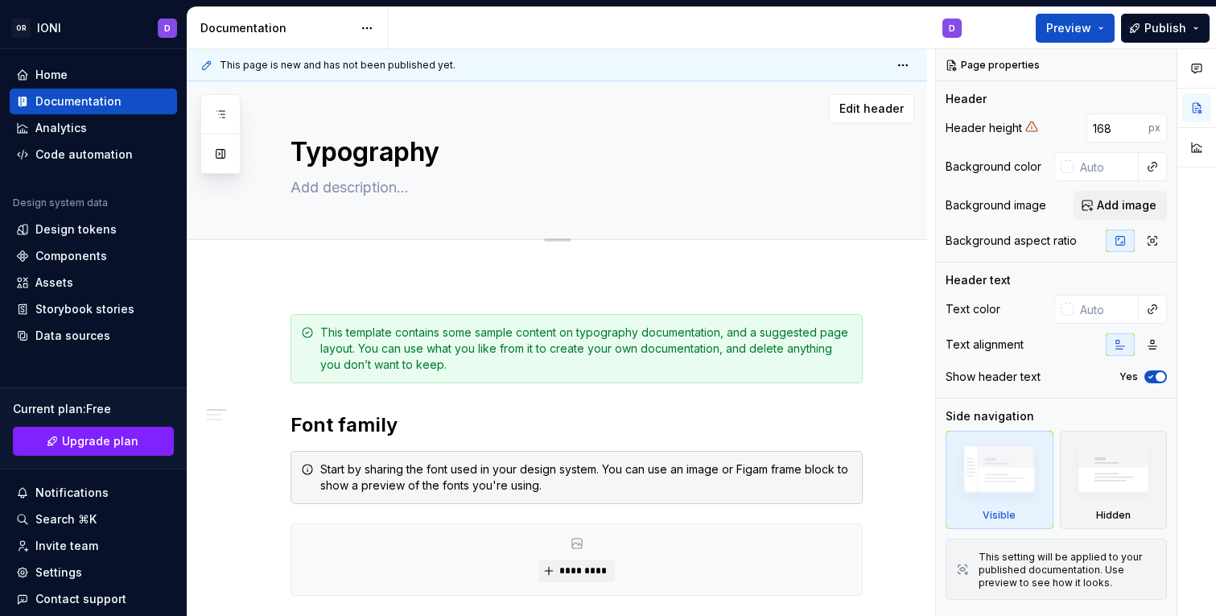
type textarea "*"
